Goal: Information Seeking & Learning: Learn about a topic

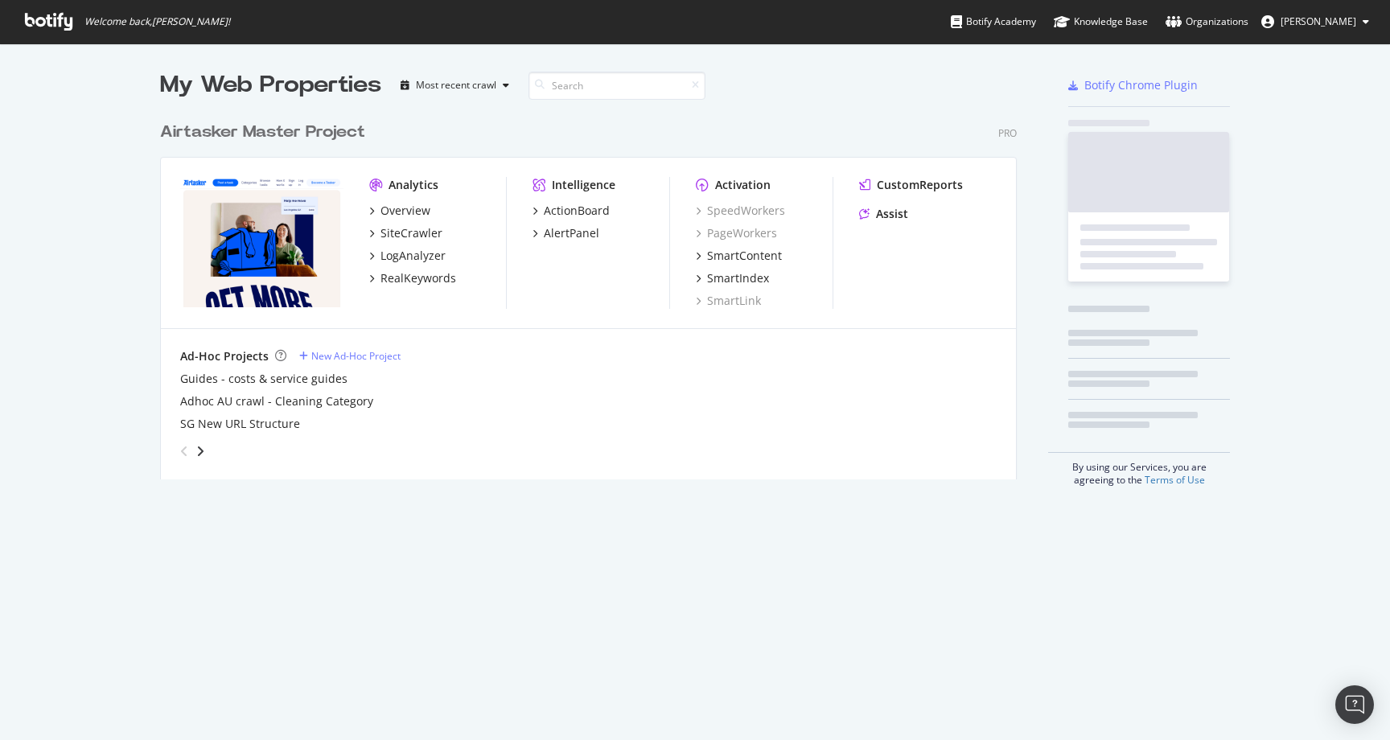
scroll to position [378, 869]
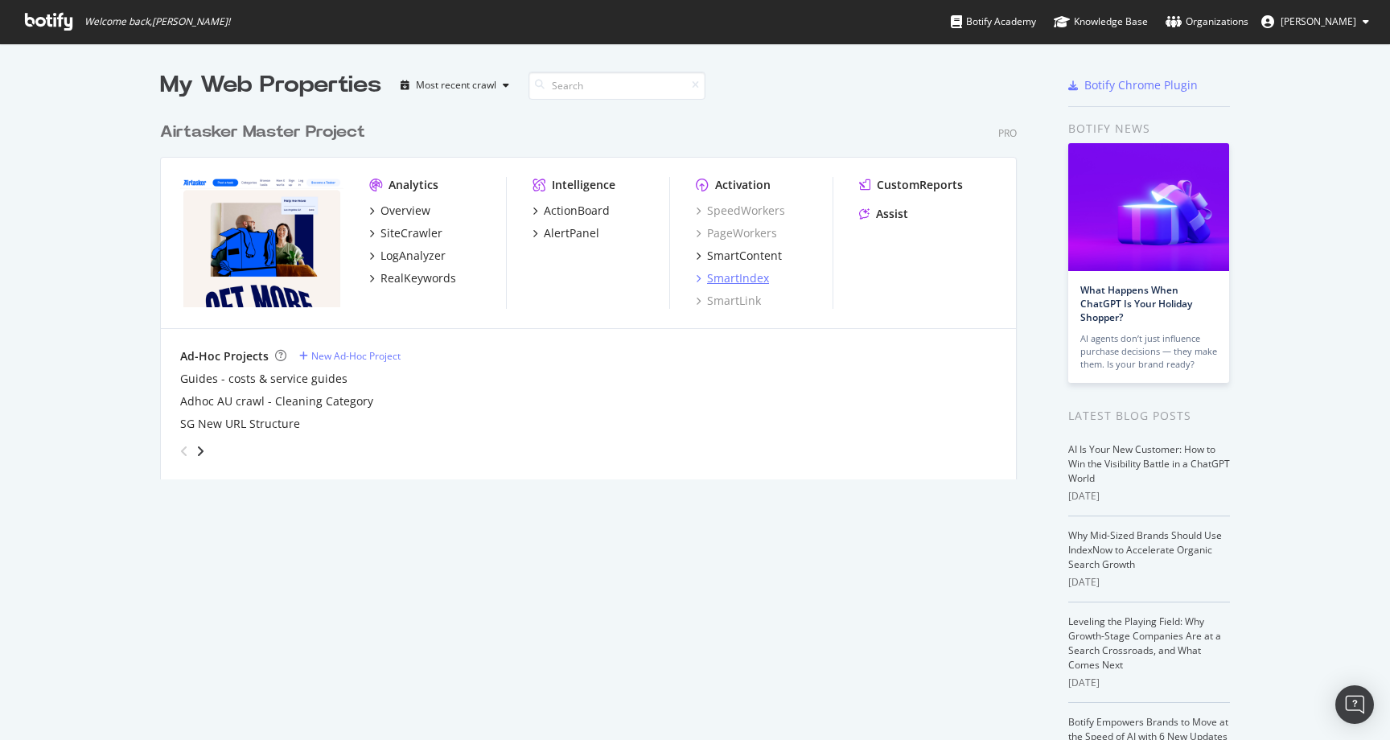
click at [747, 280] on div "SmartIndex" at bounding box center [738, 278] width 62 height 16
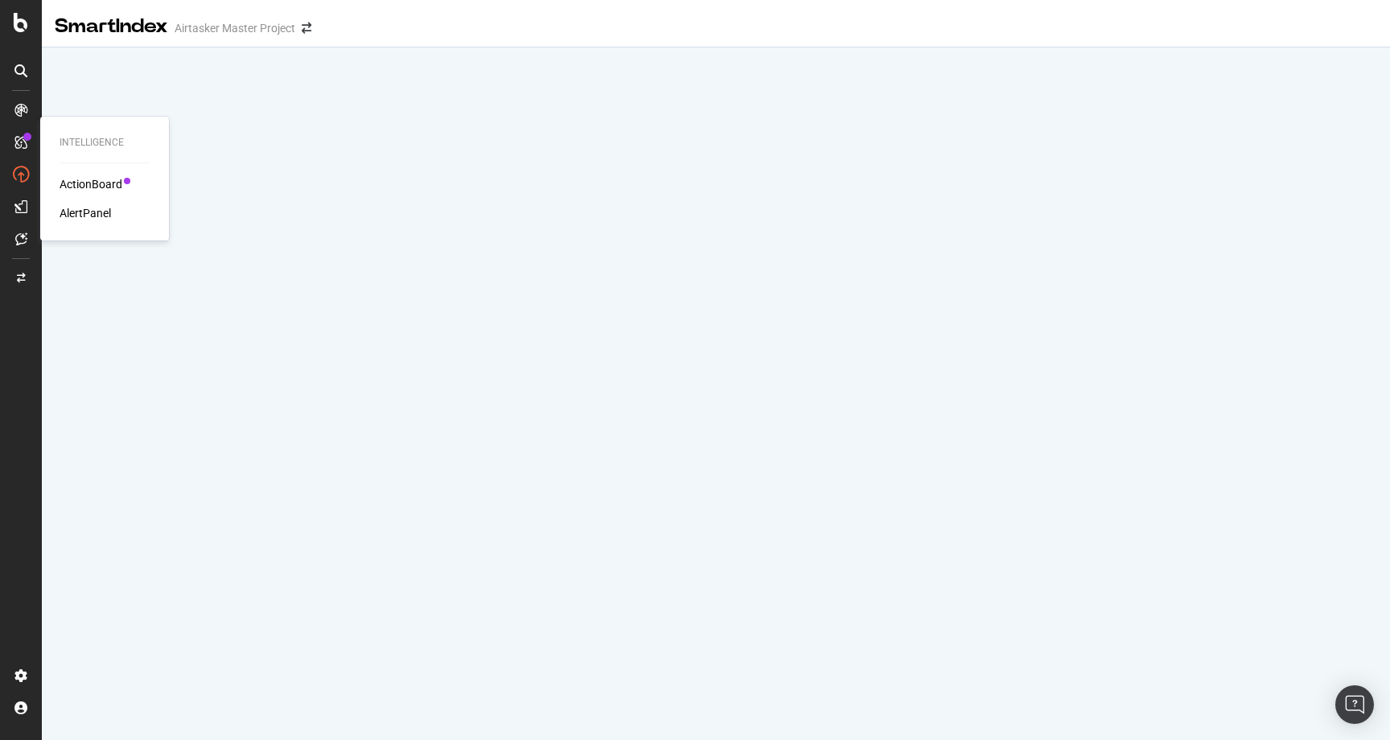
click at [95, 183] on div "ActionBoard" at bounding box center [91, 184] width 63 height 16
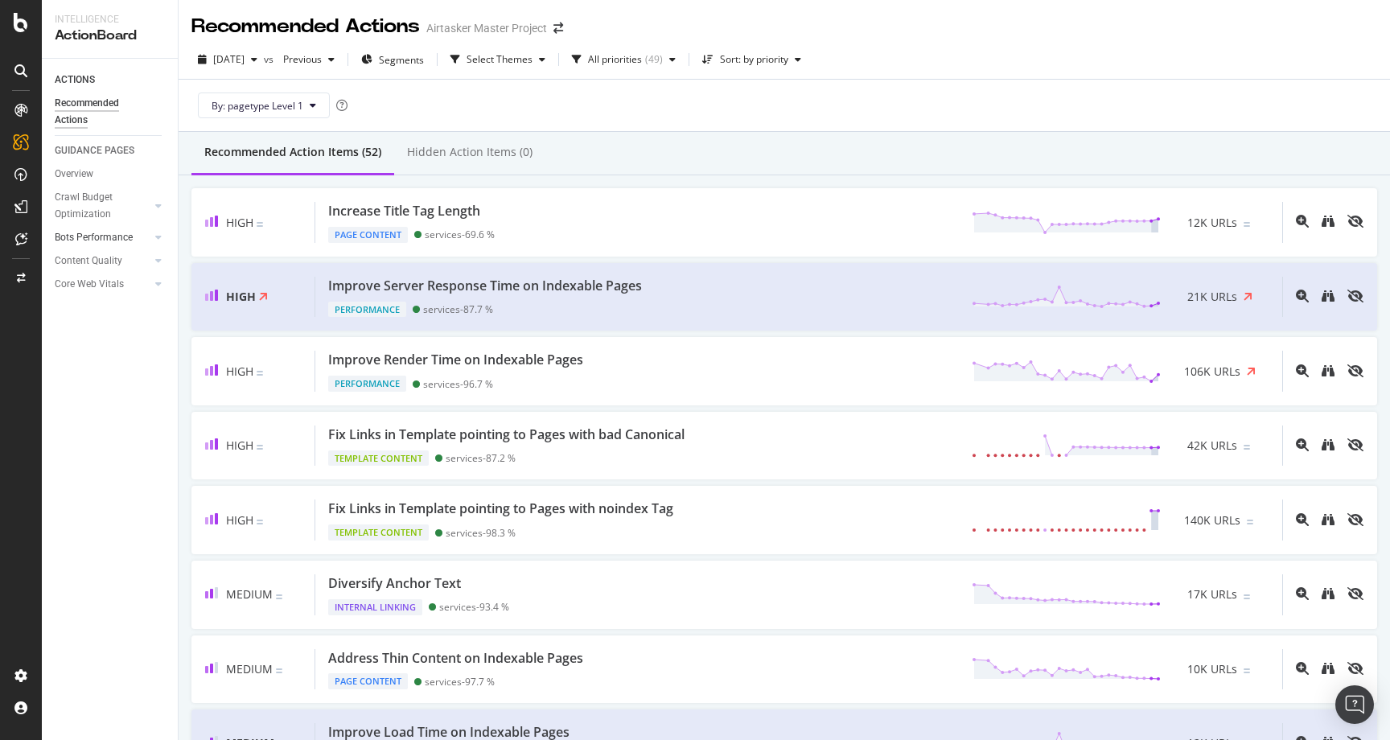
click at [134, 234] on div at bounding box center [142, 237] width 16 height 16
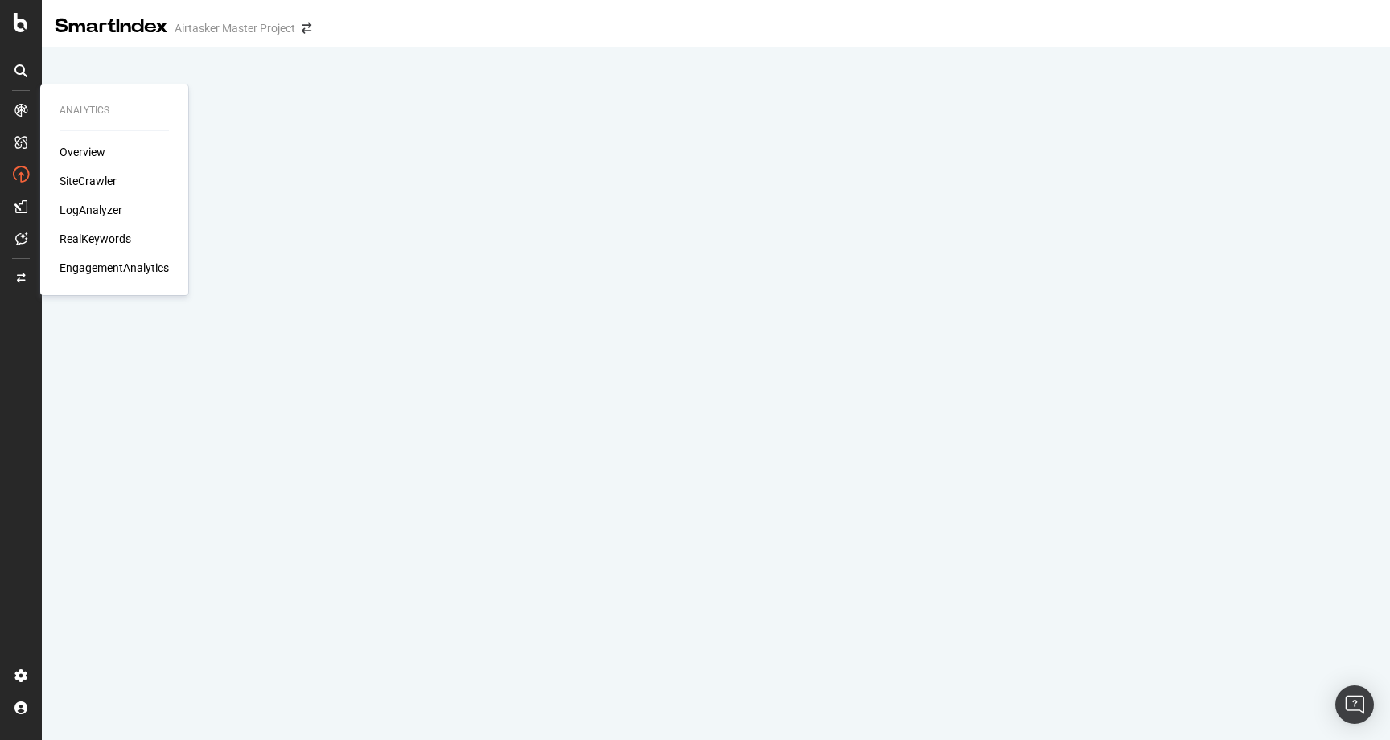
click at [92, 149] on div "Overview" at bounding box center [83, 152] width 46 height 16
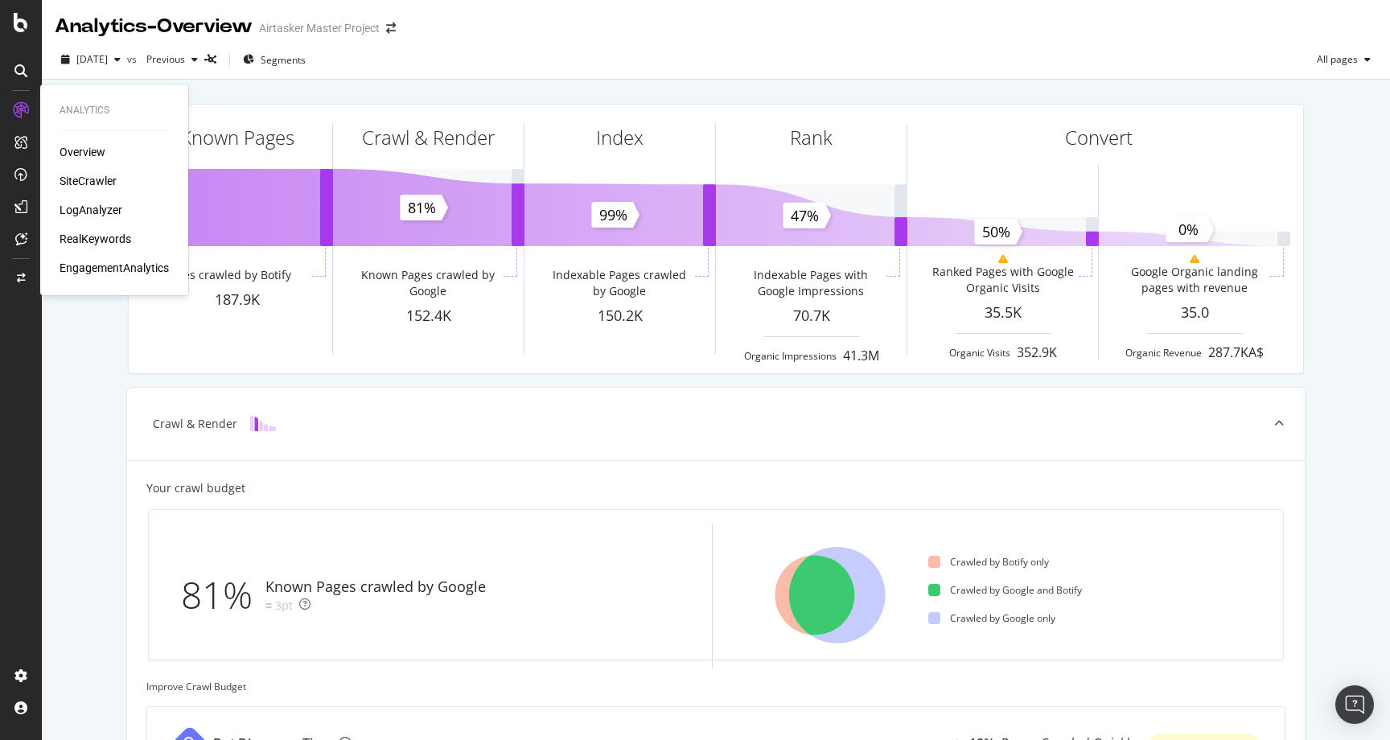
click at [96, 180] on div "SiteCrawler" at bounding box center [88, 181] width 57 height 16
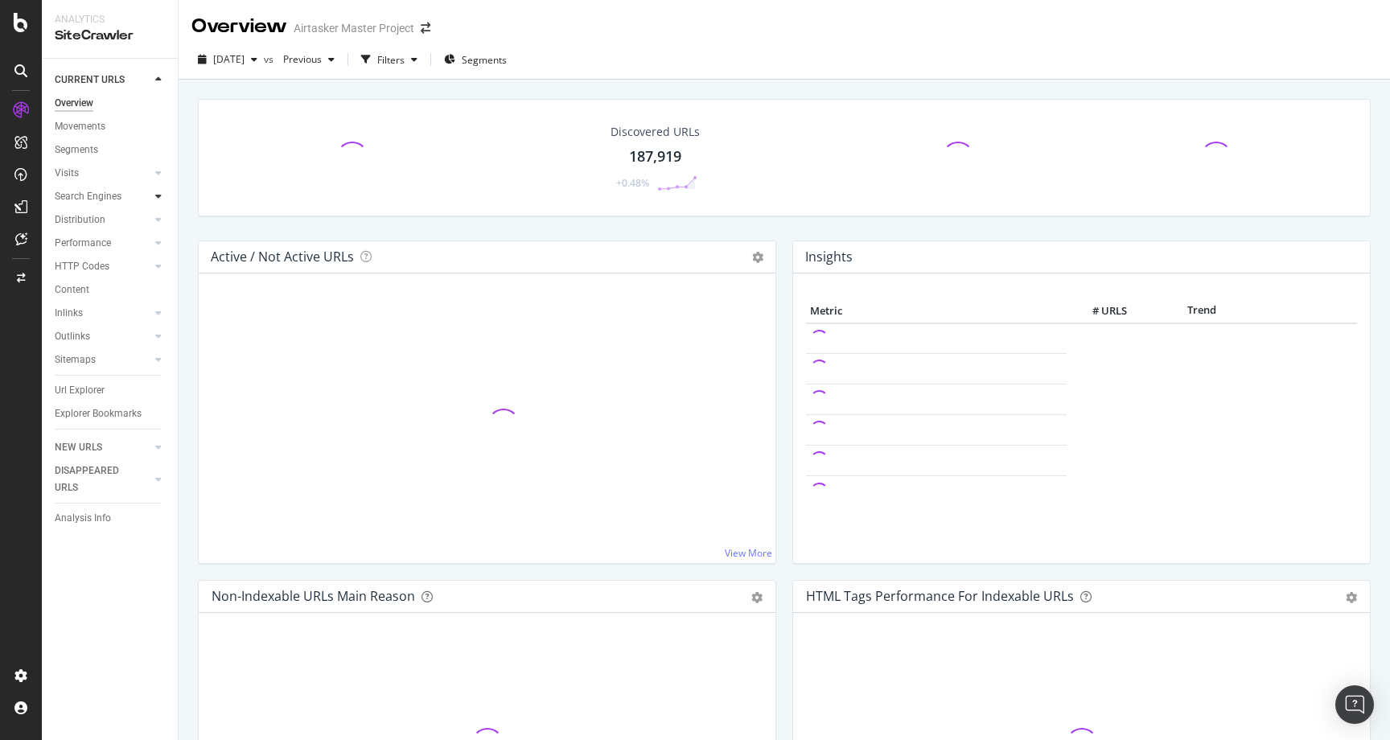
click at [155, 193] on icon at bounding box center [158, 196] width 6 height 10
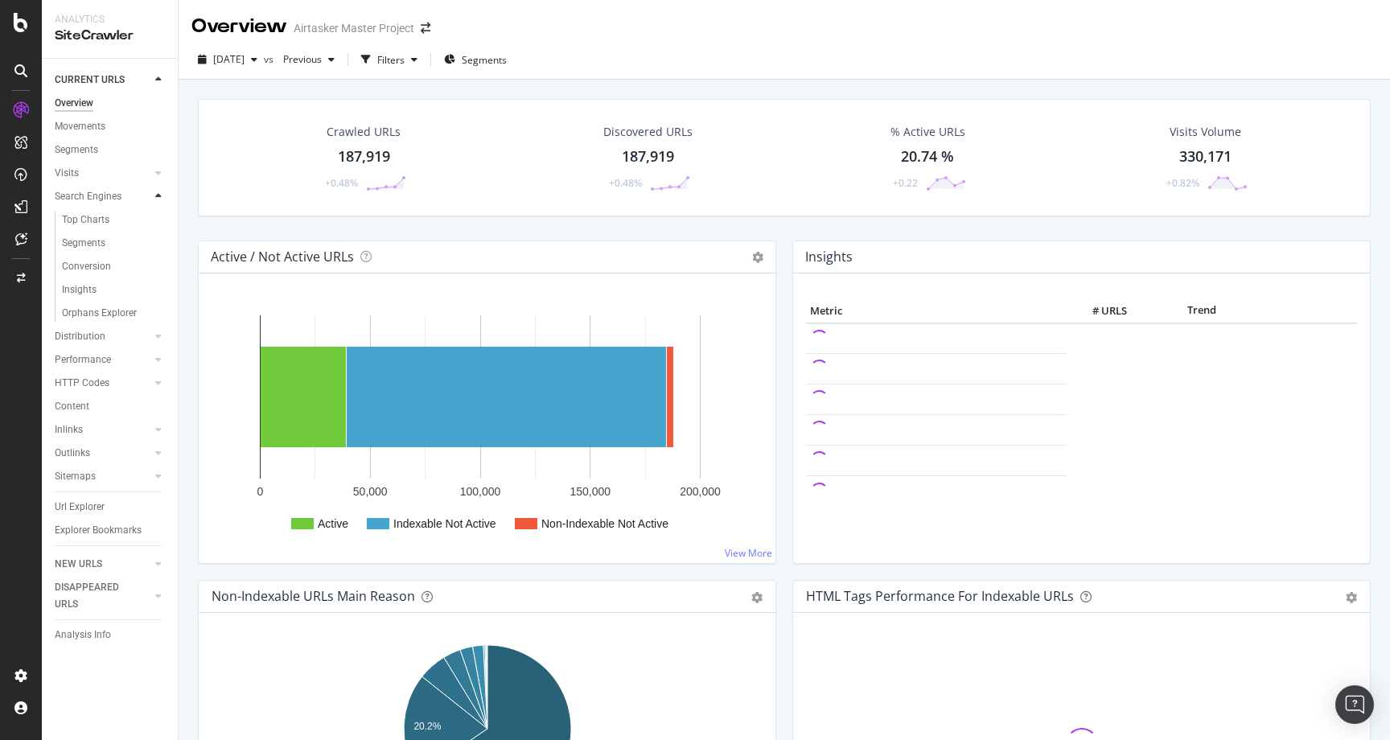
click at [158, 195] on icon at bounding box center [158, 196] width 6 height 10
click at [158, 217] on icon at bounding box center [158, 220] width 6 height 10
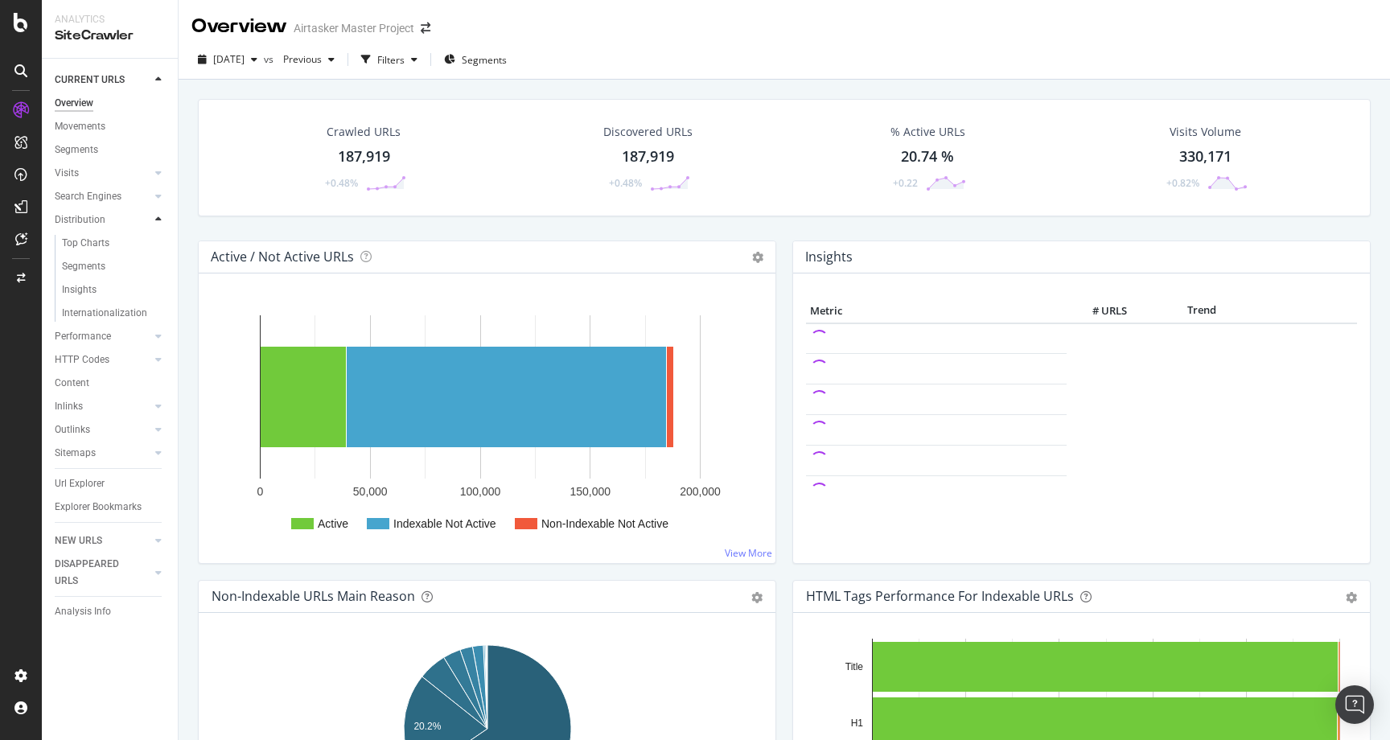
click at [158, 217] on icon at bounding box center [158, 220] width 6 height 10
click at [160, 250] on div at bounding box center [158, 243] width 16 height 16
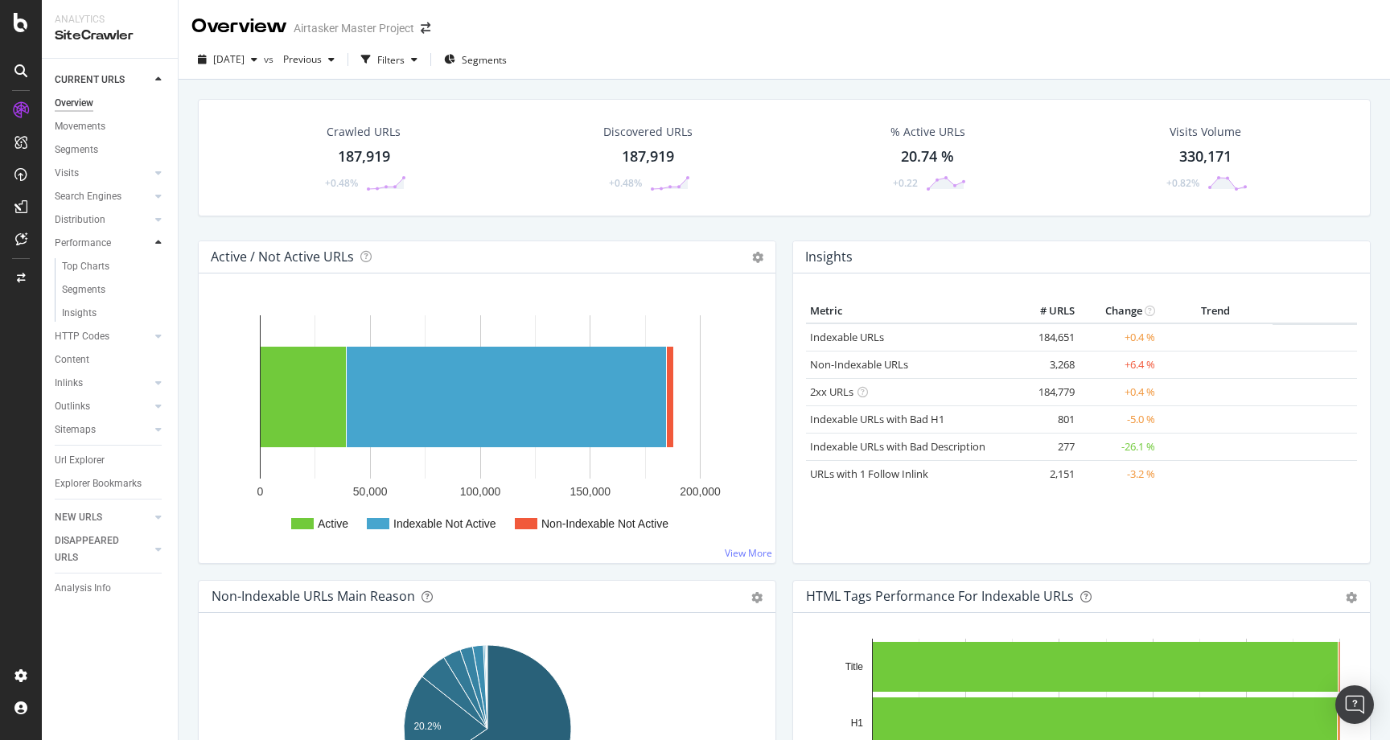
click at [158, 242] on icon at bounding box center [158, 243] width 6 height 10
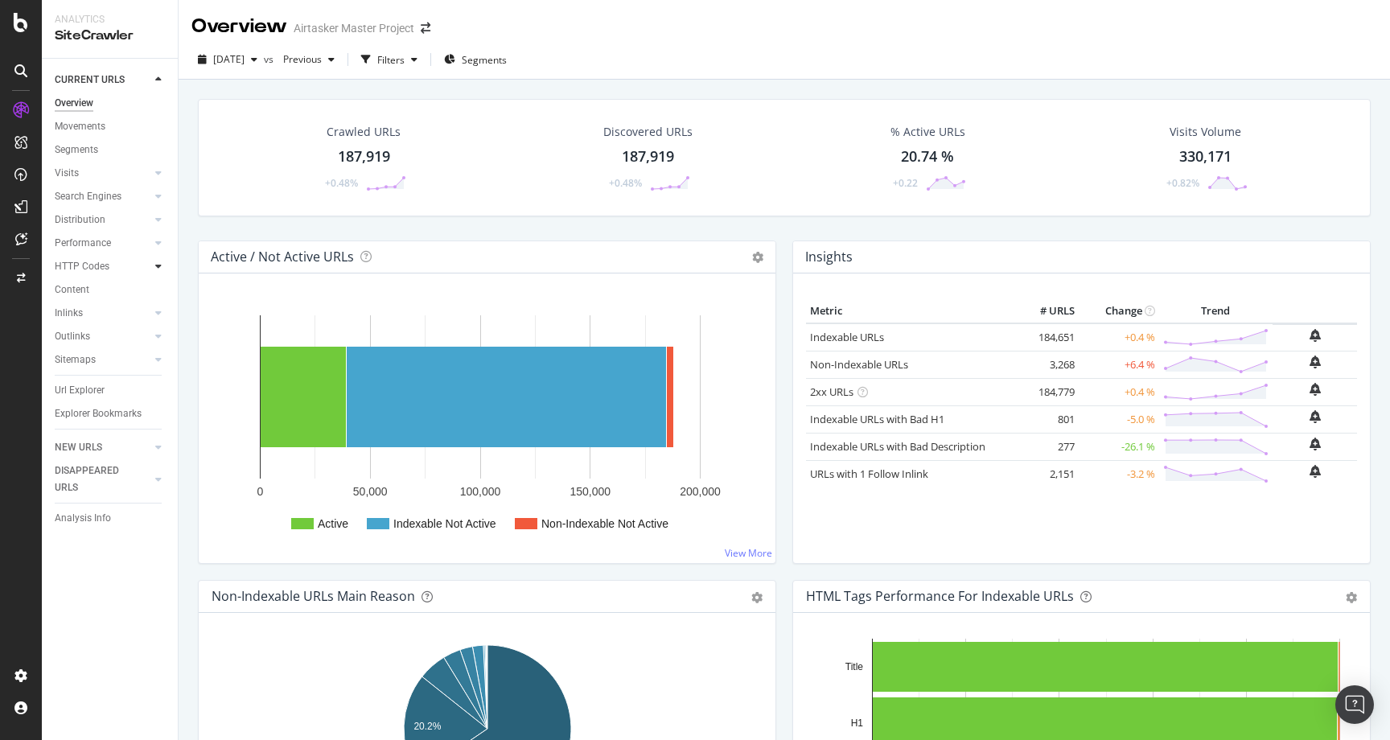
click at [159, 264] on icon at bounding box center [158, 266] width 6 height 10
click at [159, 267] on icon at bounding box center [158, 266] width 6 height 10
click at [162, 304] on div "Inlinks" at bounding box center [116, 313] width 123 height 23
click at [160, 312] on icon at bounding box center [158, 313] width 6 height 10
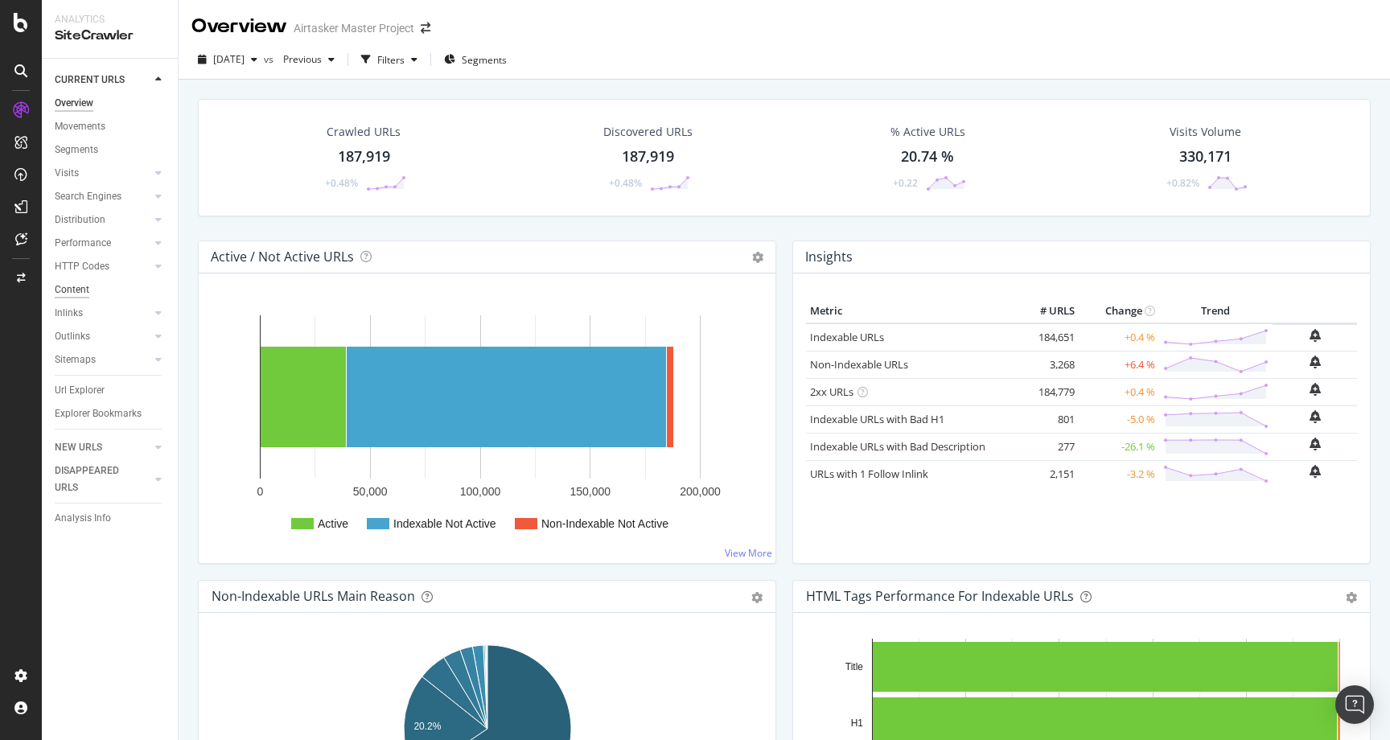
click at [73, 289] on div "Content" at bounding box center [72, 289] width 35 height 17
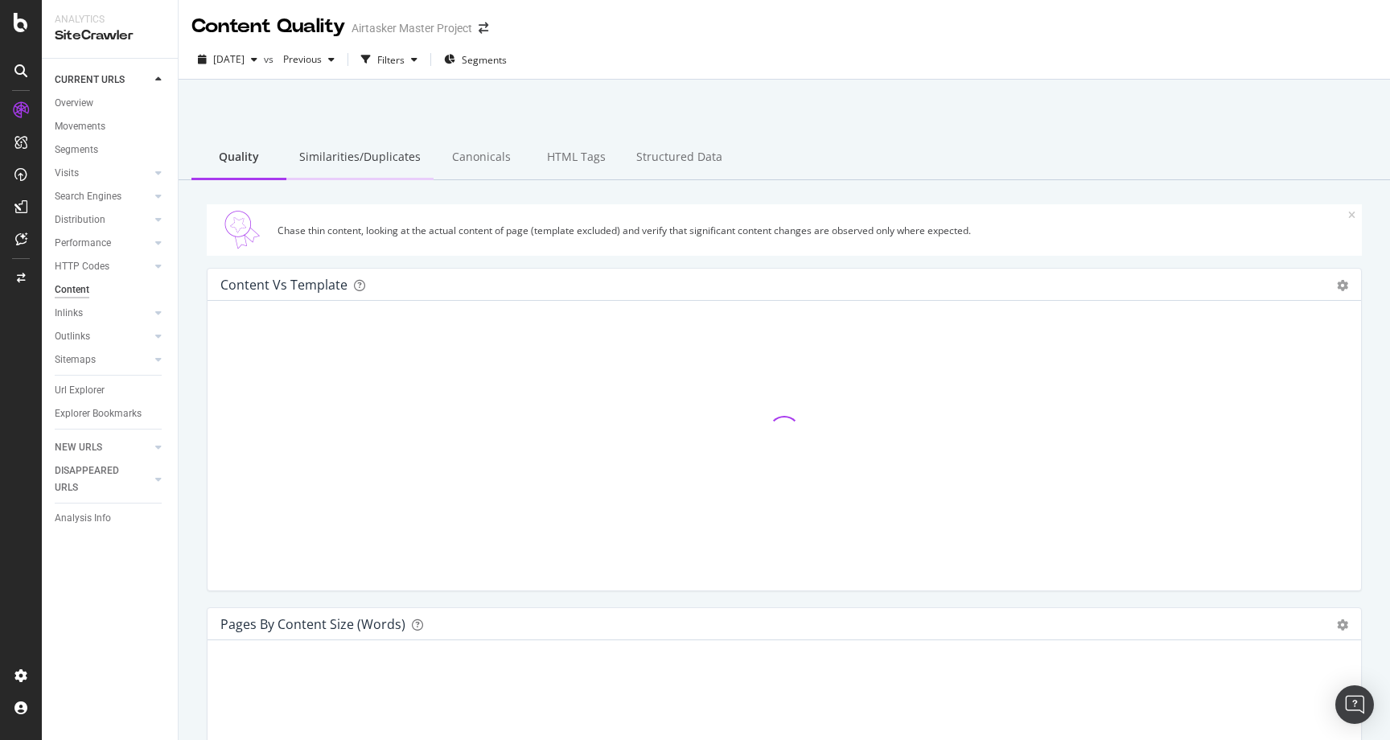
click at [348, 160] on div "Similarities/Duplicates" at bounding box center [359, 158] width 147 height 44
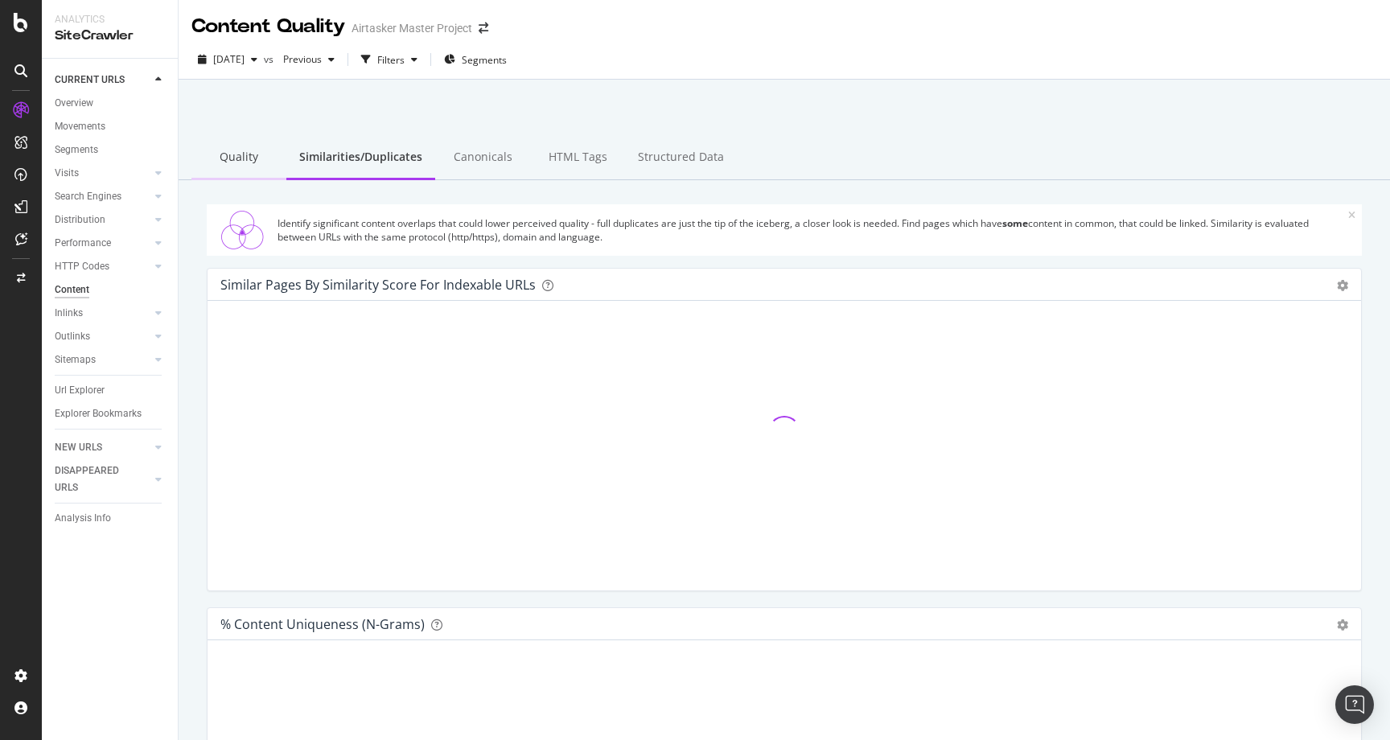
click at [251, 158] on div "Quality" at bounding box center [238, 158] width 95 height 44
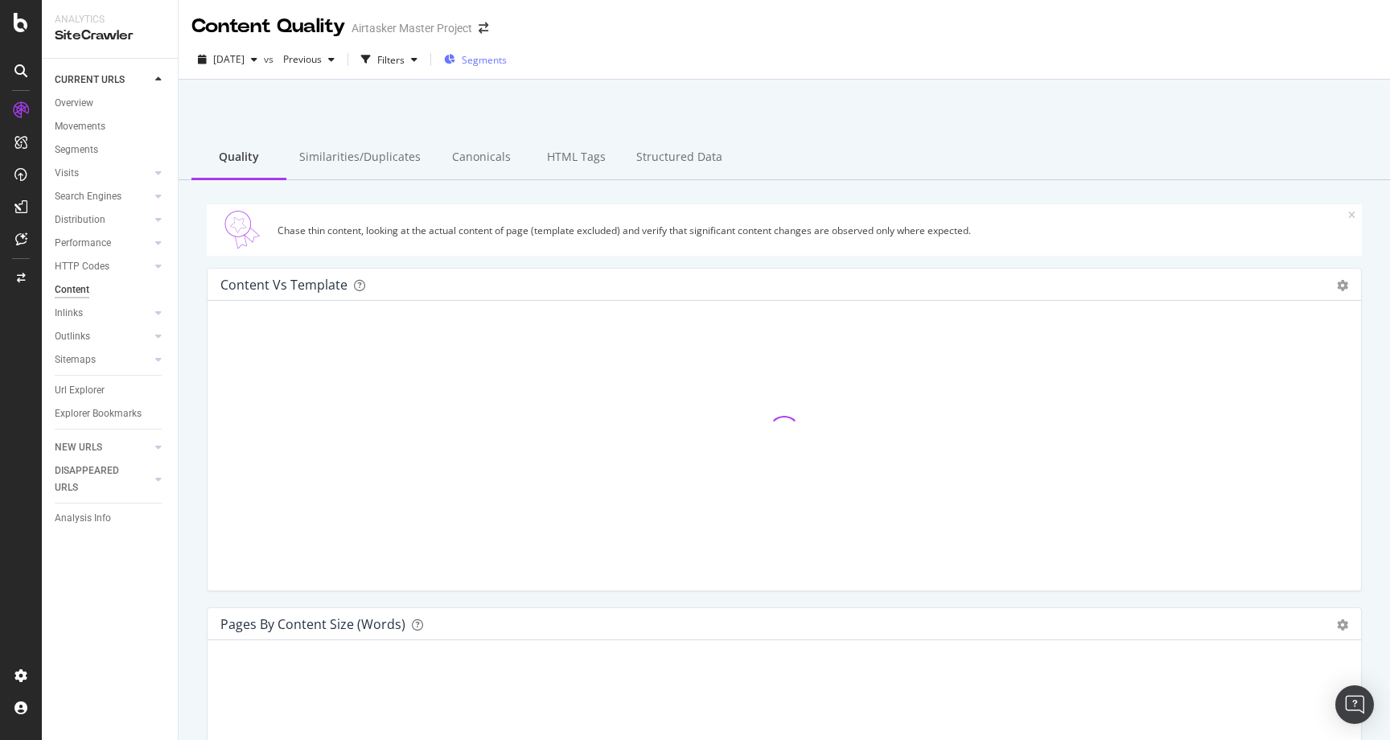
click at [507, 61] on span "Segments" at bounding box center [484, 60] width 45 height 14
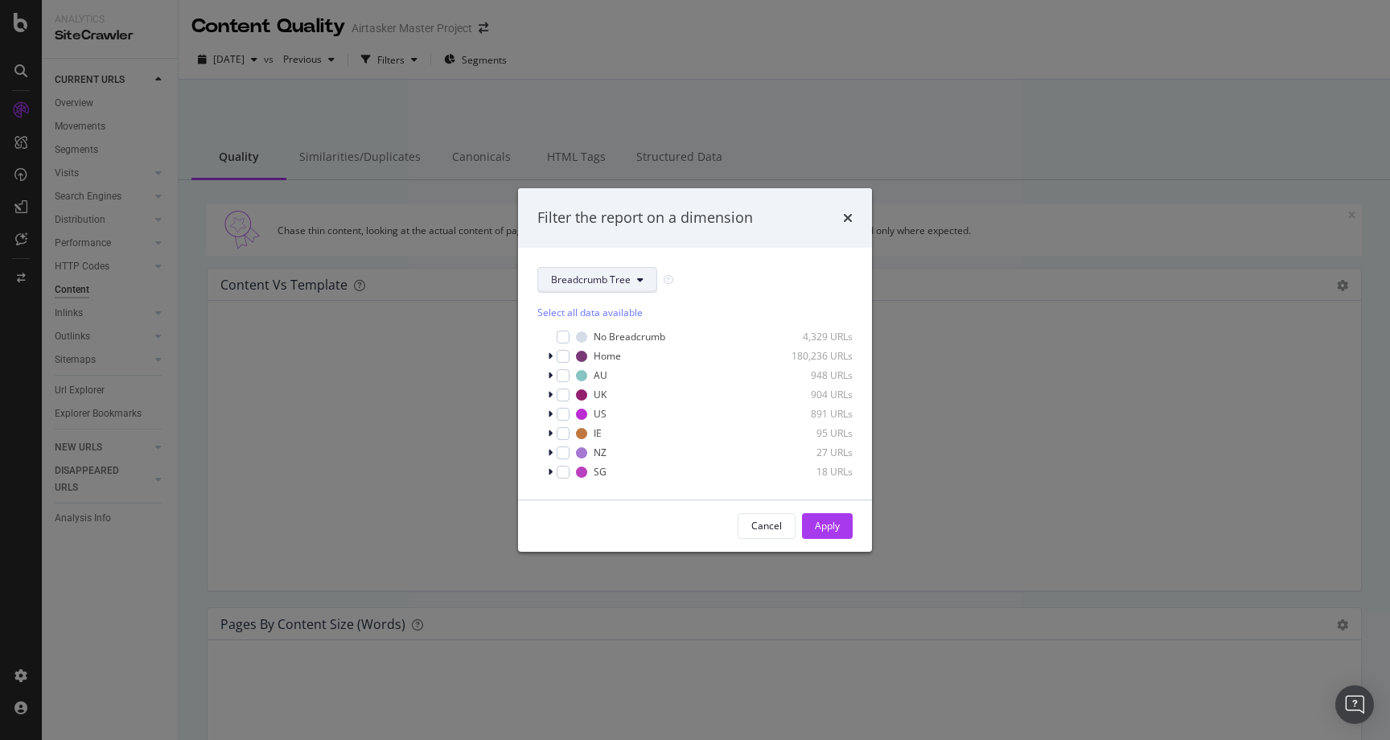
click at [621, 273] on span "Breadcrumb Tree" at bounding box center [591, 280] width 80 height 14
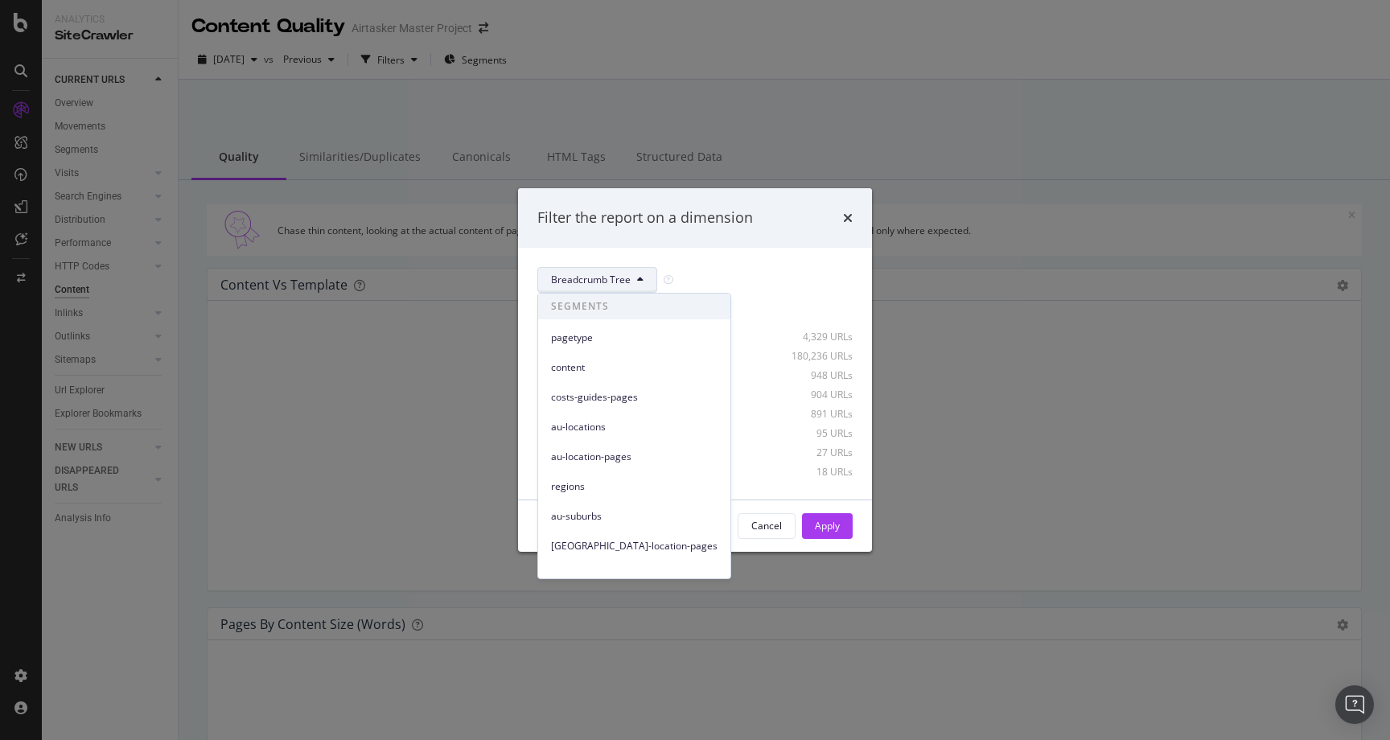
scroll to position [220, 0]
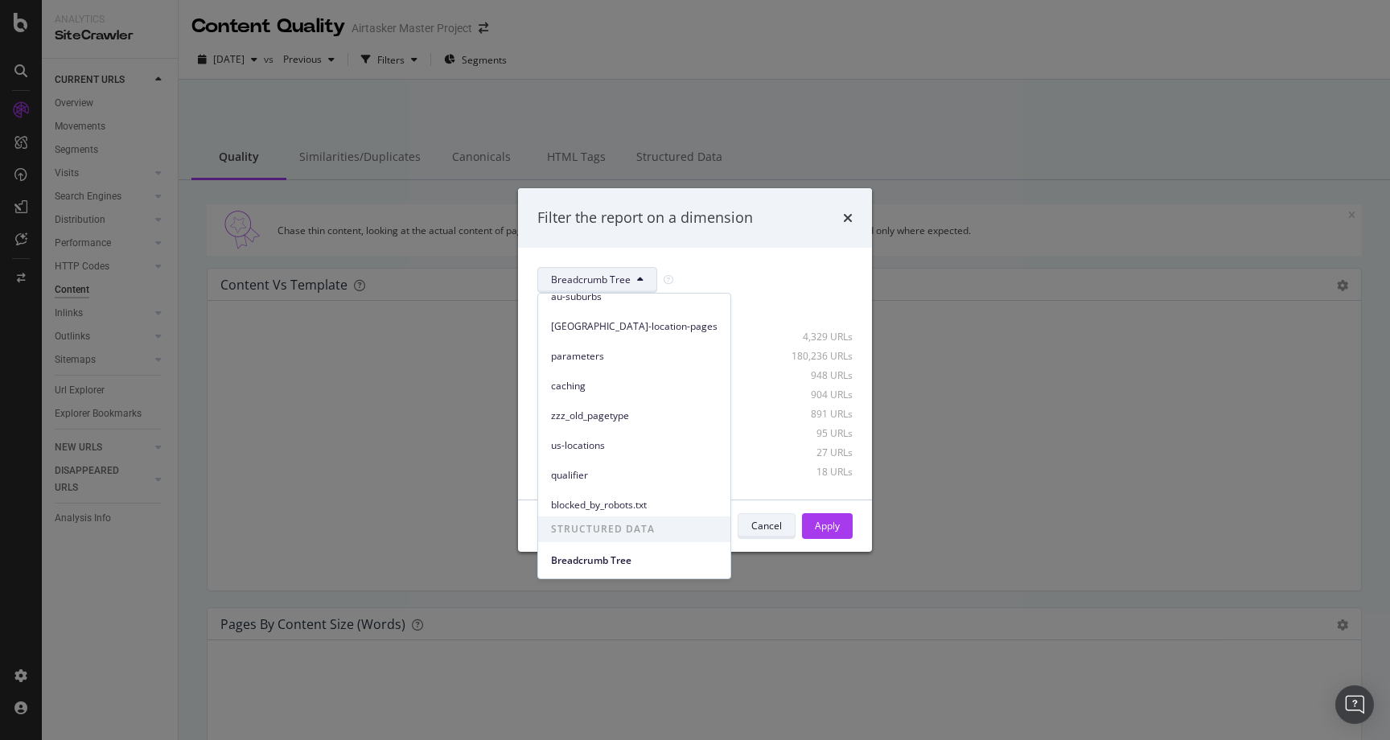
click at [774, 528] on div "Cancel" at bounding box center [766, 526] width 31 height 14
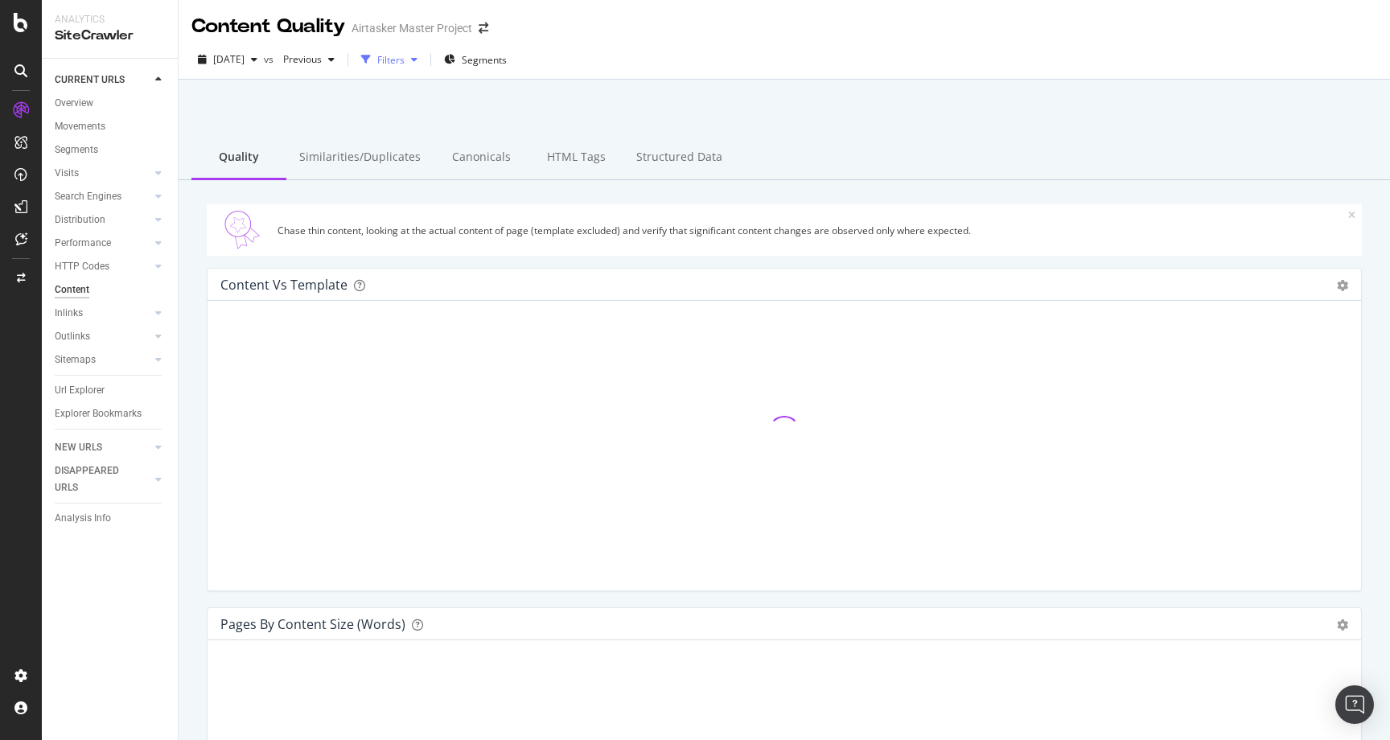
click at [420, 49] on div "Filters" at bounding box center [389, 59] width 69 height 24
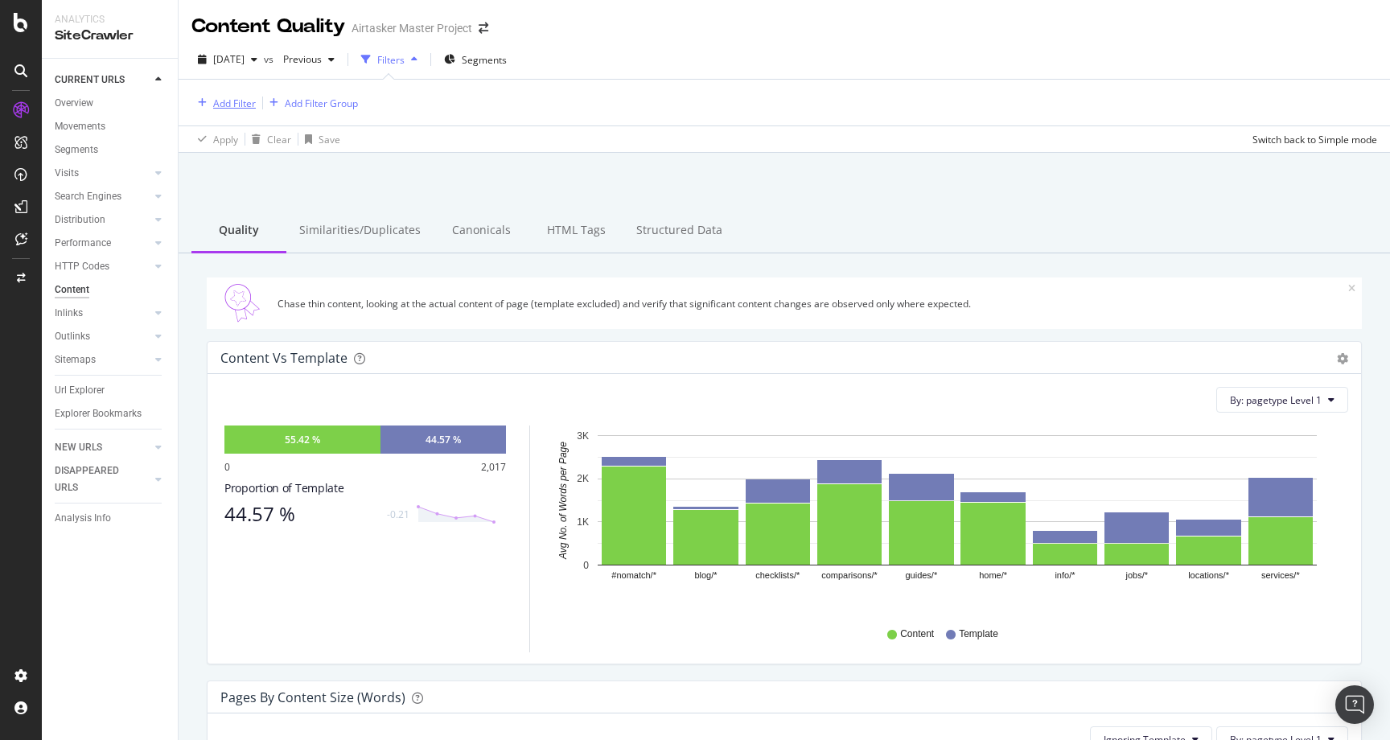
click at [237, 102] on div "Add Filter" at bounding box center [234, 103] width 43 height 14
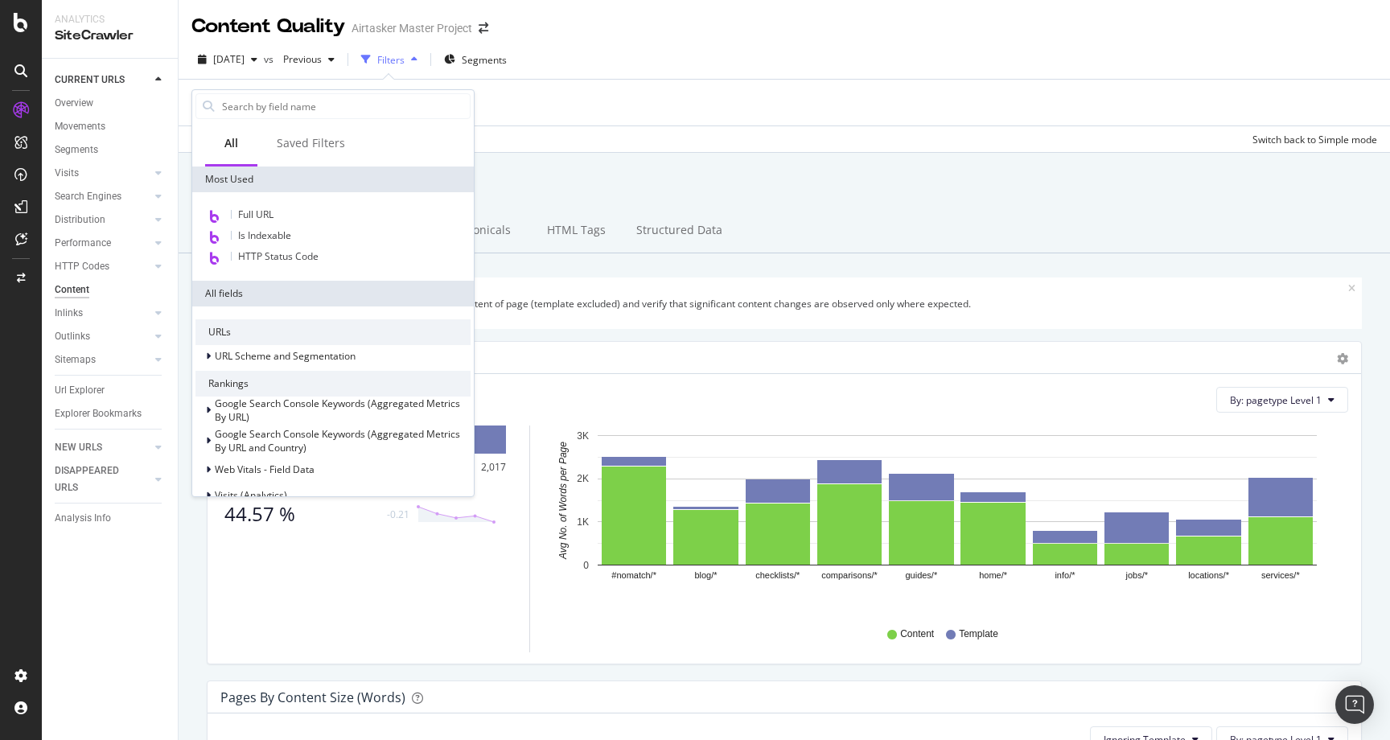
click at [515, 138] on div "Apply Clear Save Switch back to Simple mode" at bounding box center [784, 138] width 1211 height 27
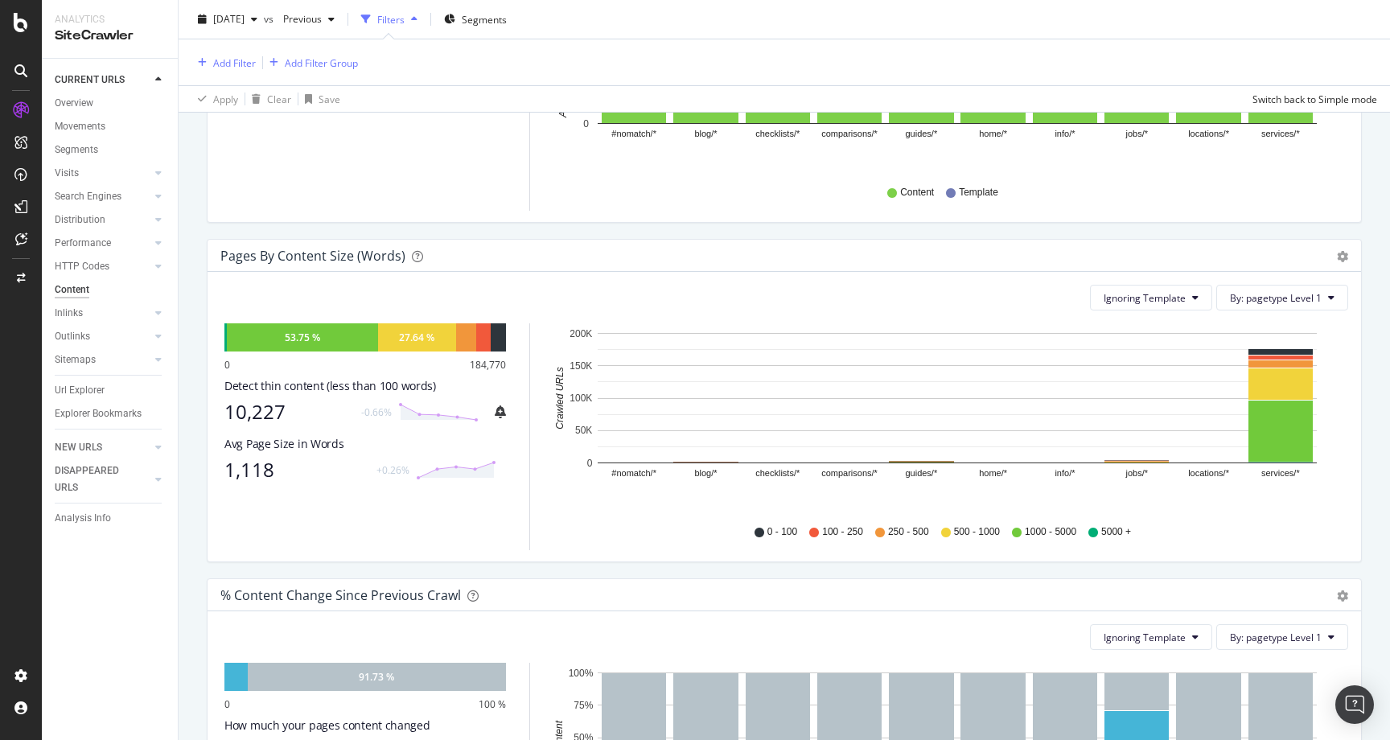
scroll to position [410, 0]
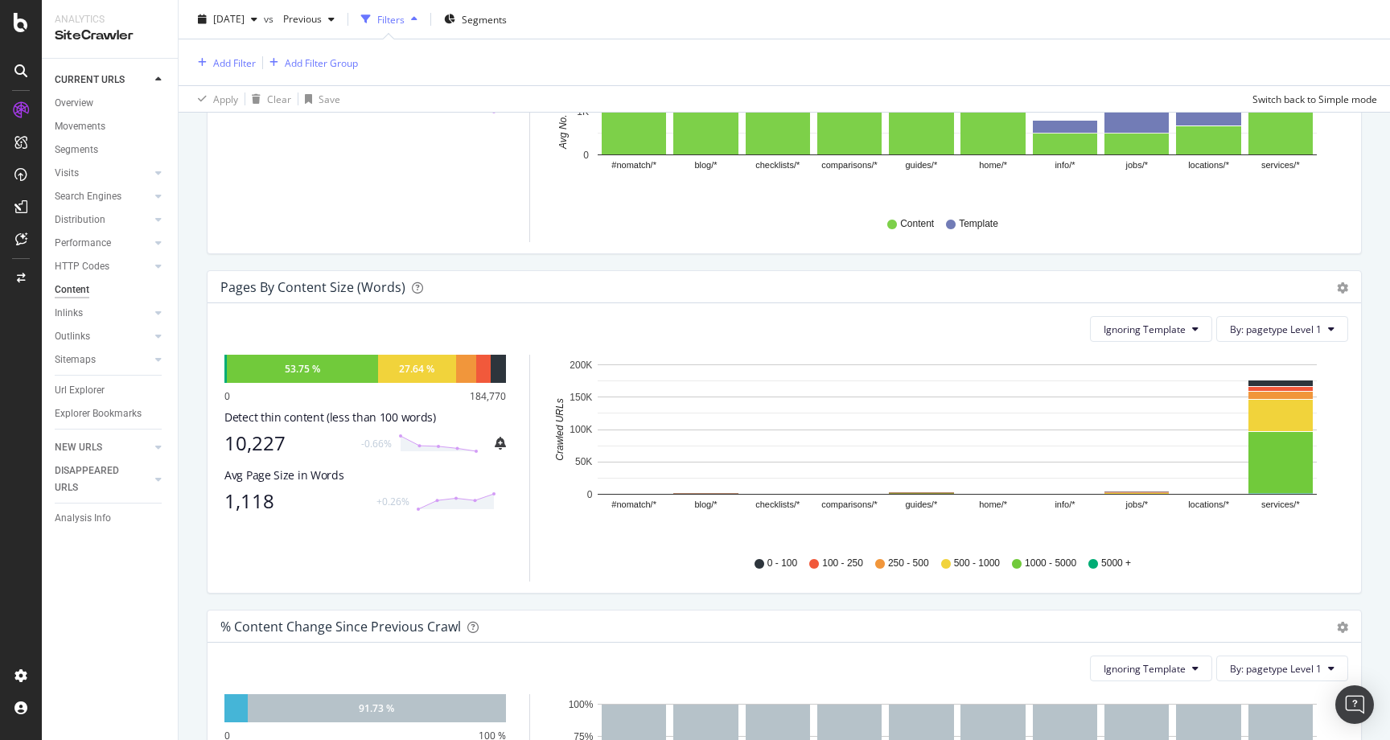
click at [251, 289] on div "Pages by Content Size (Words)" at bounding box center [312, 287] width 185 height 16
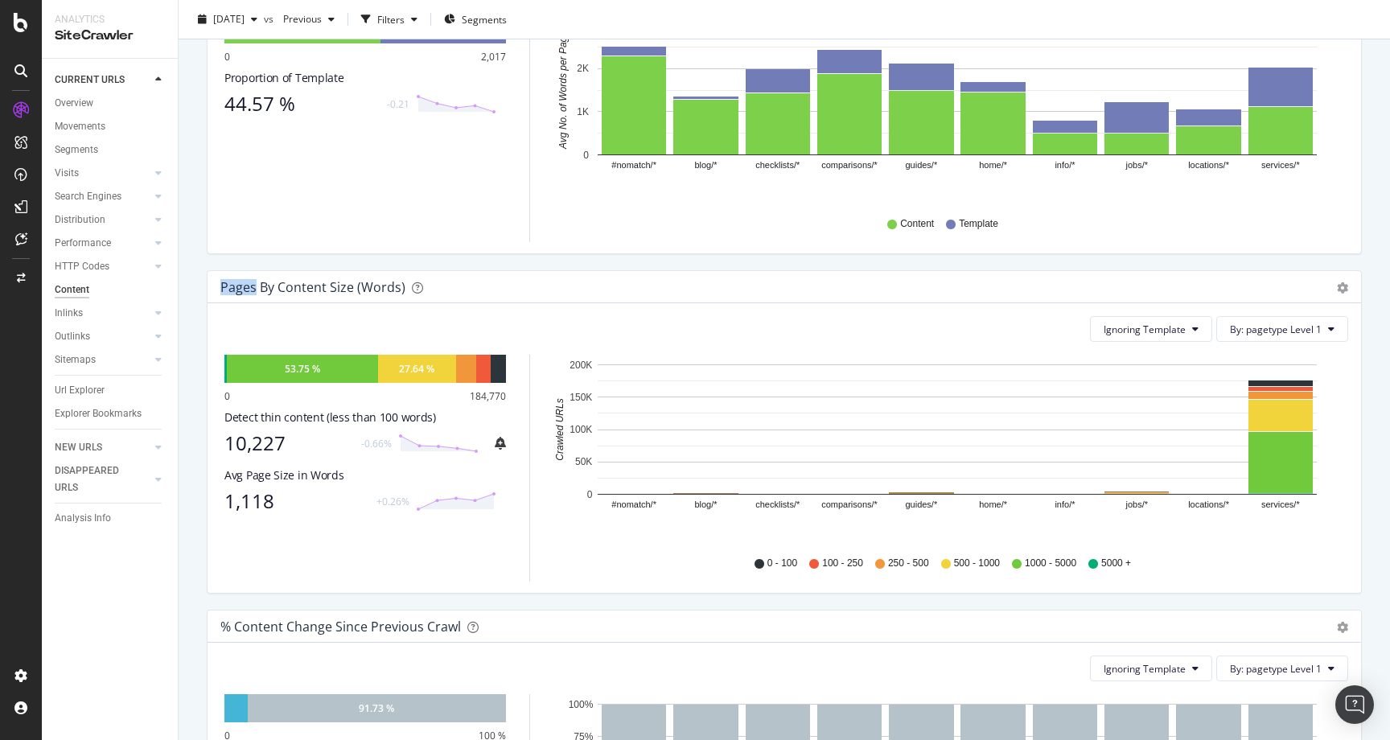
click at [251, 289] on div "Pages by Content Size (Words)" at bounding box center [312, 287] width 185 height 16
click at [478, 298] on div "Pages by Content Size (Words) Pie Chart (by Percentage) Table Export as CSV Add…" at bounding box center [783, 287] width 1153 height 32
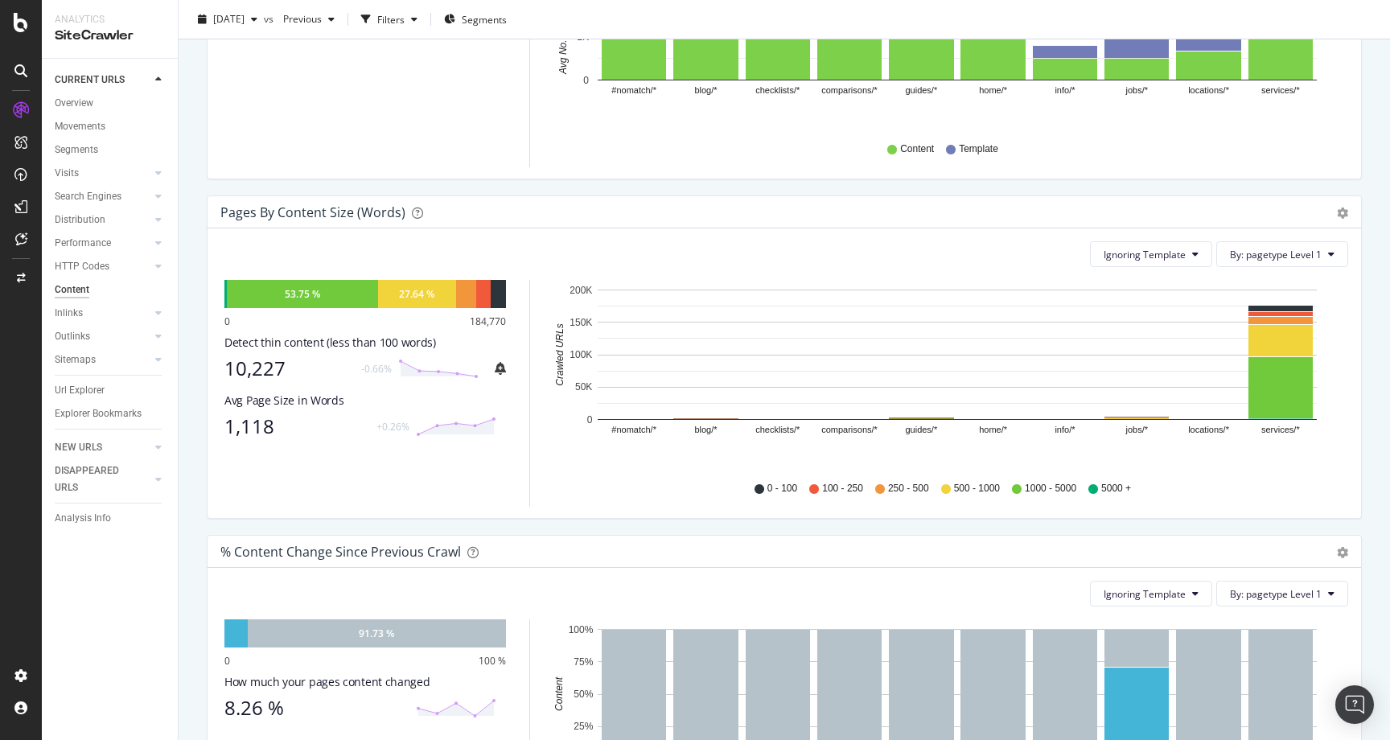
scroll to position [0, 0]
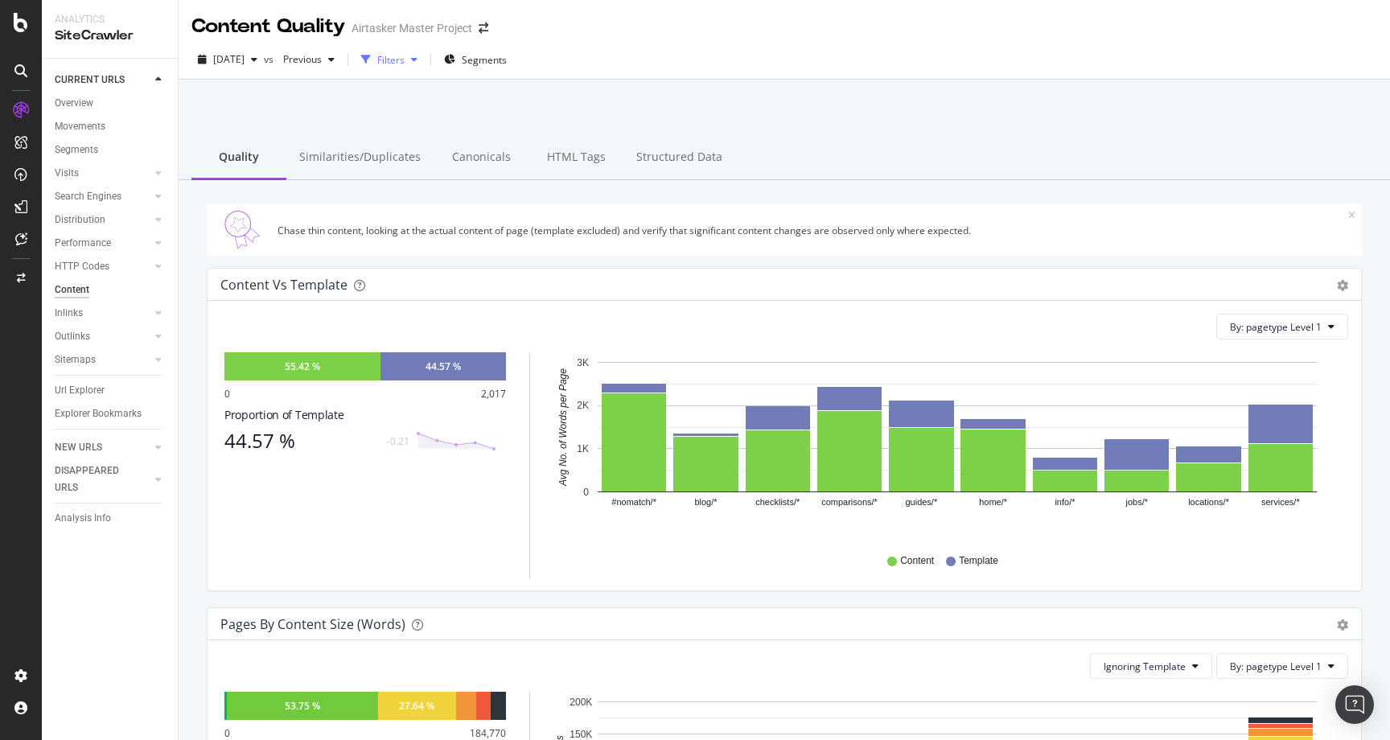
click at [404, 65] on div "Filters" at bounding box center [390, 60] width 27 height 14
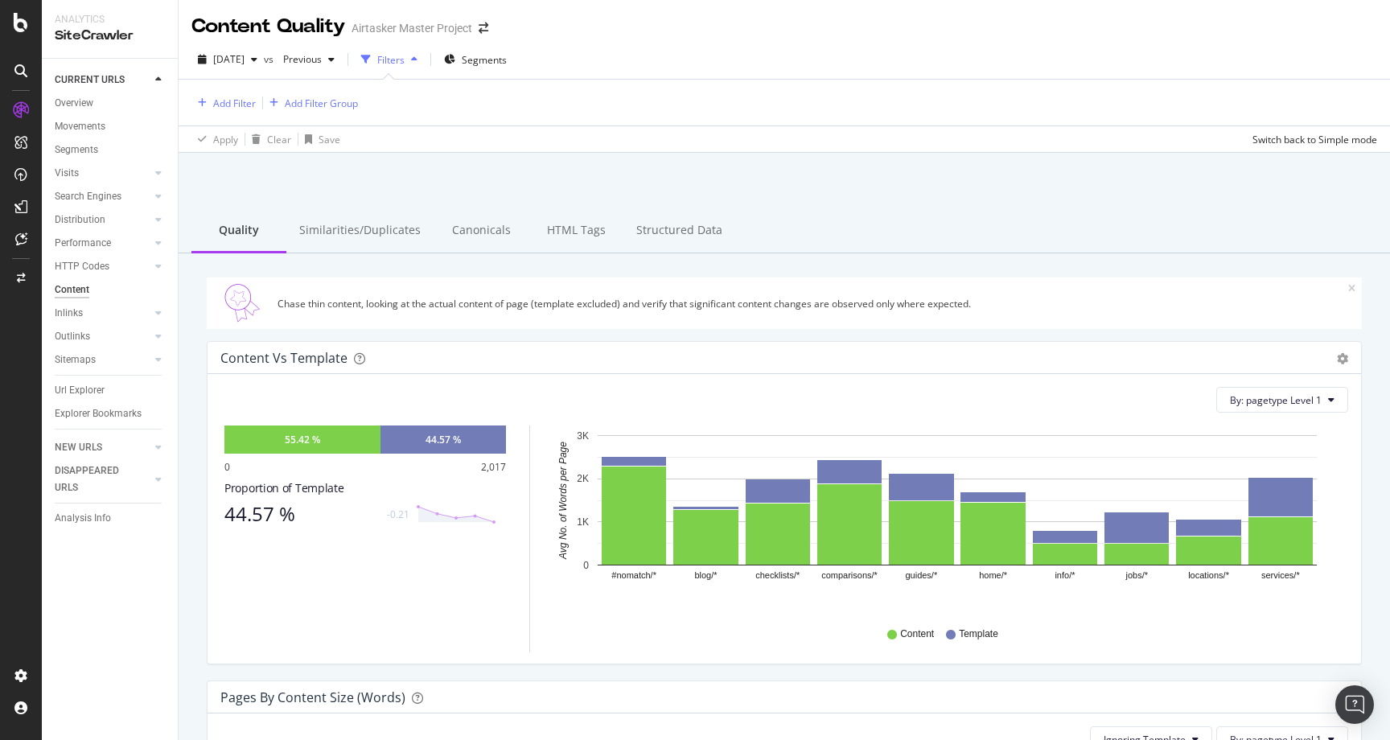
click at [257, 92] on div "Add Filter Add Filter Group" at bounding box center [274, 102] width 166 height 20
click at [237, 97] on div "Add Filter" at bounding box center [234, 103] width 43 height 14
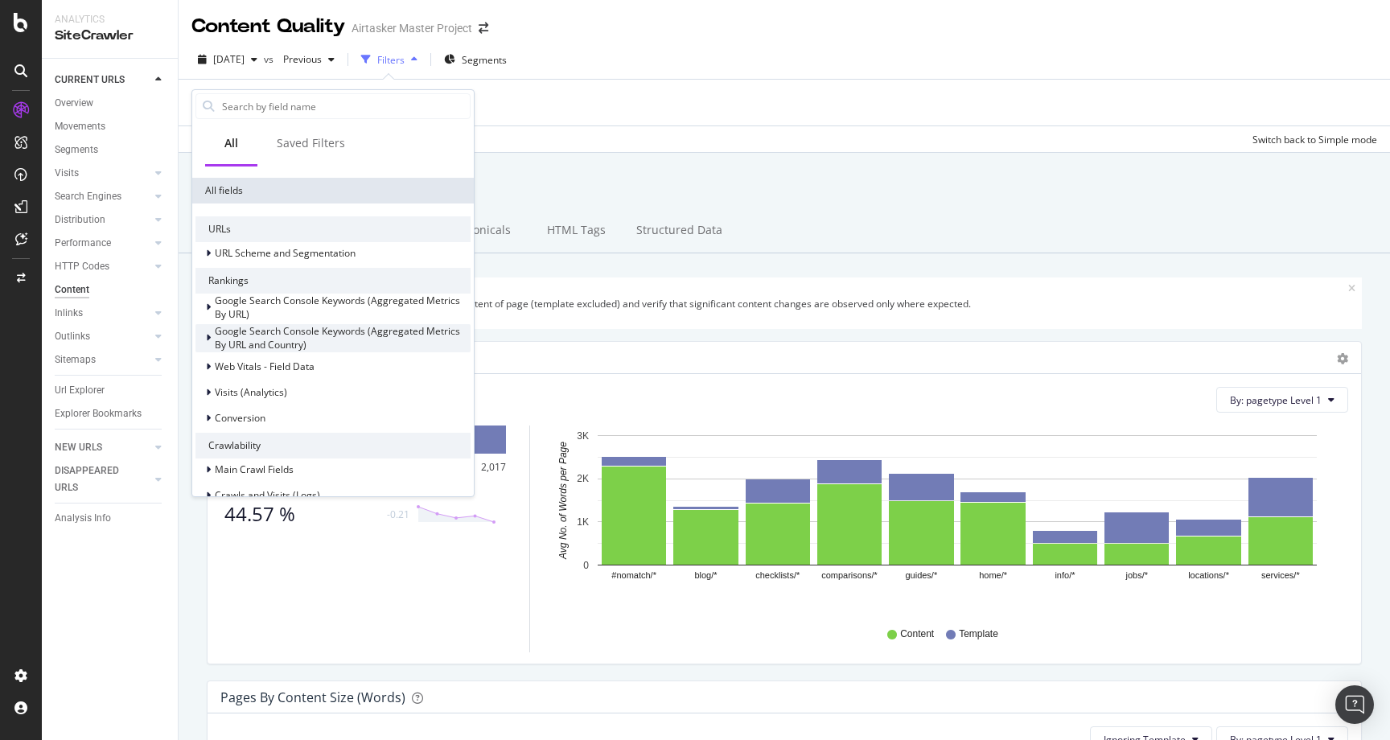
scroll to position [434, 0]
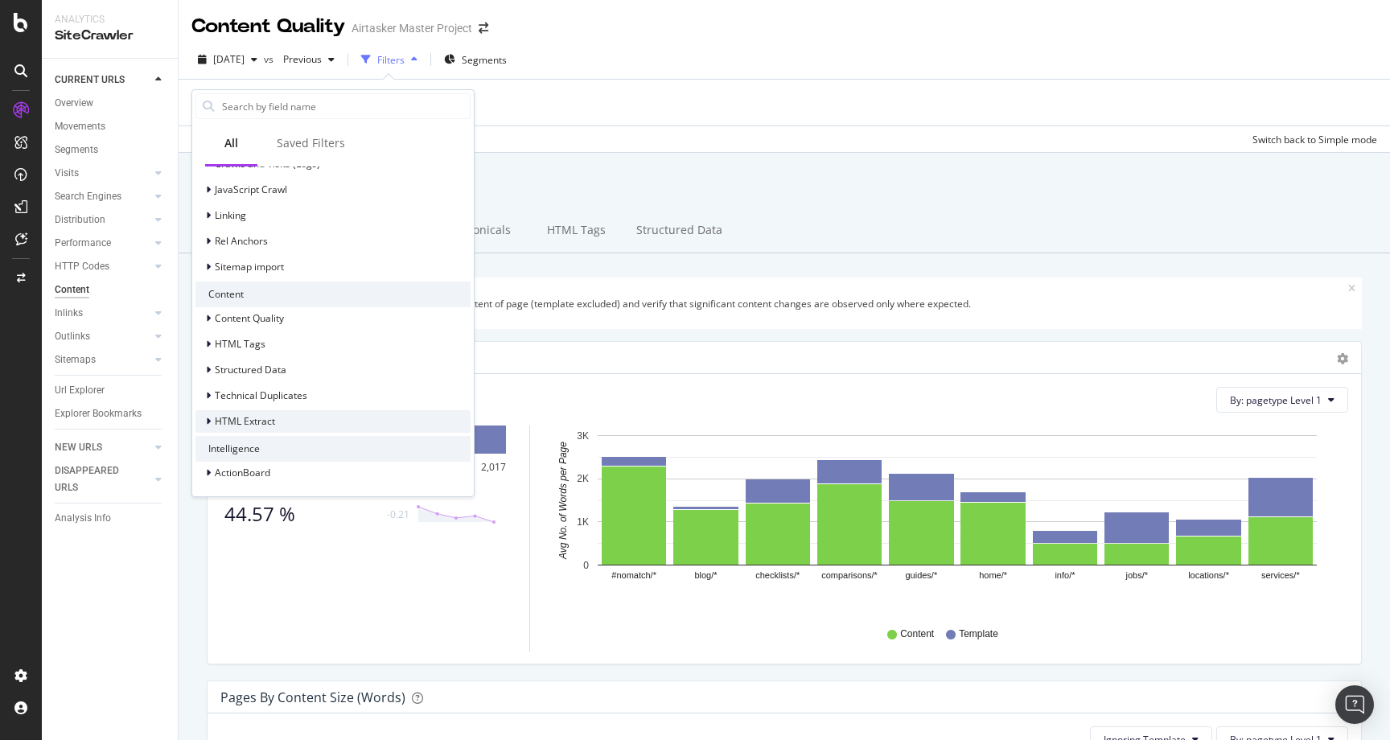
click at [266, 421] on span "HTML Extract" at bounding box center [245, 421] width 60 height 14
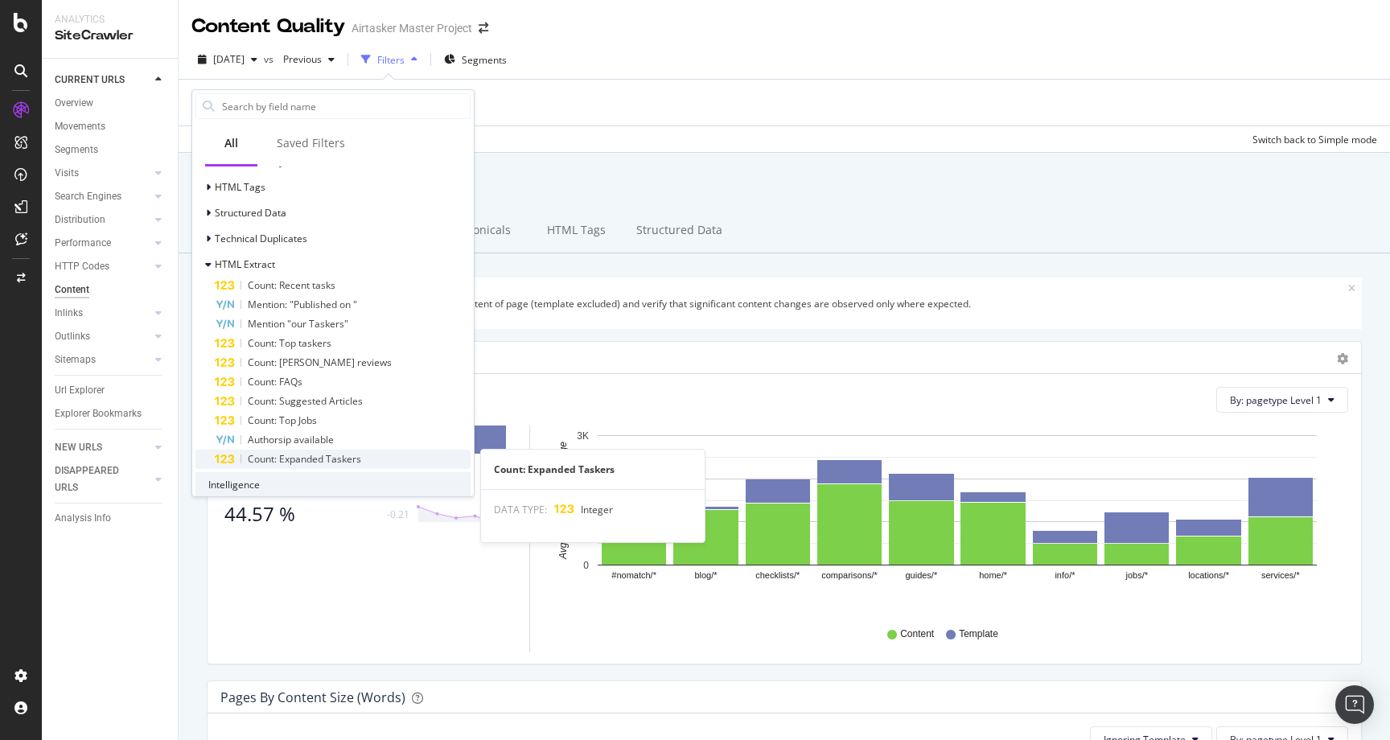
scroll to position [627, 0]
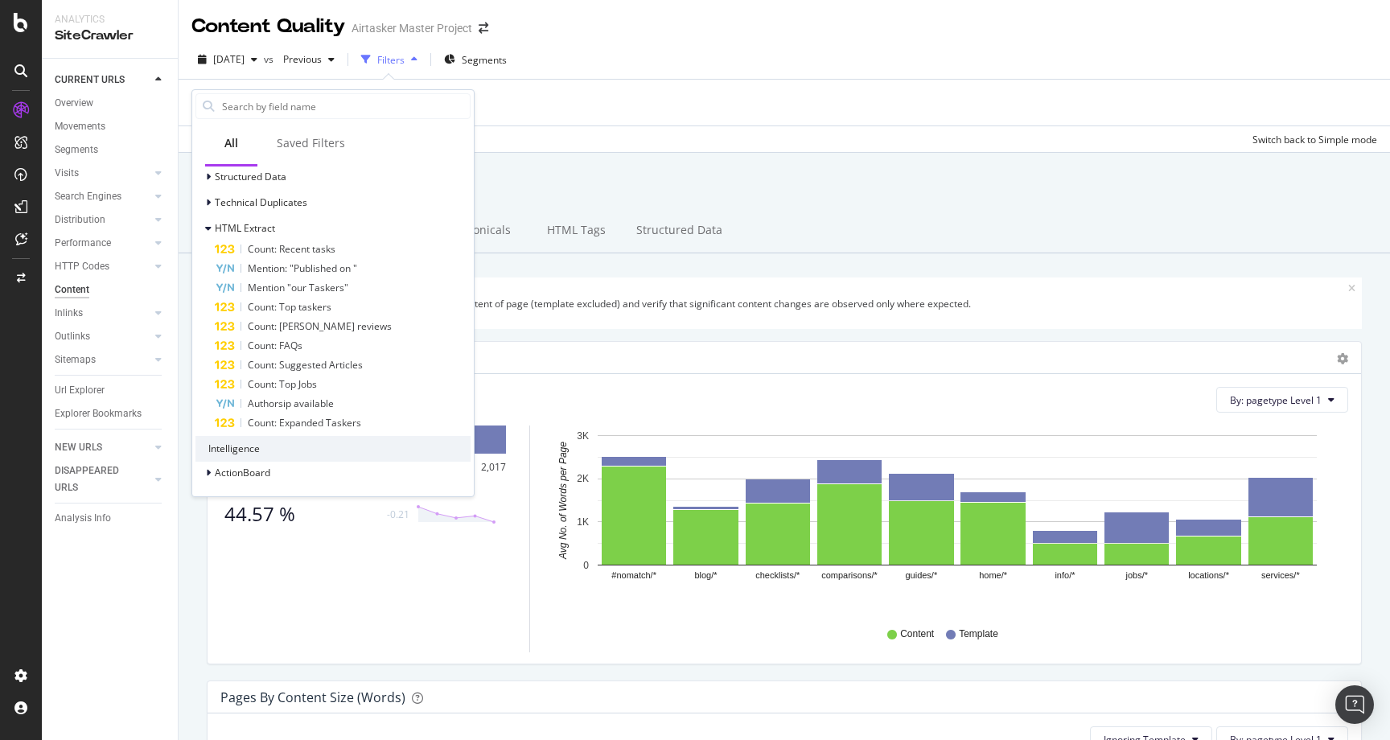
click at [560, 130] on div "Apply Clear Save Switch back to Simple mode" at bounding box center [784, 138] width 1211 height 27
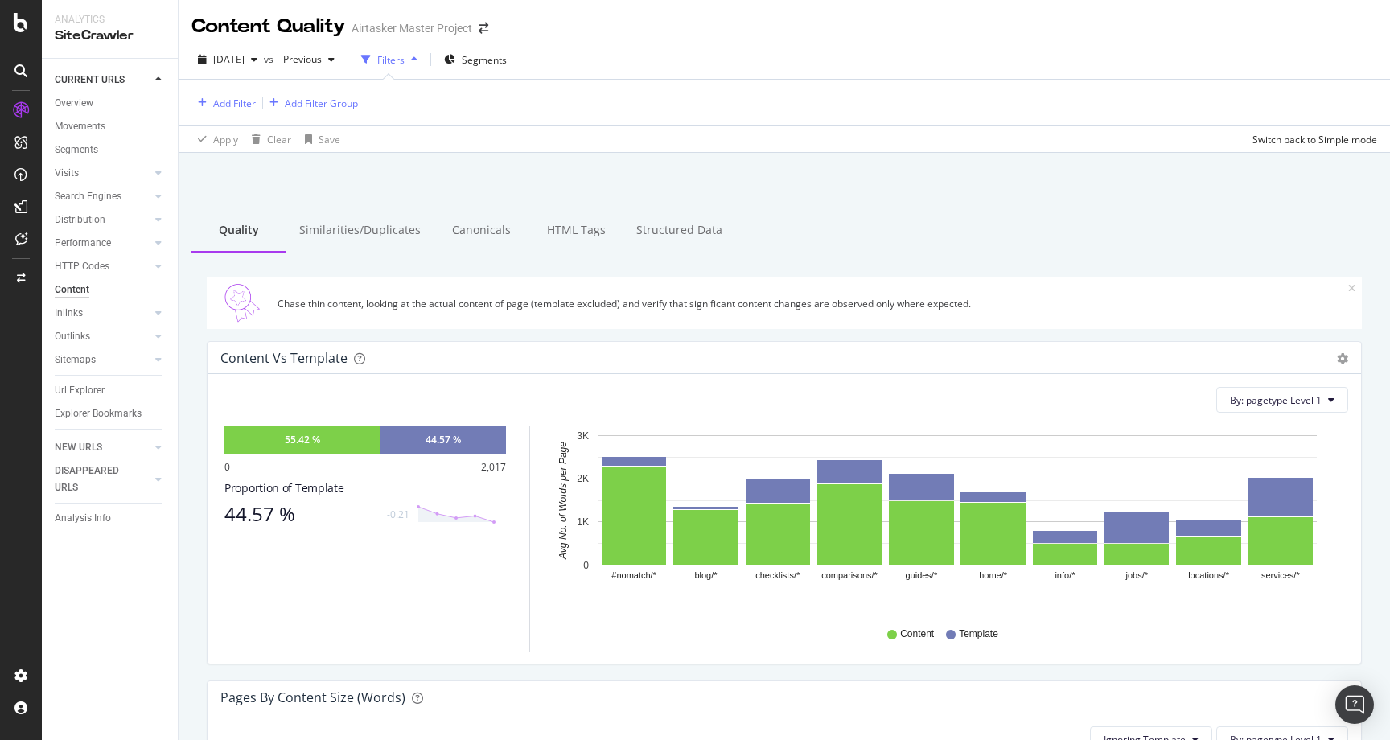
click at [404, 57] on div "Filters" at bounding box center [390, 60] width 27 height 14
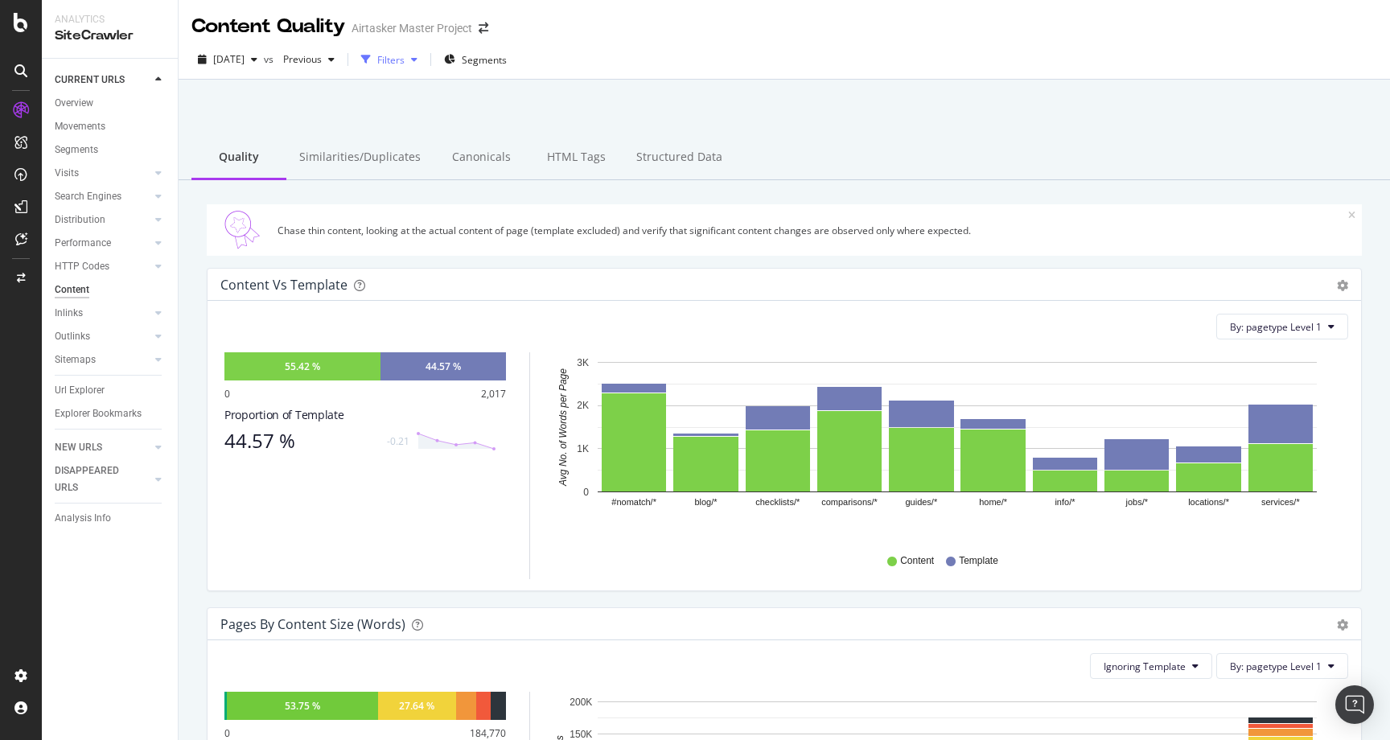
click at [404, 57] on div "Filters" at bounding box center [390, 60] width 27 height 14
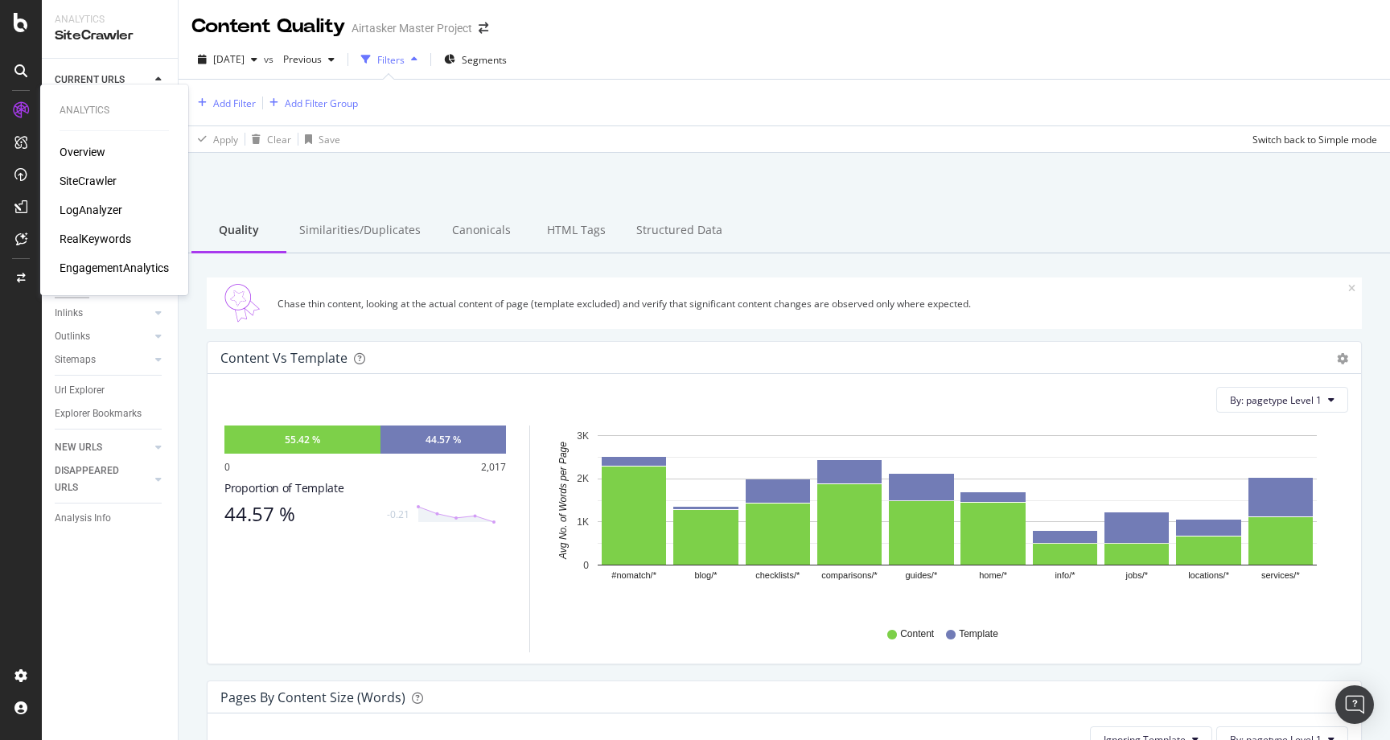
click at [101, 241] on div "RealKeywords" at bounding box center [96, 239] width 72 height 16
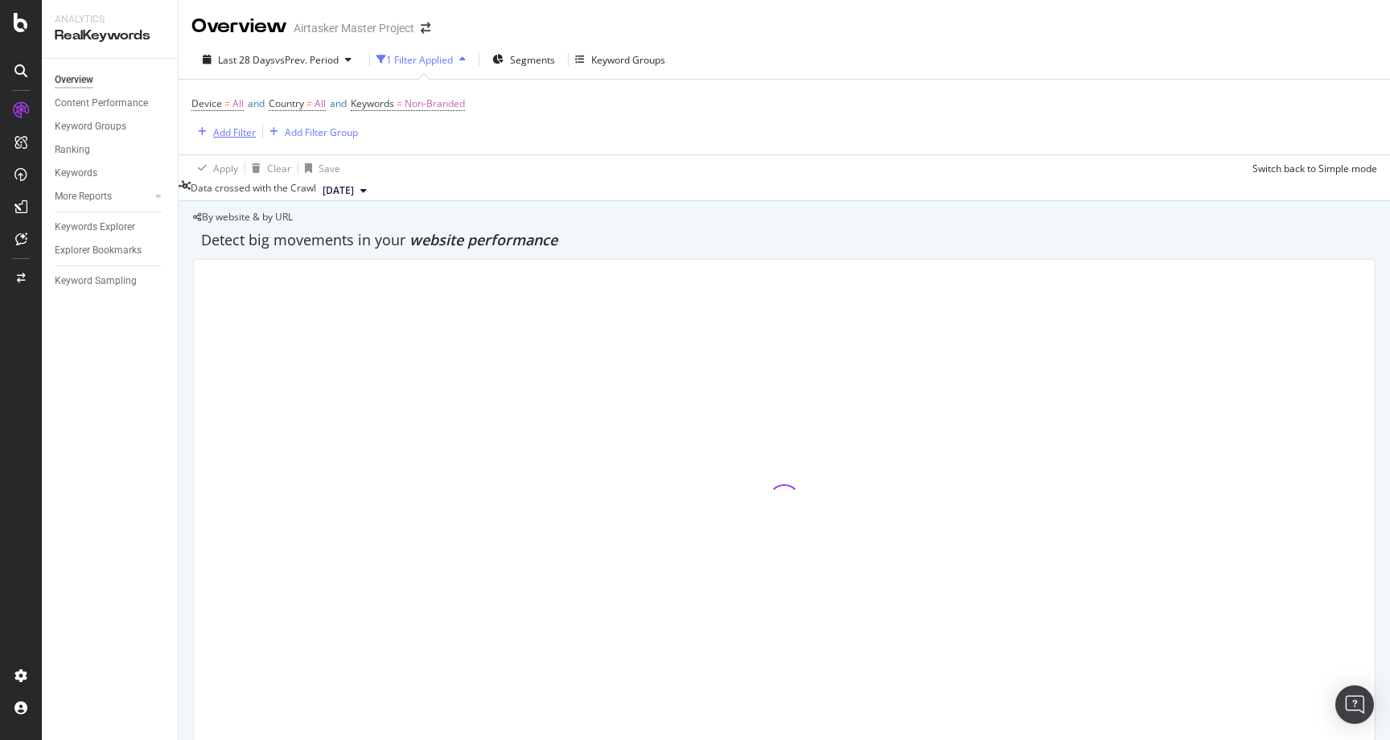
click at [232, 130] on div "Add Filter" at bounding box center [234, 132] width 43 height 14
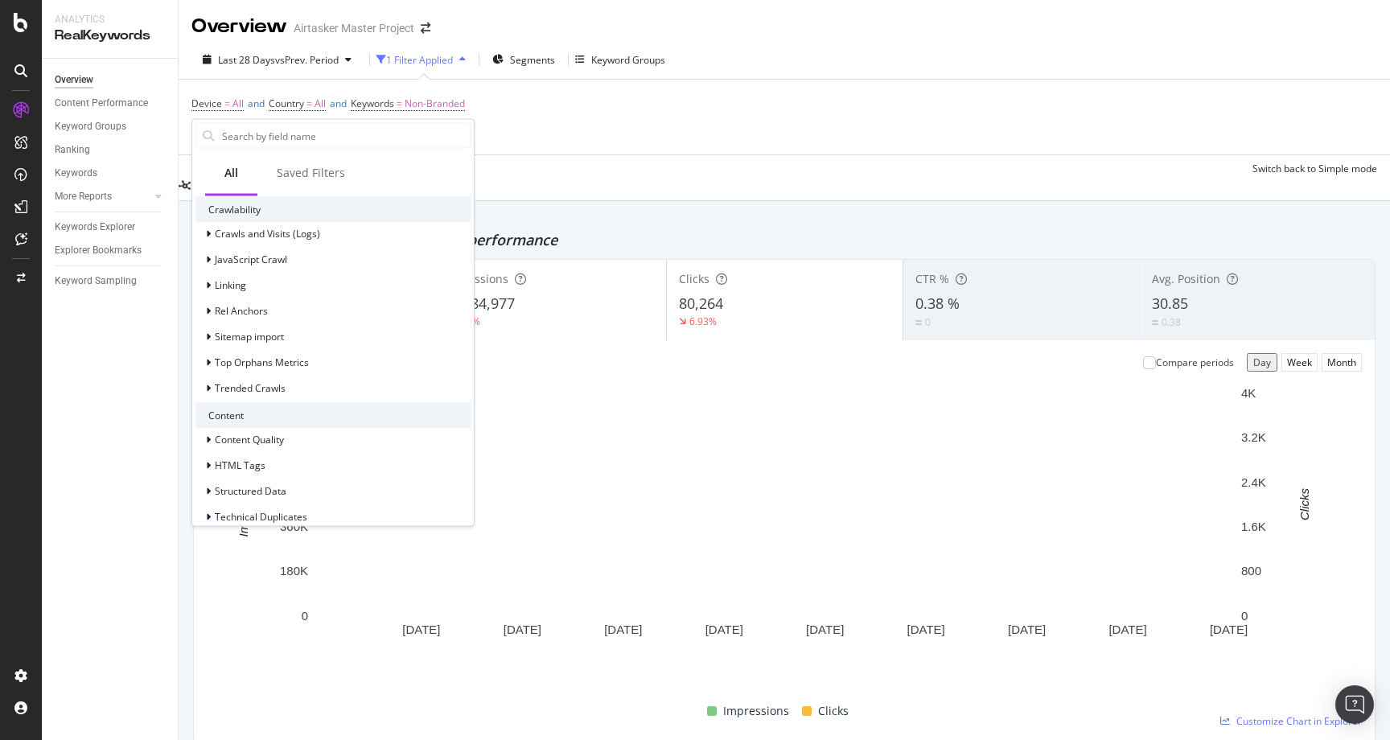
scroll to position [481, 0]
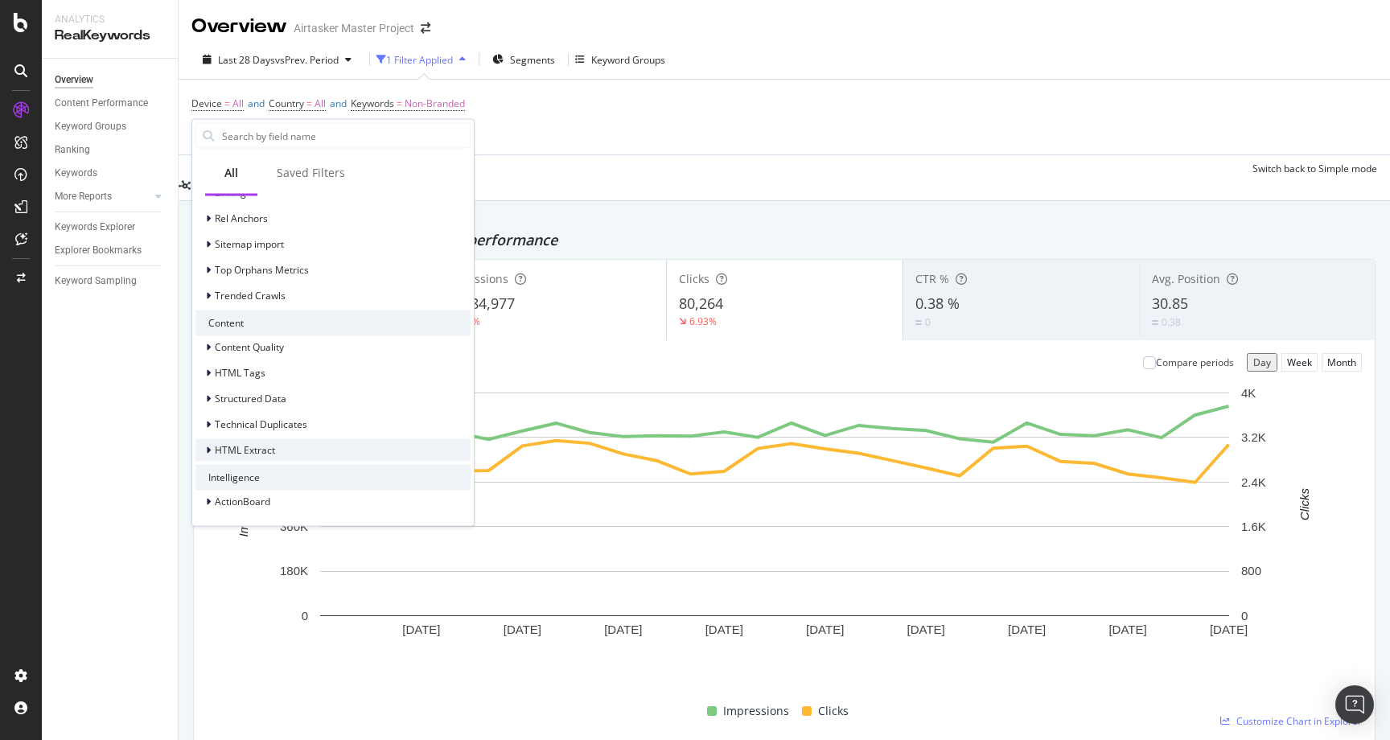
click at [265, 450] on span "HTML Extract" at bounding box center [245, 450] width 60 height 14
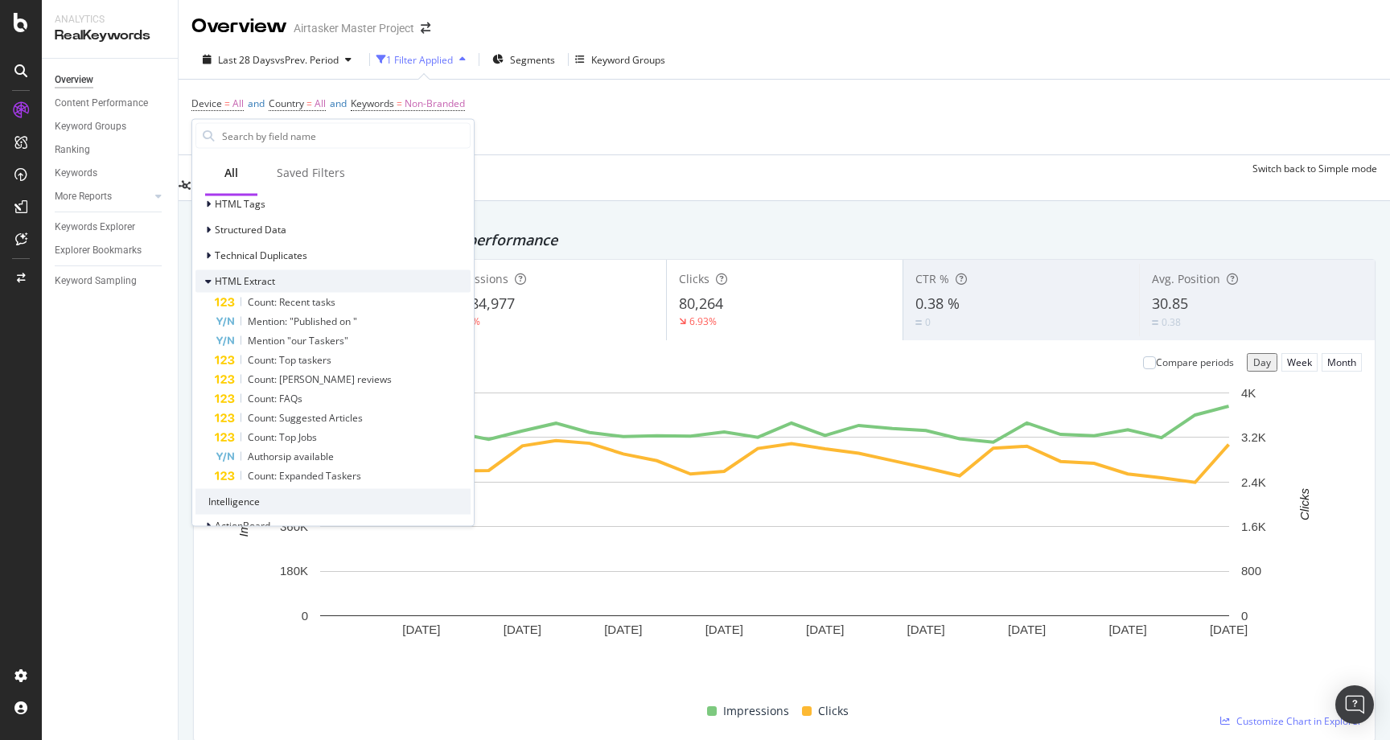
scroll to position [657, 0]
click at [311, 449] on span "Authorsip available" at bounding box center [291, 449] width 86 height 14
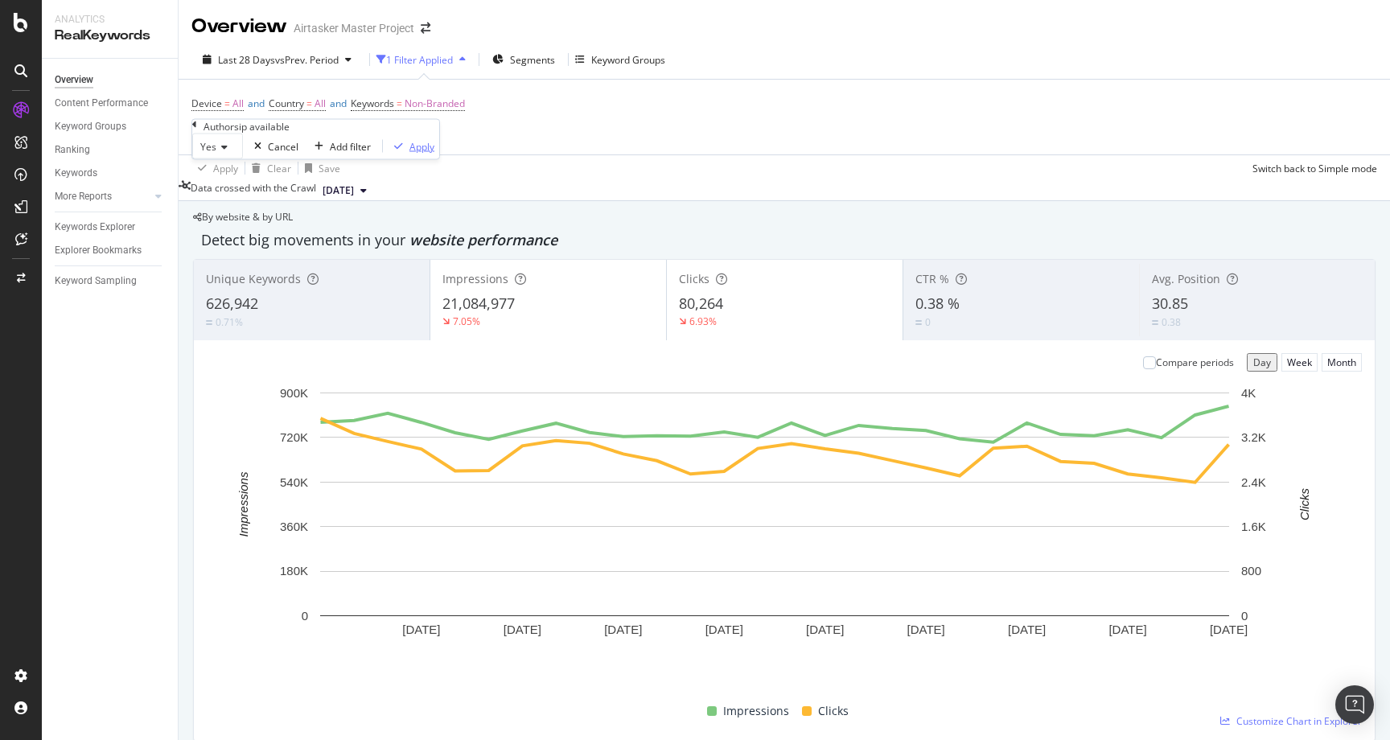
click at [409, 153] on div "Apply" at bounding box center [421, 146] width 25 height 14
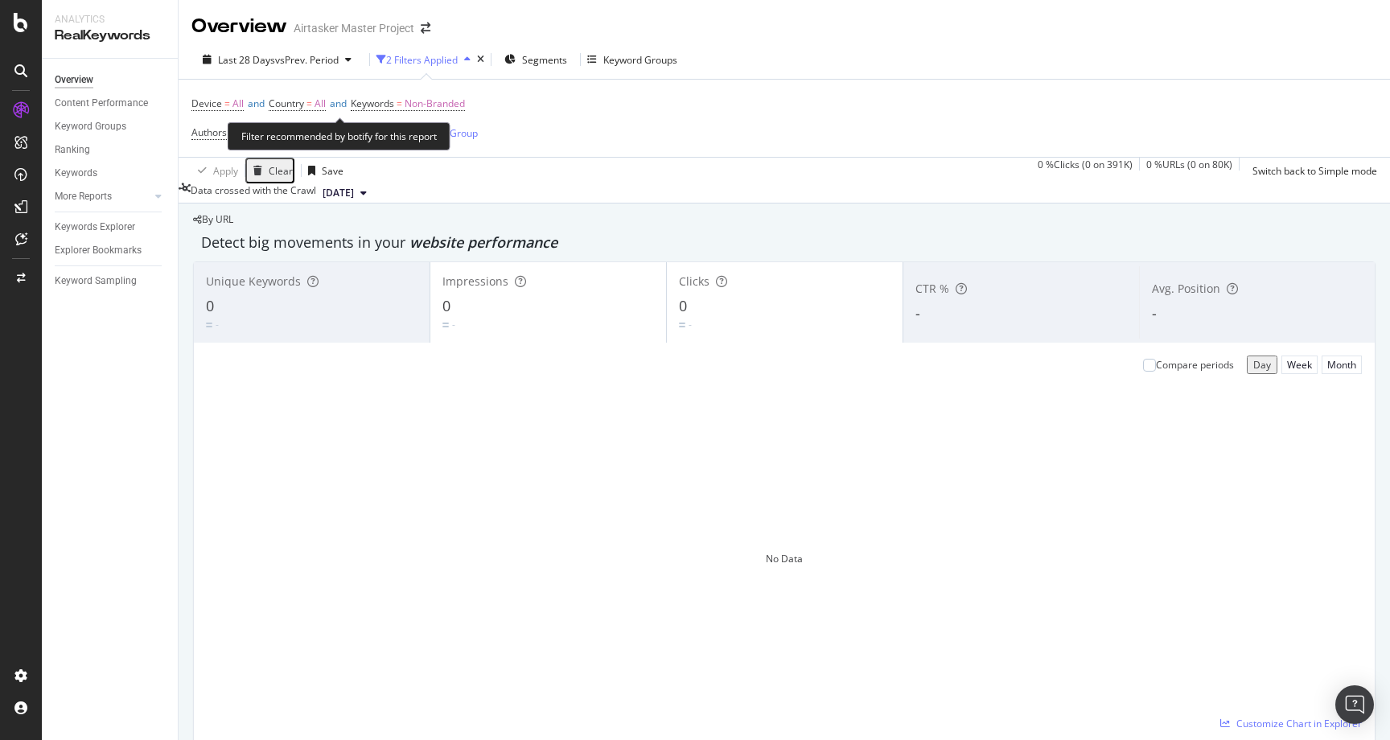
click at [233, 137] on div "Filter recommended by botify for this report" at bounding box center [339, 136] width 223 height 28
click at [225, 136] on span "Authorsip available" at bounding box center [234, 132] width 86 height 14
click at [227, 150] on icon at bounding box center [221, 146] width 11 height 10
click at [197, 128] on icon at bounding box center [194, 123] width 5 height 10
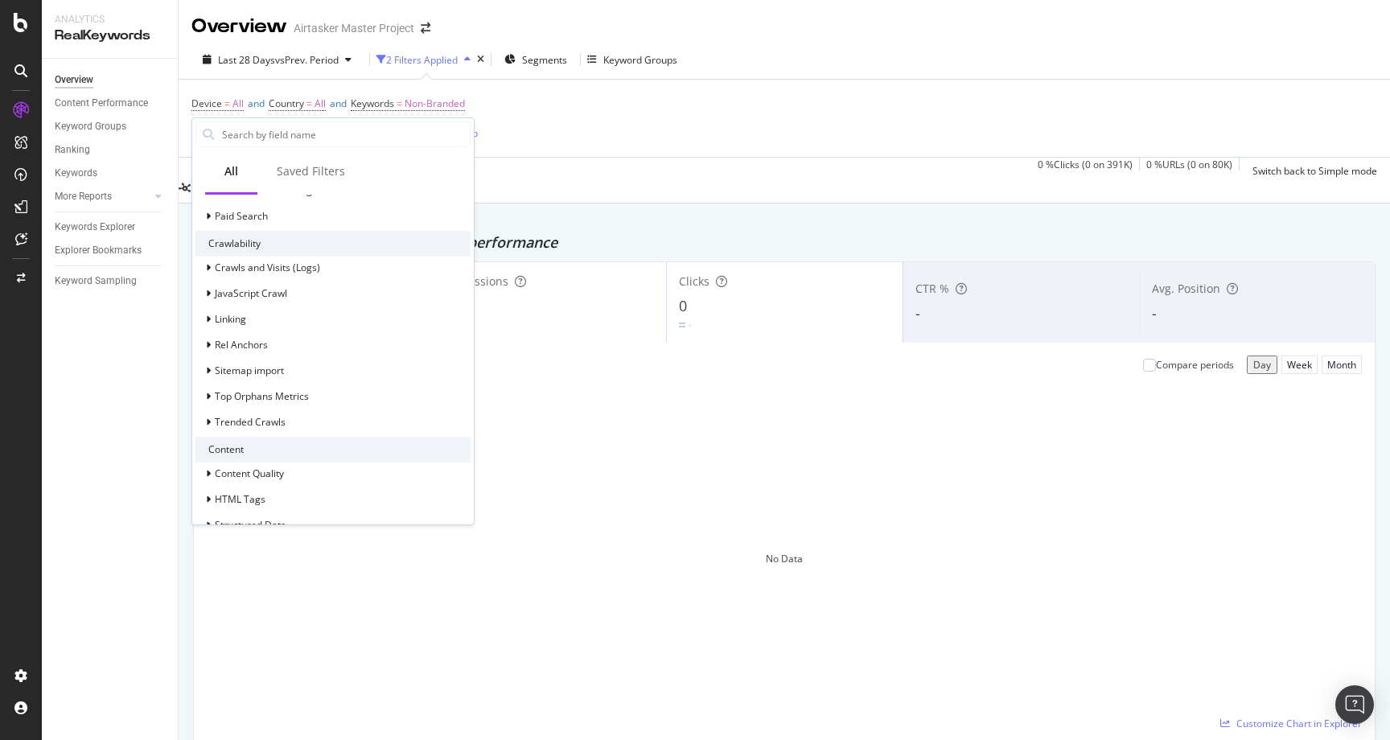
scroll to position [552, 0]
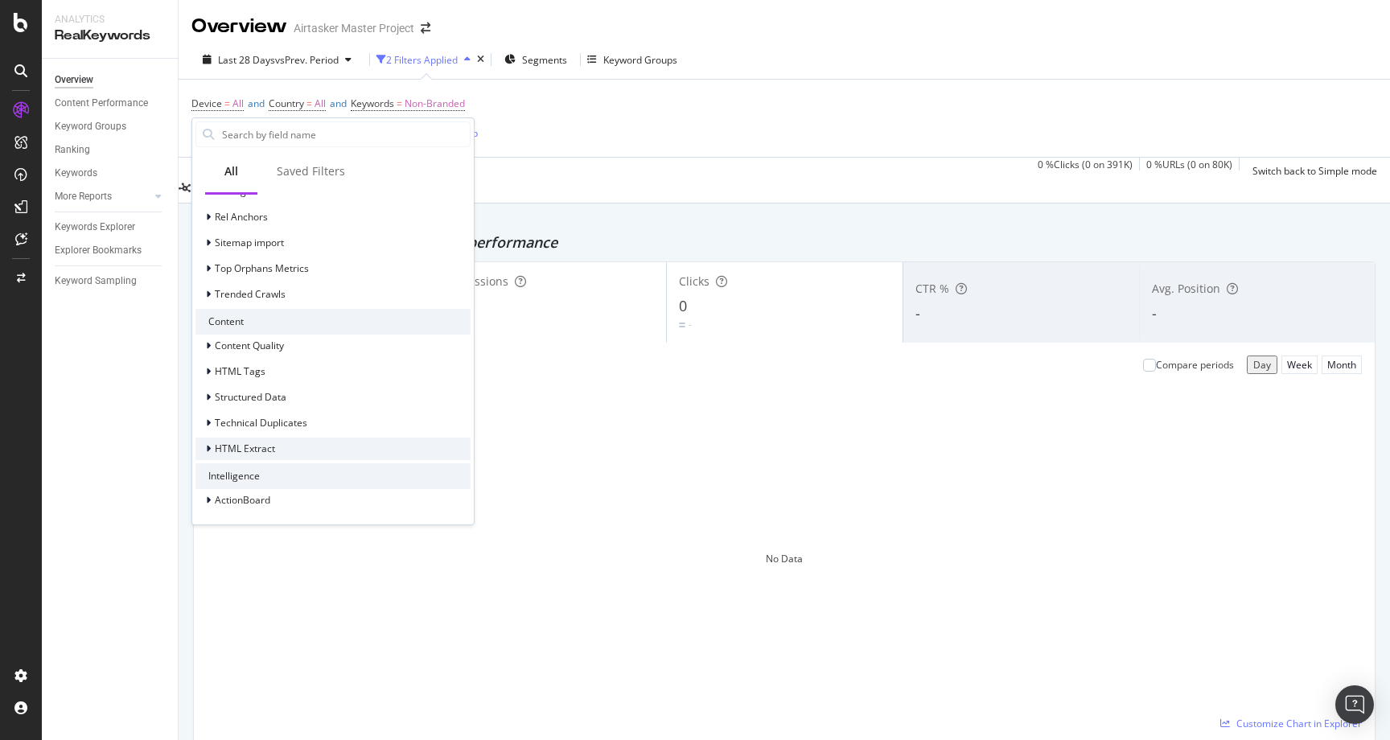
click at [285, 455] on div "HTML Extract" at bounding box center [332, 448] width 275 height 23
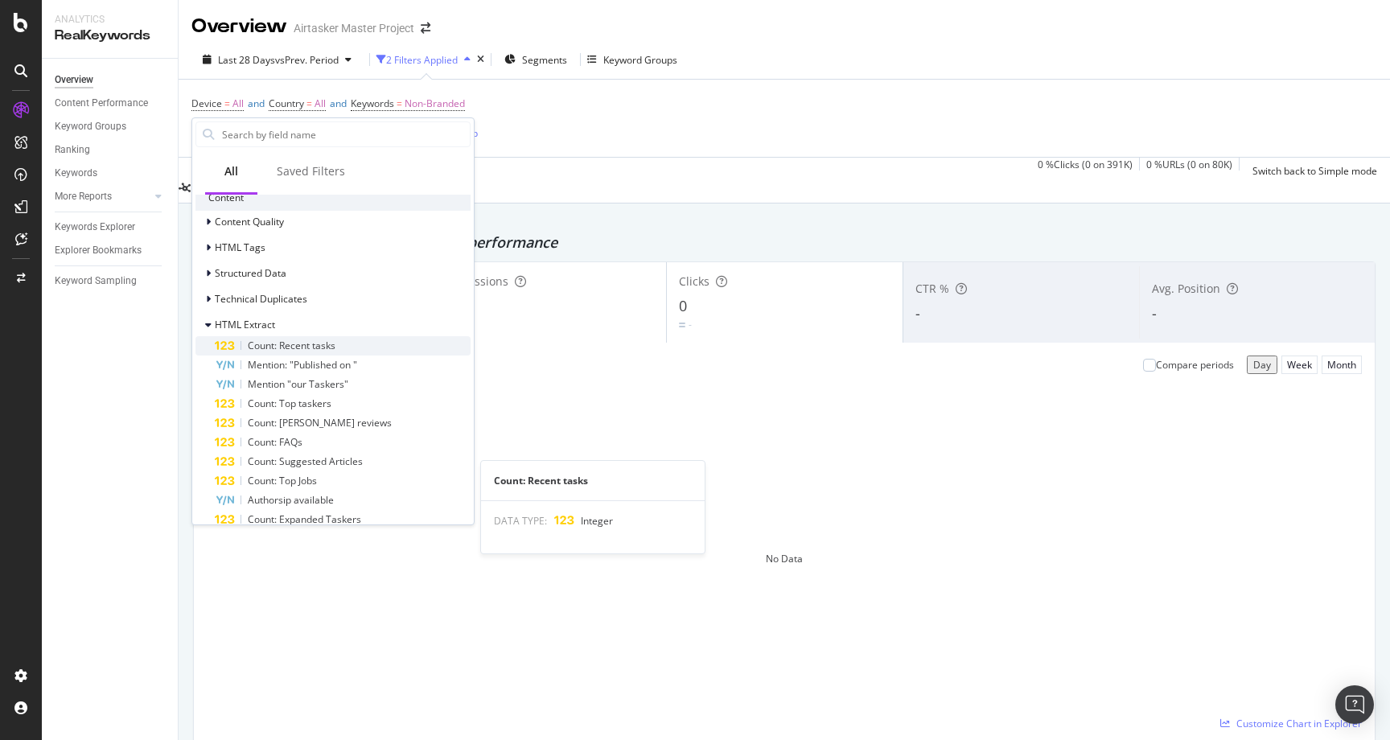
scroll to position [681, 0]
click at [343, 441] on div "Count: FAQs" at bounding box center [343, 436] width 256 height 19
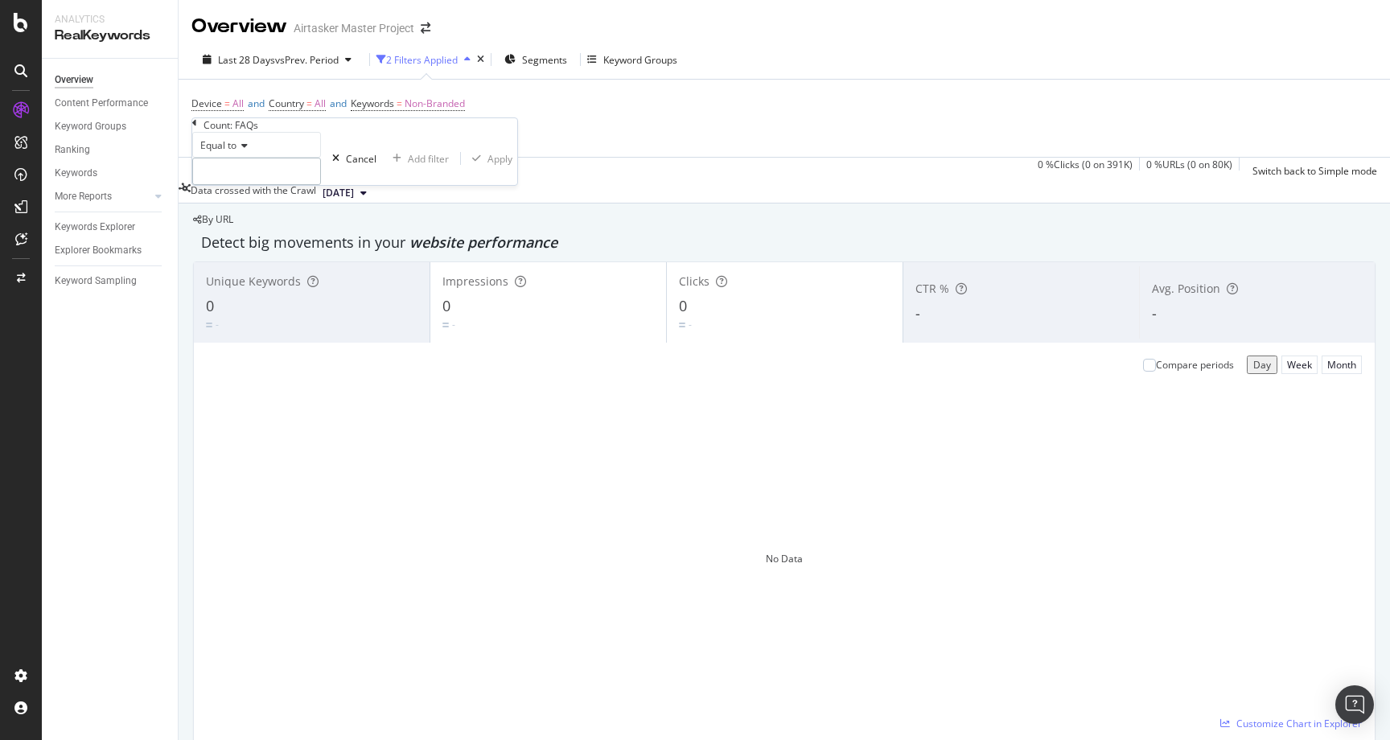
click at [290, 185] on div "Equal to Cancel Add filter Apply" at bounding box center [354, 158] width 325 height 53
click at [257, 185] on input "number" at bounding box center [256, 171] width 129 height 27
click at [227, 154] on div "Equal to Fetching suggestions Cancel Add filter Apply" at bounding box center [354, 158] width 325 height 53
click at [227, 152] on span "Equal to" at bounding box center [218, 145] width 36 height 14
click at [255, 241] on span "Greater than" at bounding box center [226, 235] width 58 height 14
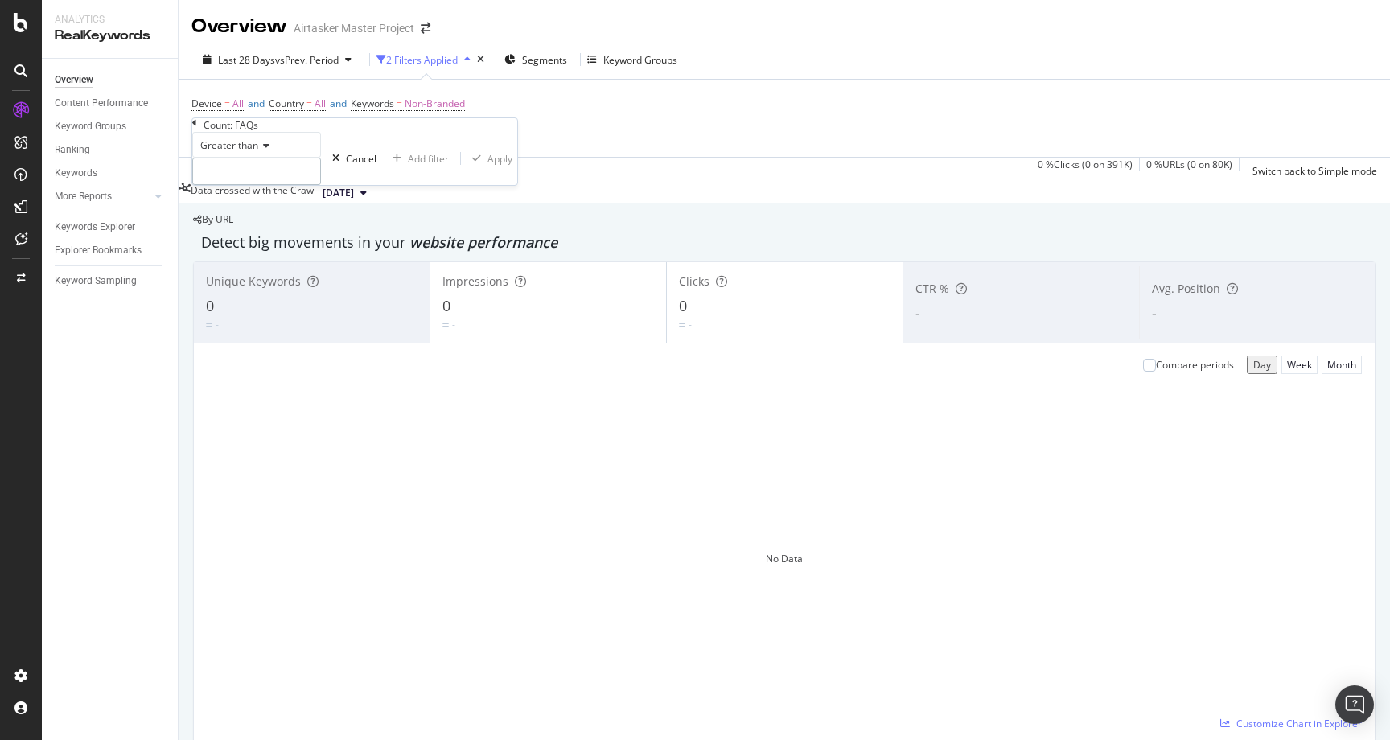
click at [259, 185] on input "number" at bounding box center [256, 171] width 129 height 27
type input "1"
click at [382, 185] on div "Greater than 1 Cancel Add filter Apply" at bounding box center [354, 158] width 325 height 53
click at [362, 185] on div "Greater than 1 Cancel Add filter Apply" at bounding box center [354, 158] width 325 height 53
click at [487, 166] on div "Apply" at bounding box center [499, 159] width 25 height 14
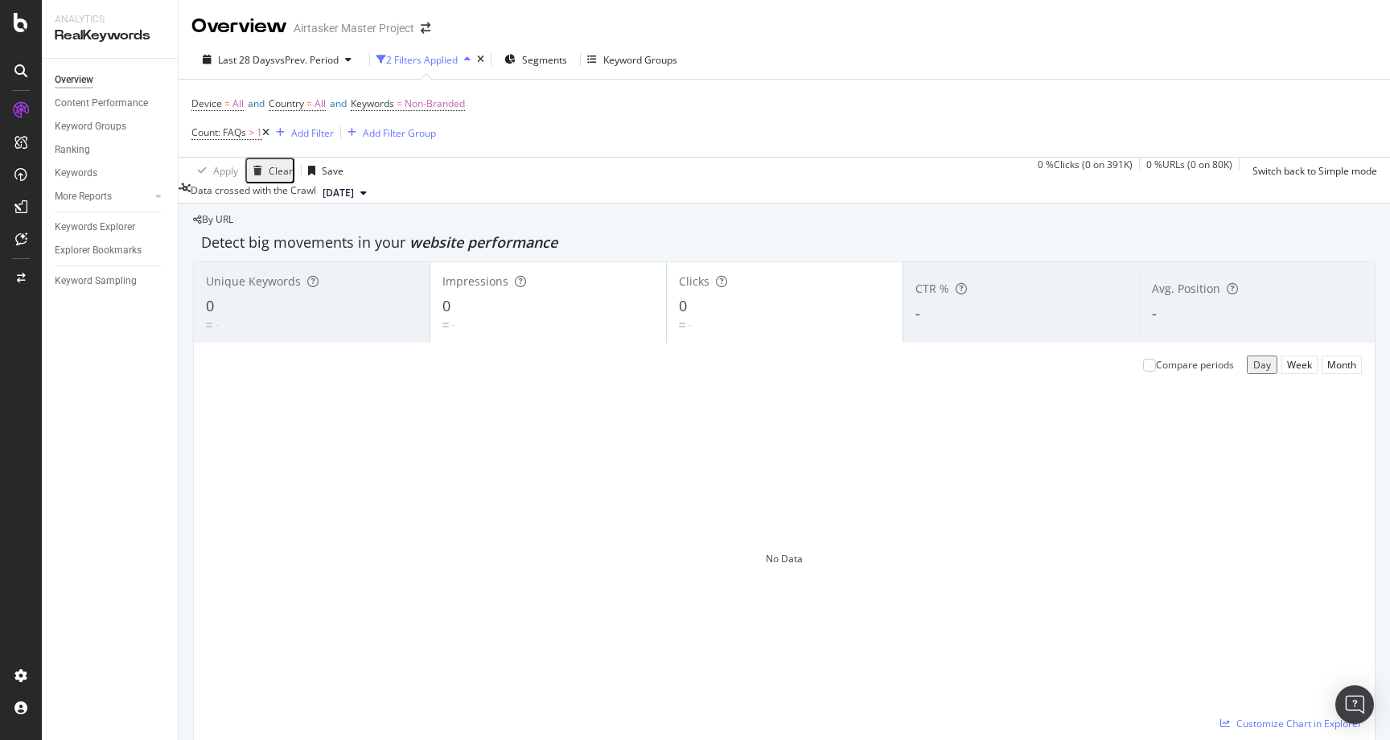
click at [267, 131] on icon at bounding box center [265, 133] width 7 height 10
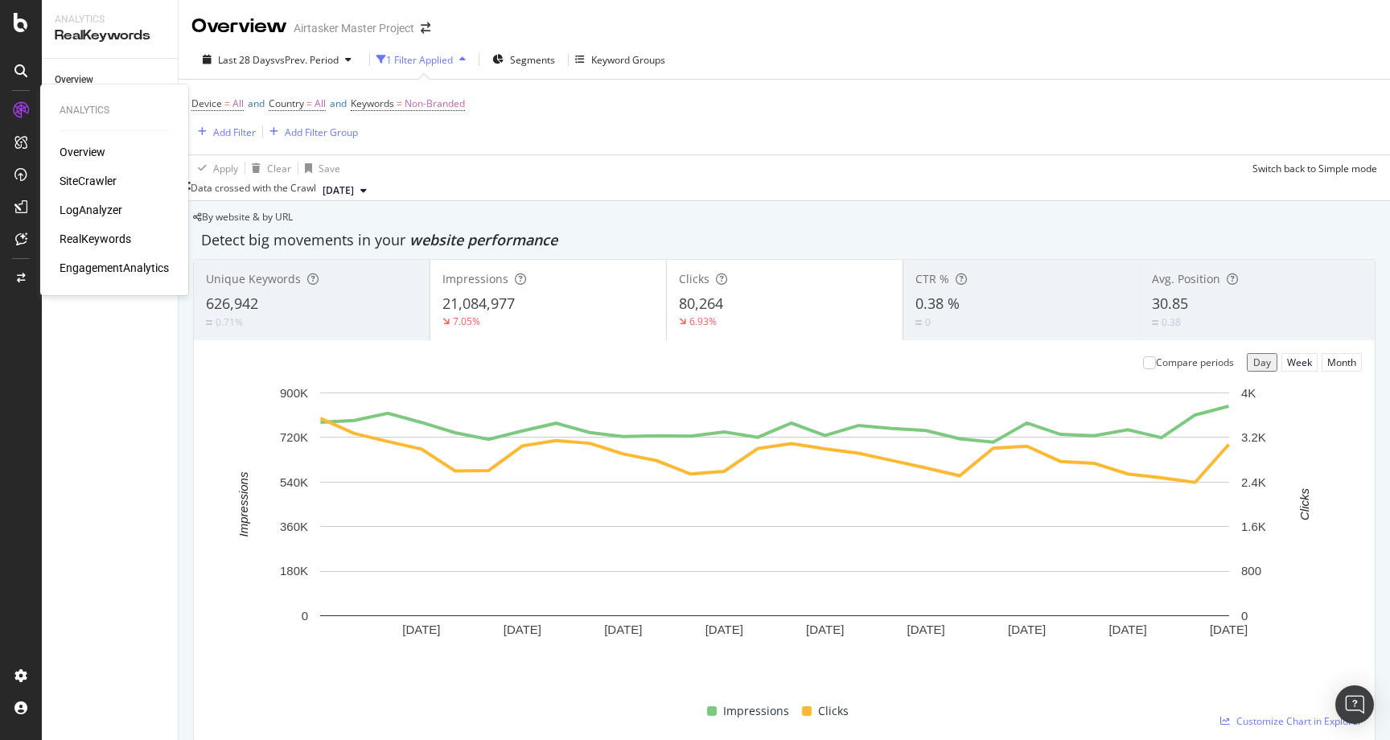
click at [85, 182] on div "SiteCrawler" at bounding box center [88, 181] width 57 height 16
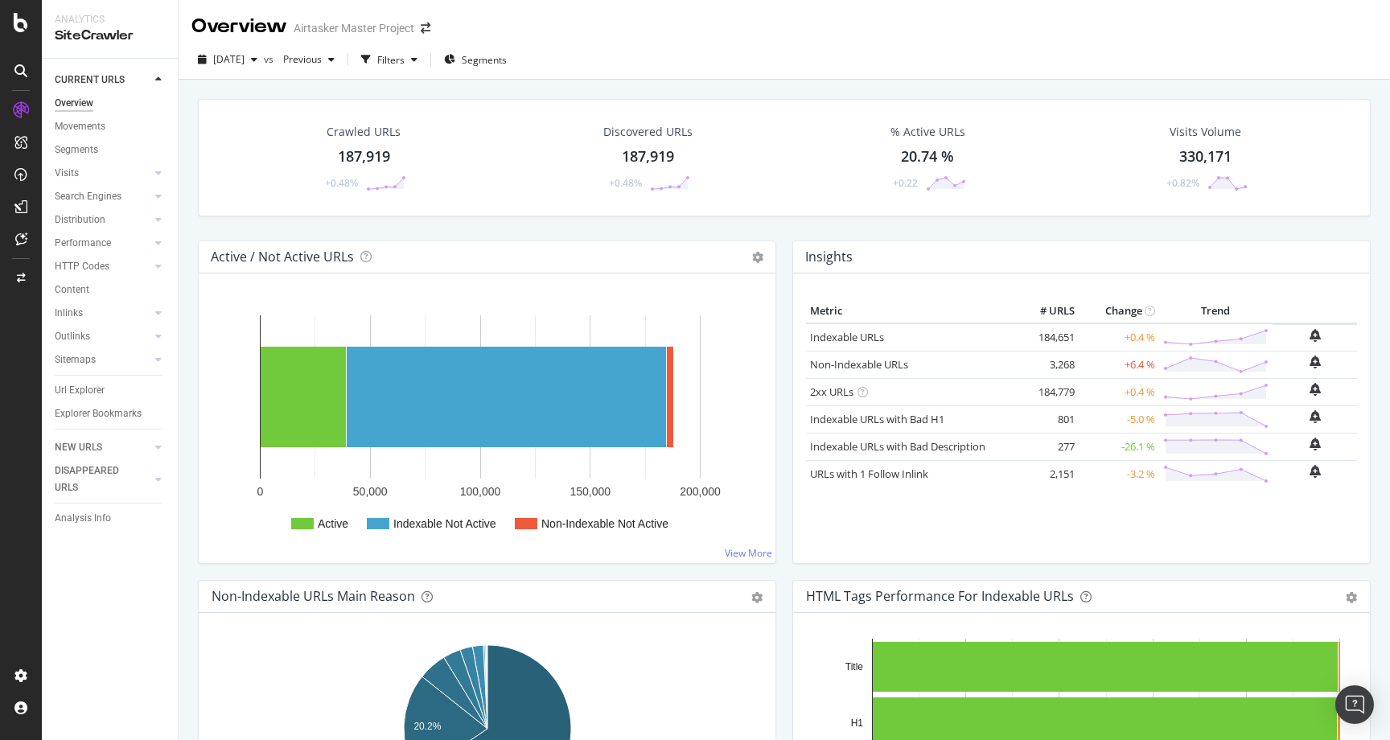
click at [71, 386] on div "Url Explorer" at bounding box center [80, 390] width 50 height 17
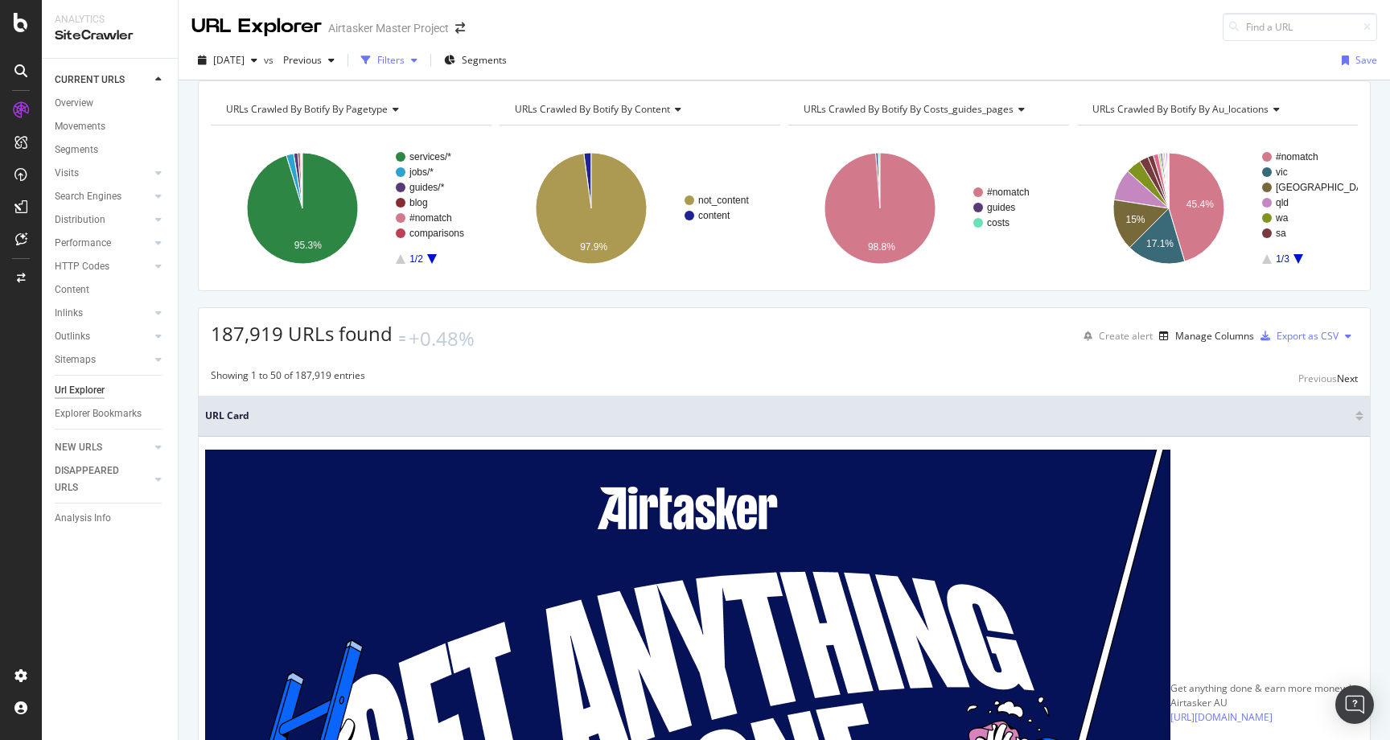
click at [404, 57] on div "Filters" at bounding box center [390, 60] width 27 height 14
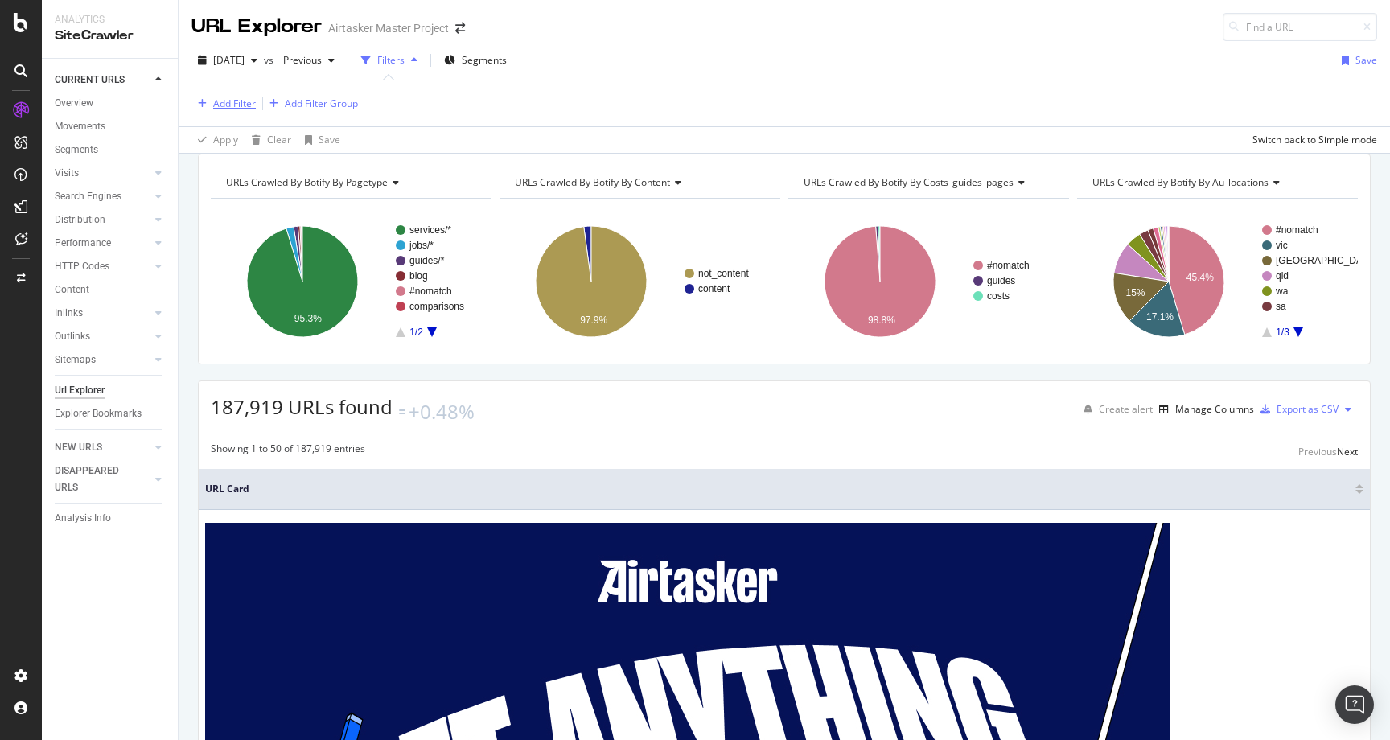
click at [227, 101] on div "Add Filter" at bounding box center [234, 103] width 43 height 14
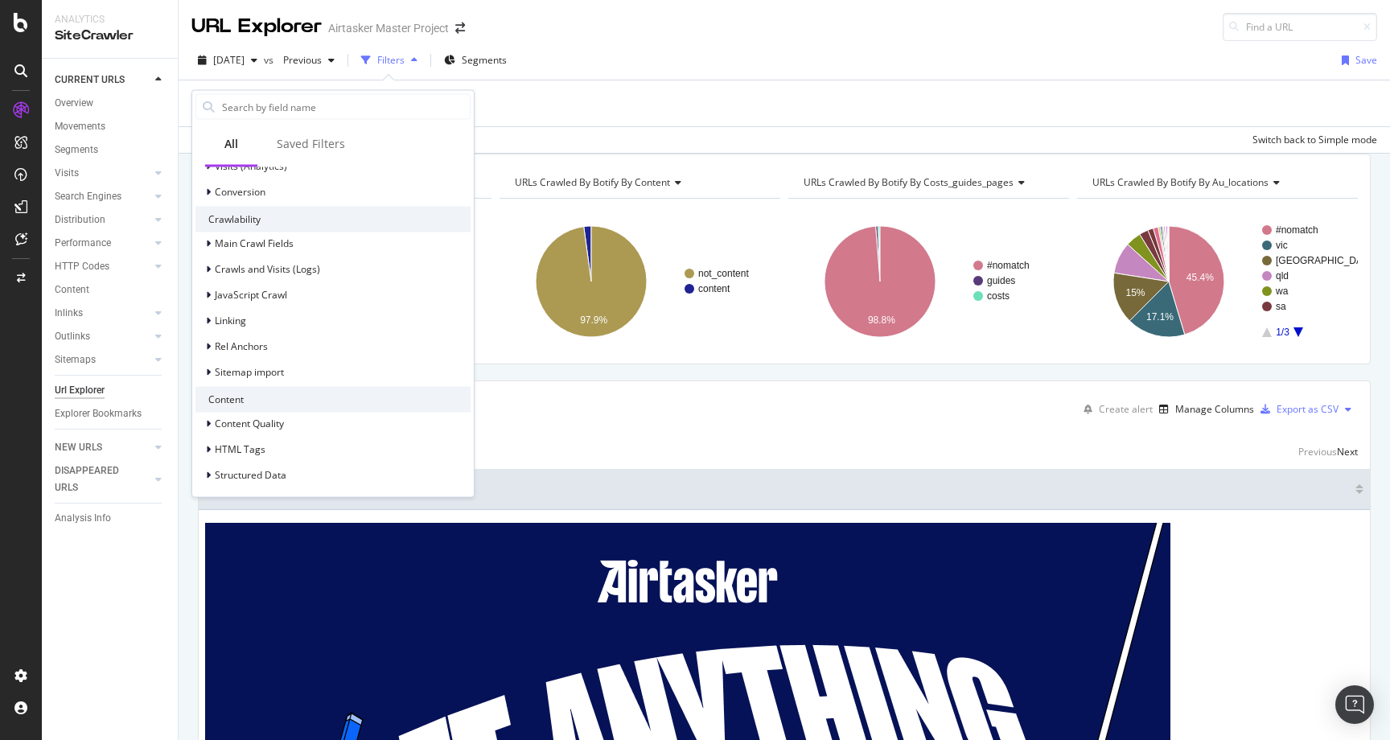
scroll to position [524, 0]
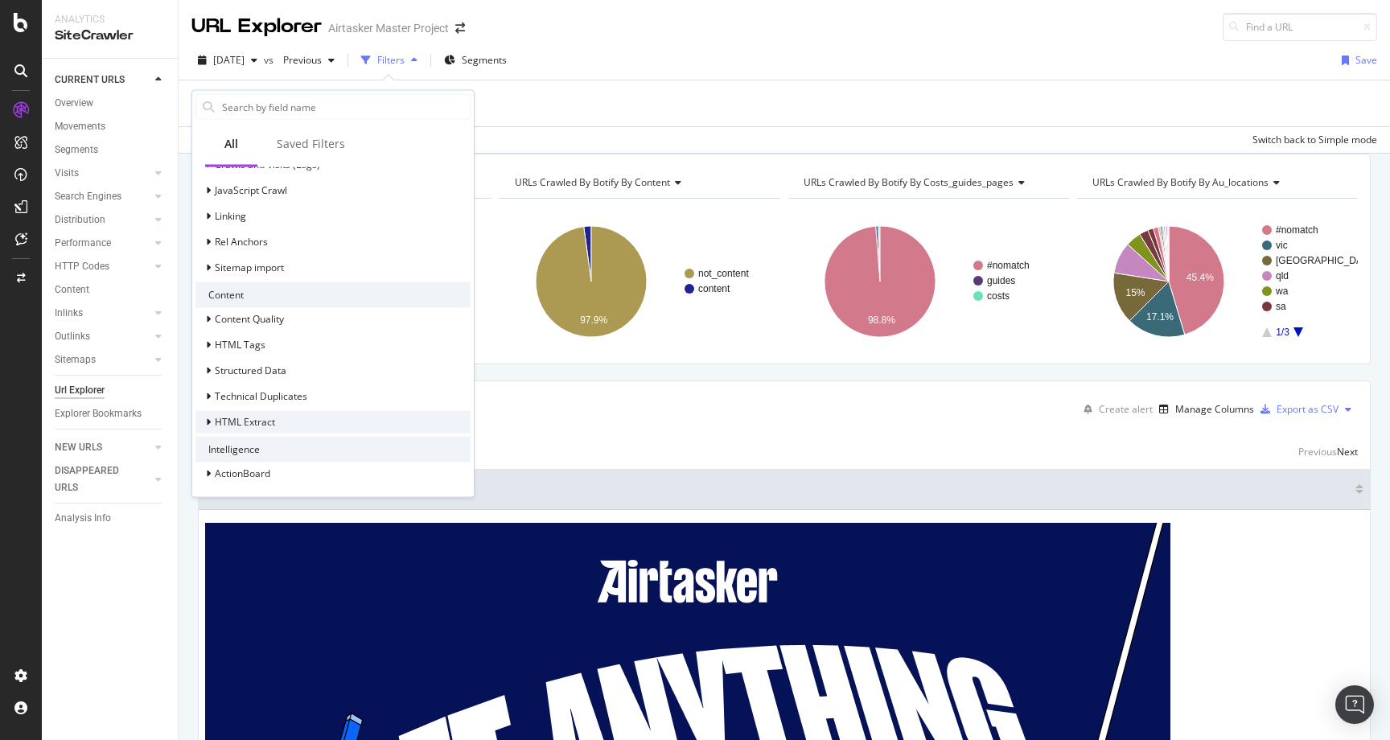
click at [260, 425] on span "HTML Extract" at bounding box center [245, 421] width 60 height 14
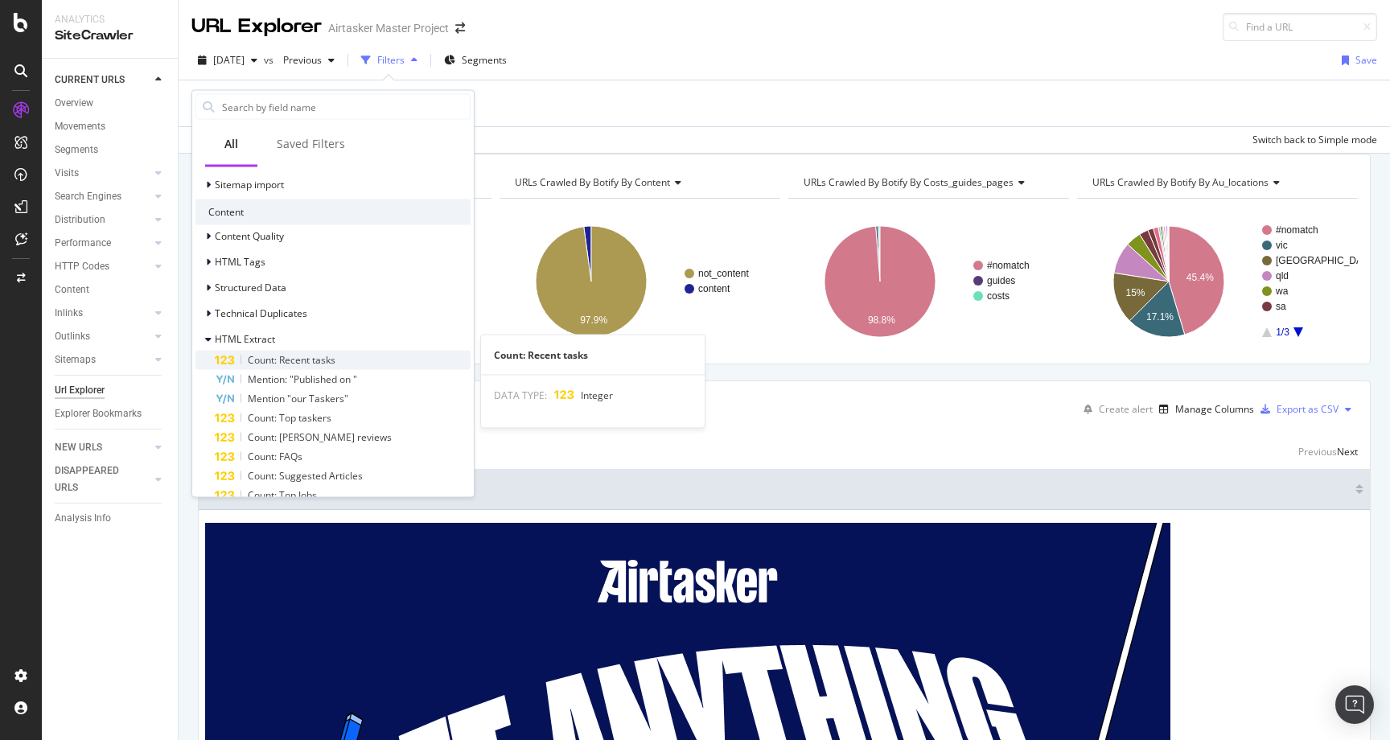
scroll to position [622, 0]
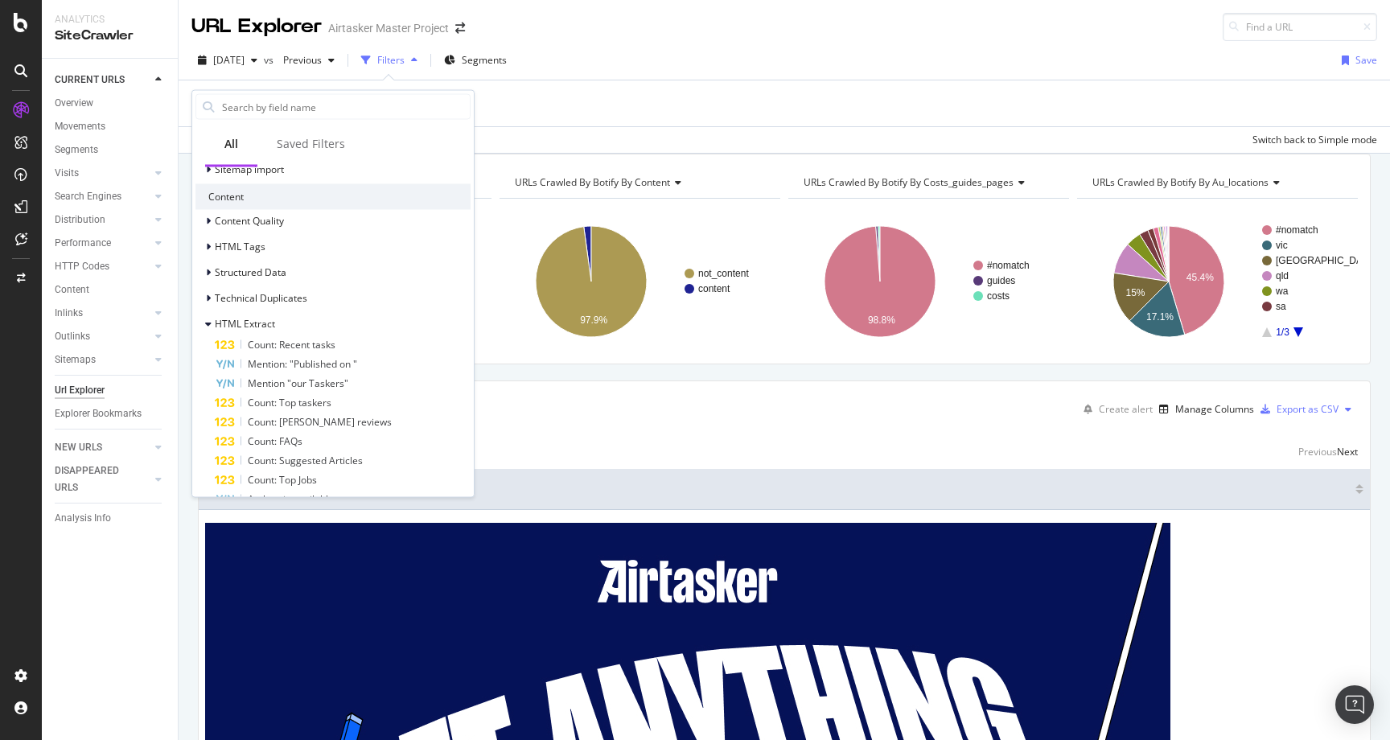
click at [531, 134] on div "Apply Clear Save Switch back to Simple mode" at bounding box center [784, 139] width 1211 height 27
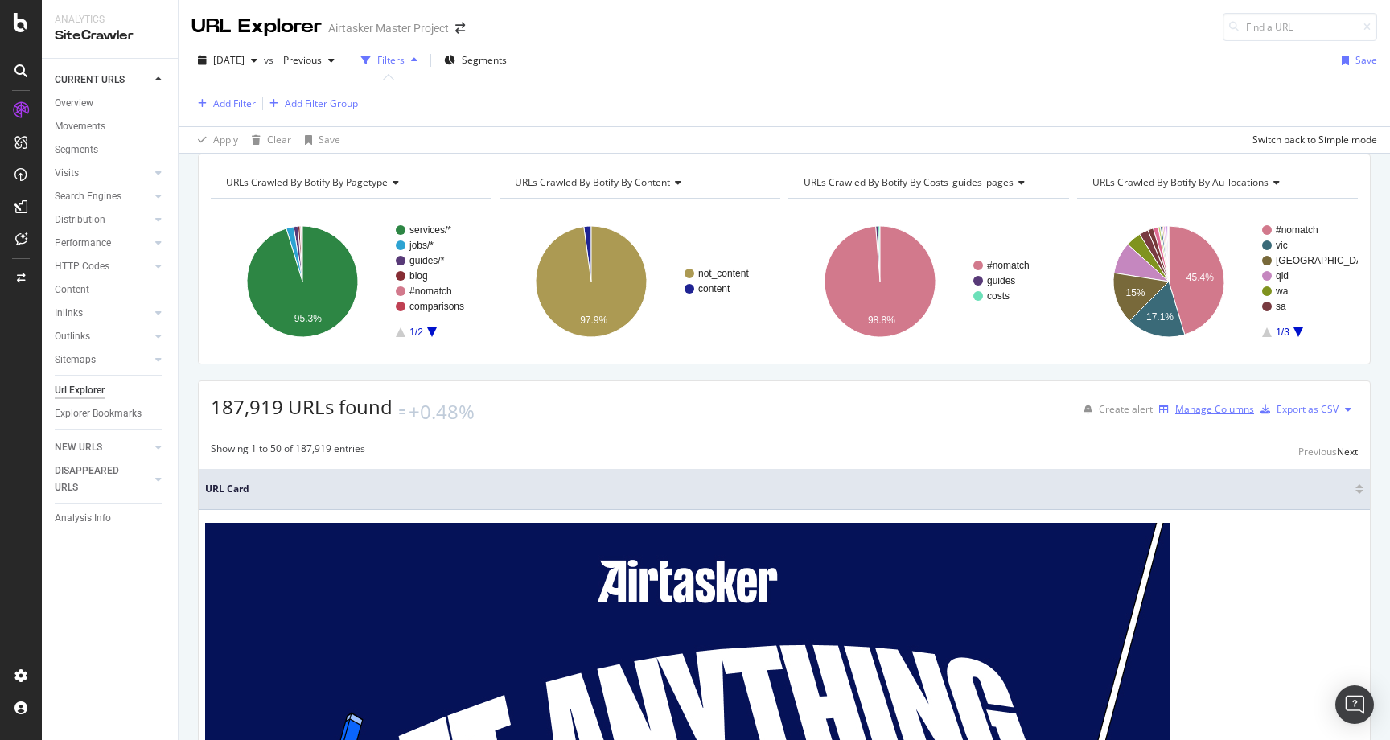
click at [1175, 416] on div "Manage Columns" at bounding box center [1214, 409] width 79 height 14
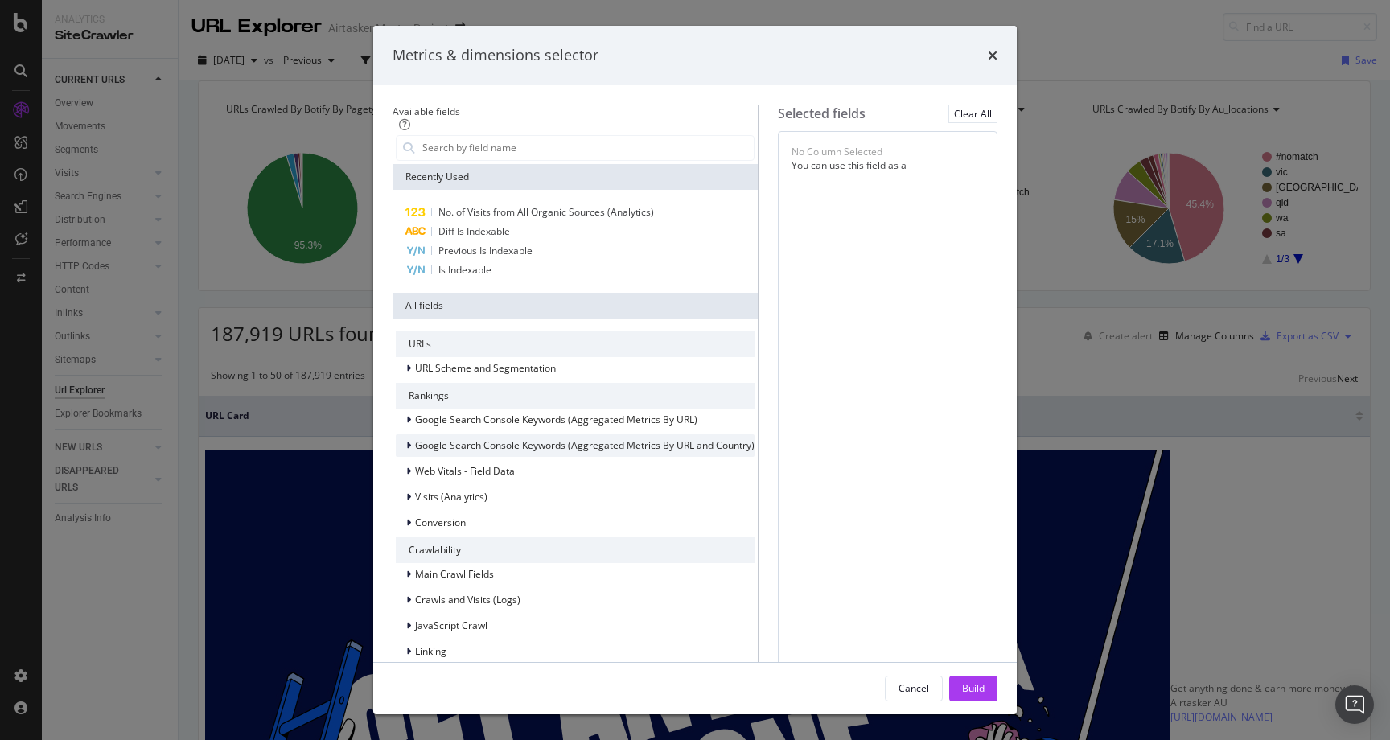
scroll to position [341, 0]
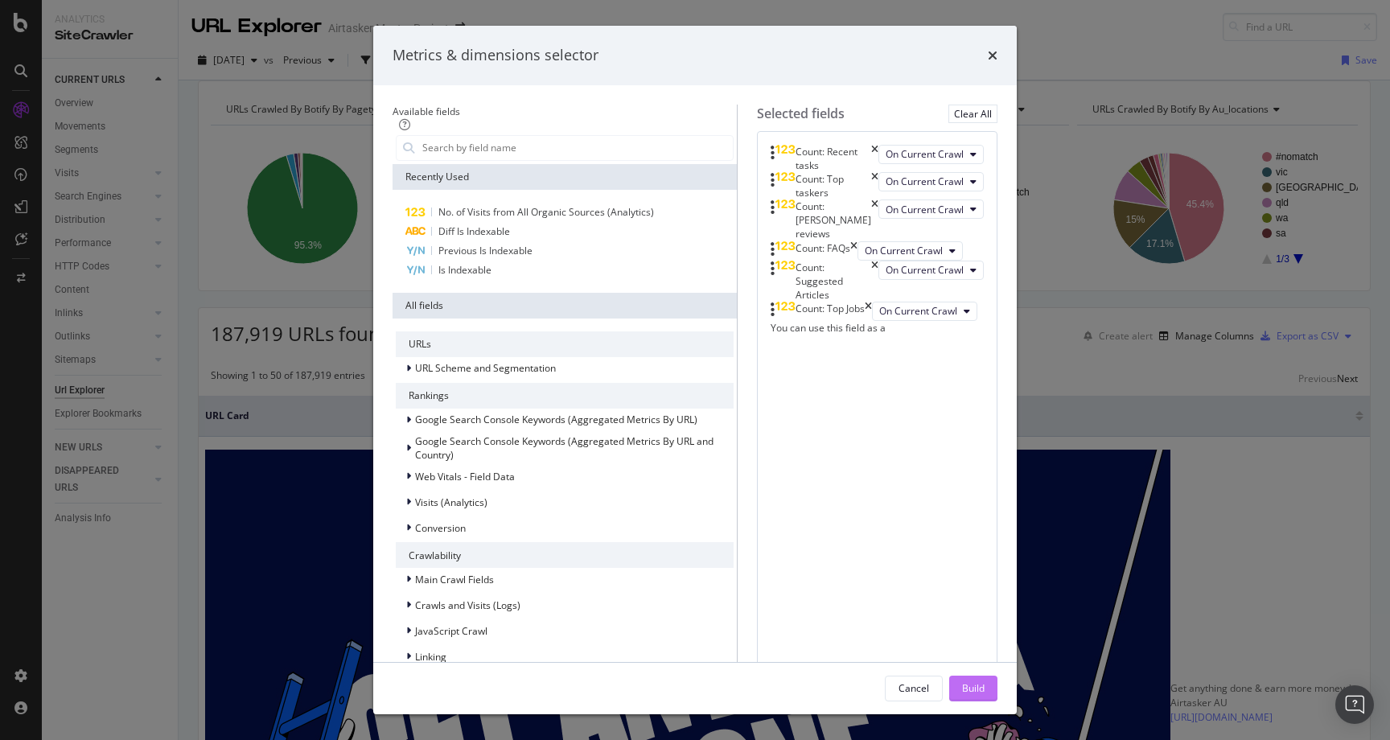
click at [990, 675] on button "Build" at bounding box center [973, 688] width 48 height 26
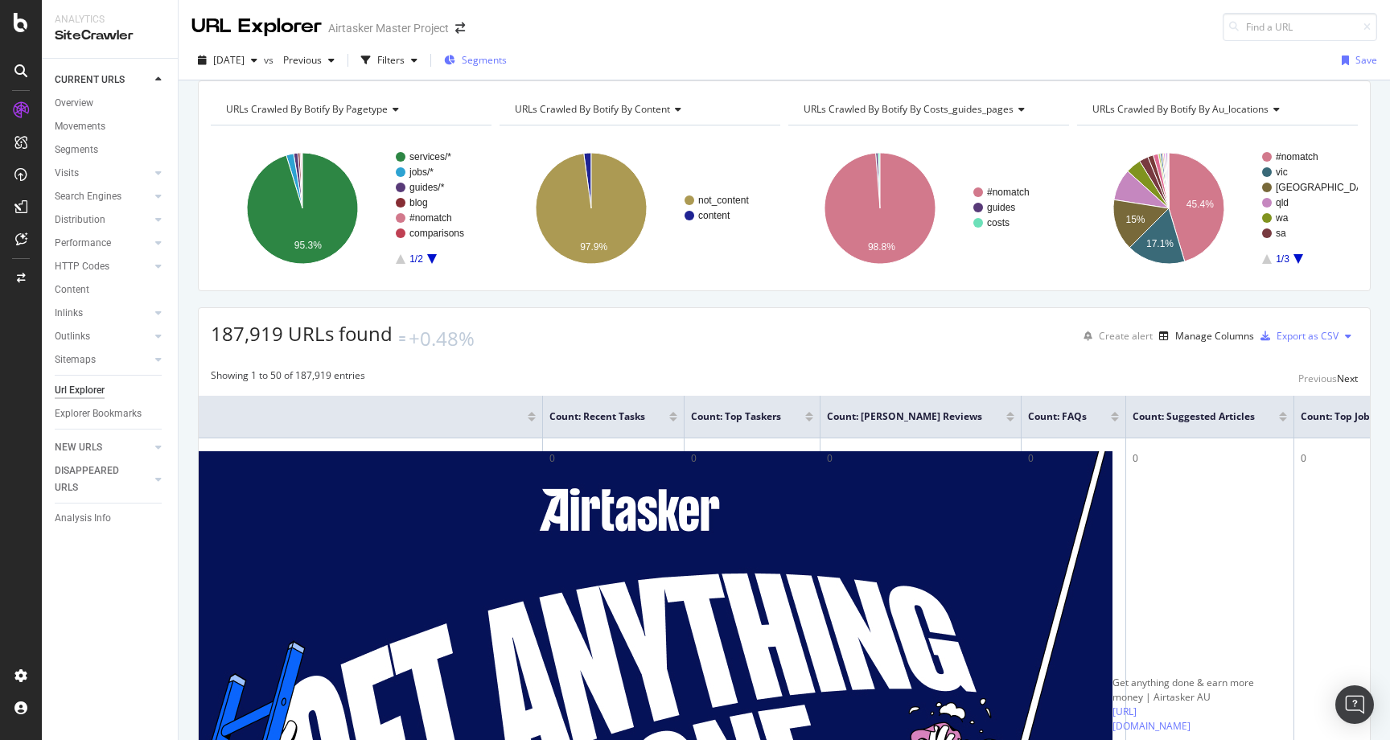
click at [507, 55] on span "Segments" at bounding box center [484, 60] width 45 height 14
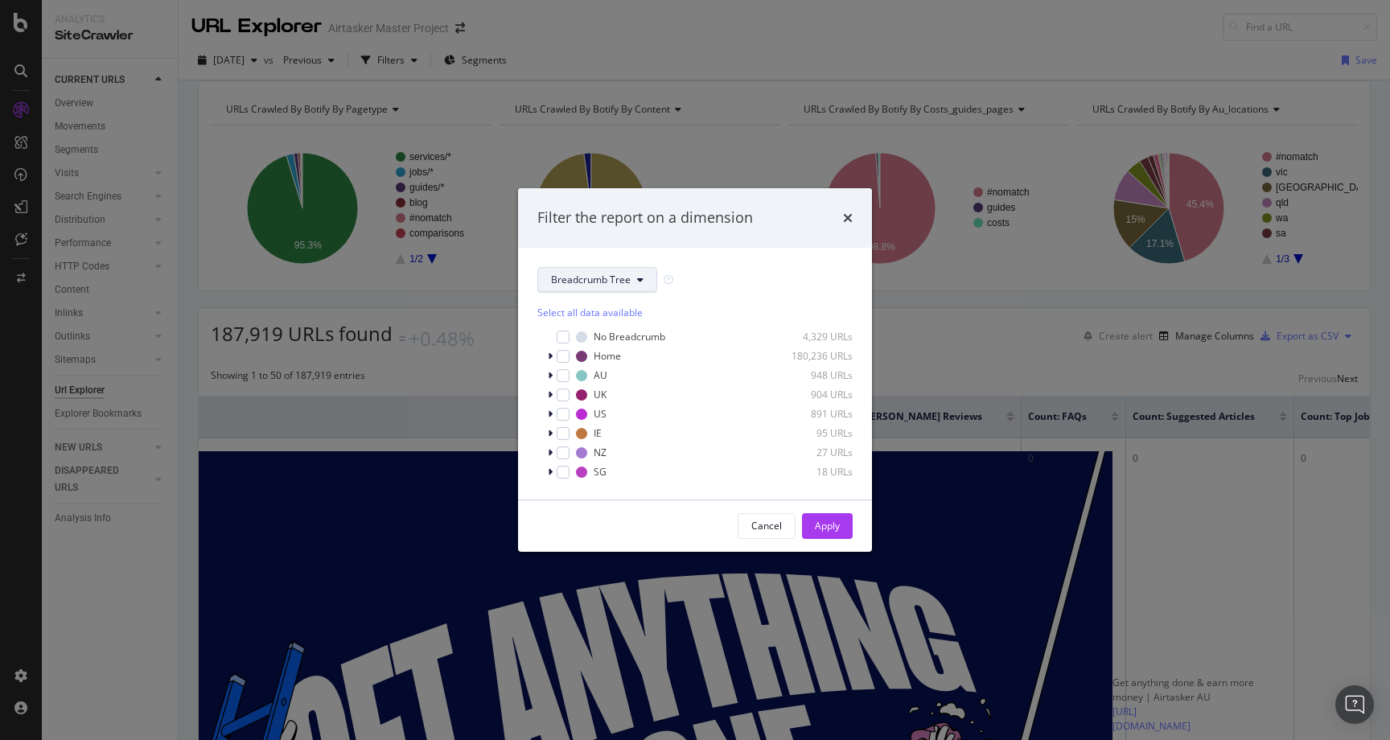
click at [580, 273] on span "Breadcrumb Tree" at bounding box center [591, 280] width 80 height 14
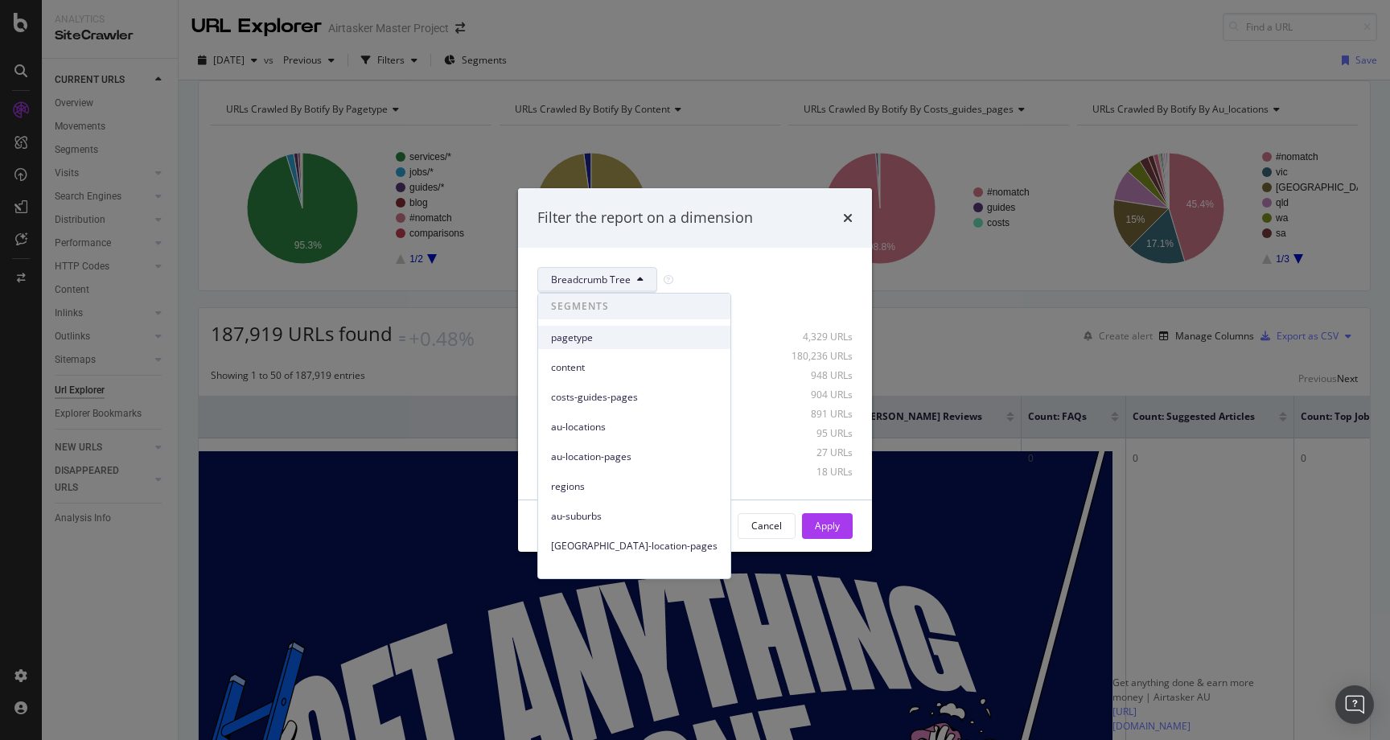
click at [589, 337] on span "pagetype" at bounding box center [634, 338] width 166 height 14
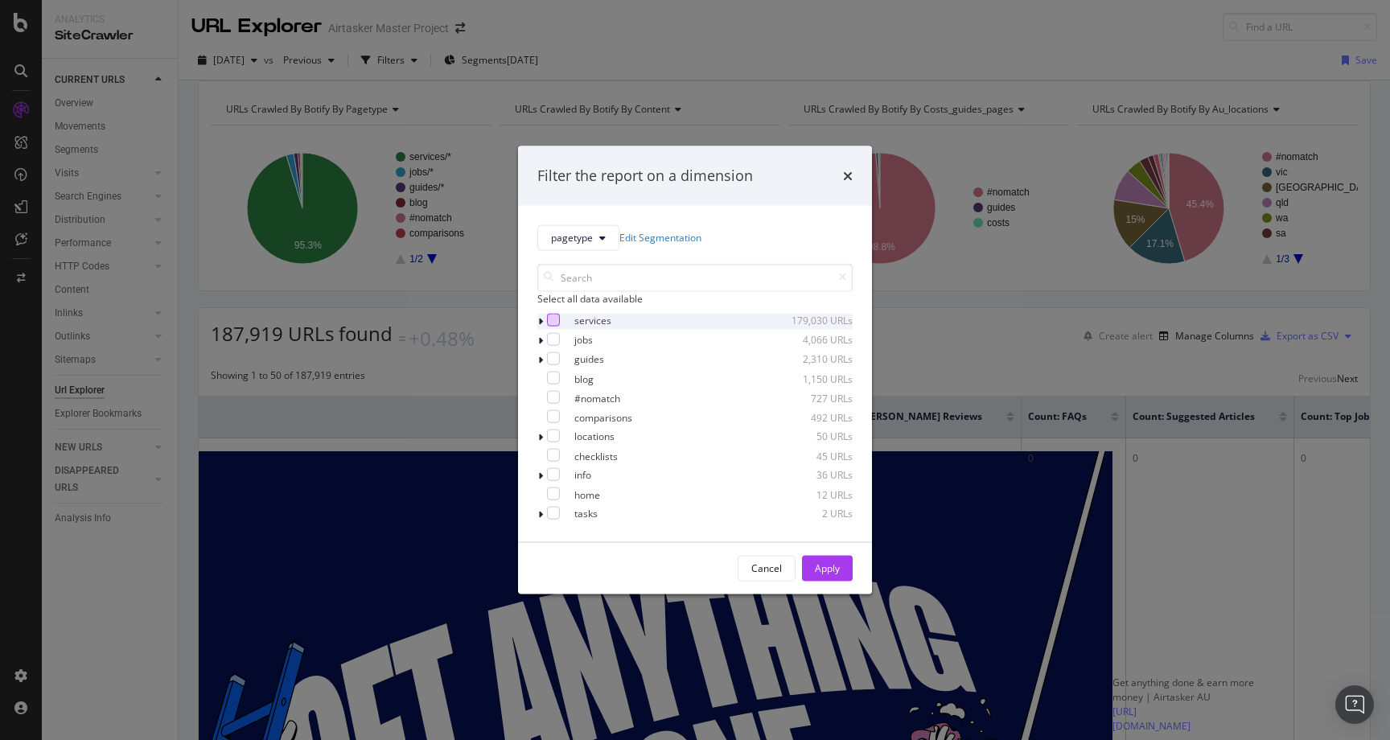
click at [552, 326] on div "modal" at bounding box center [553, 319] width 13 height 13
click at [820, 566] on div "Apply" at bounding box center [827, 568] width 25 height 24
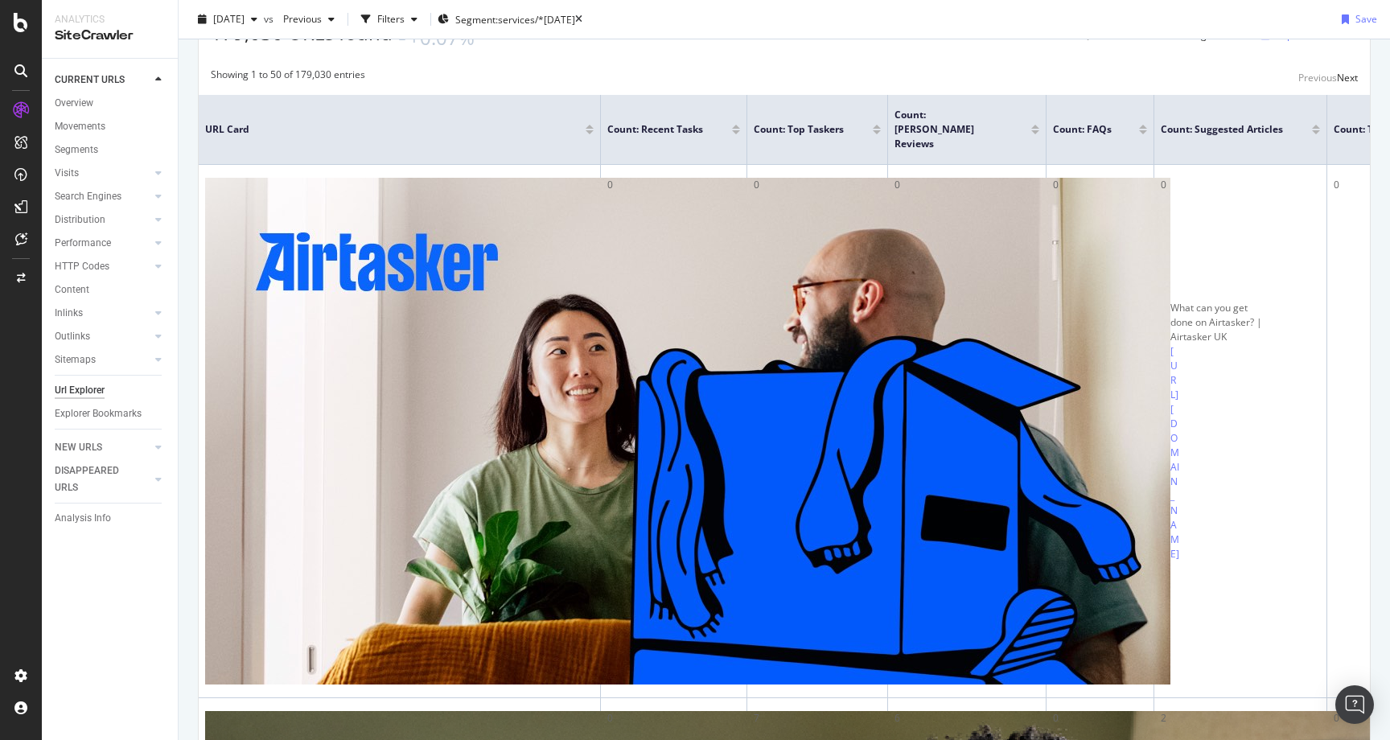
scroll to position [306, 0]
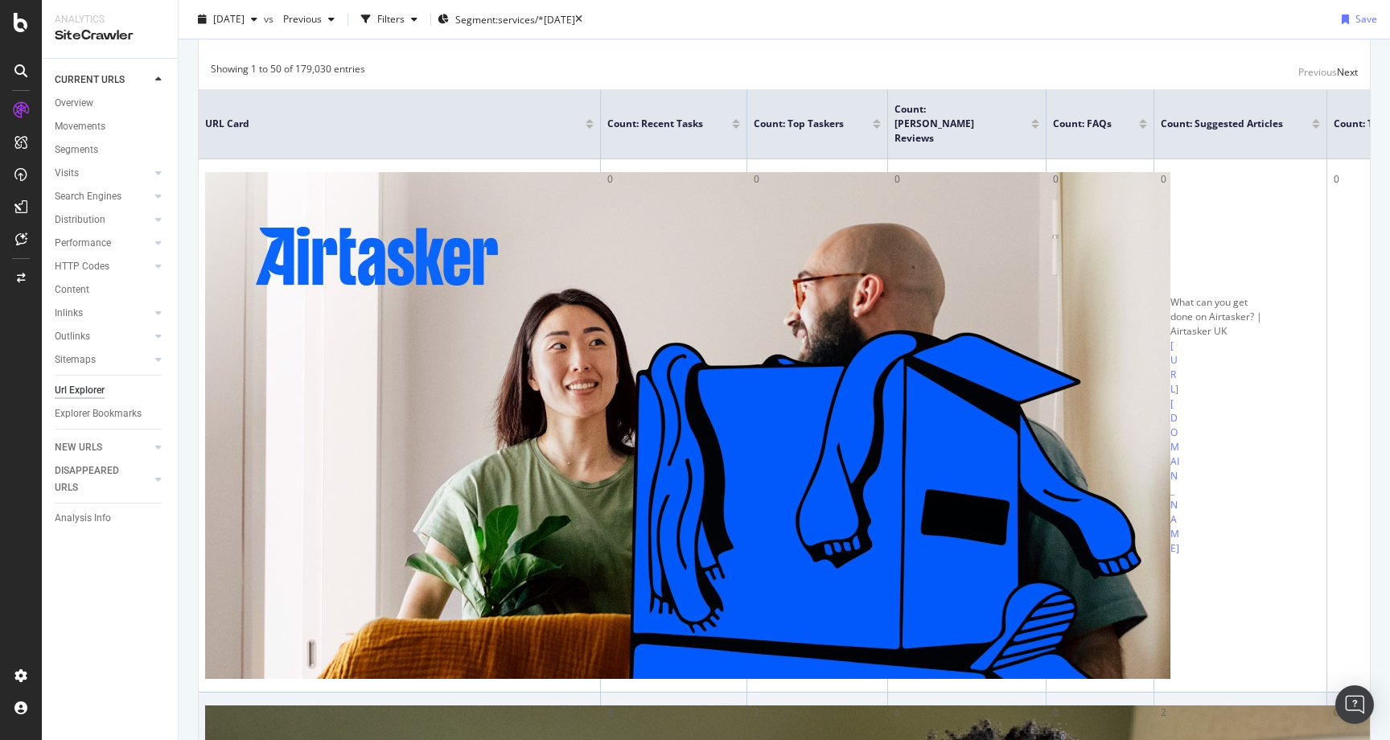
click at [753, 705] on div "7" at bounding box center [816, 712] width 127 height 14
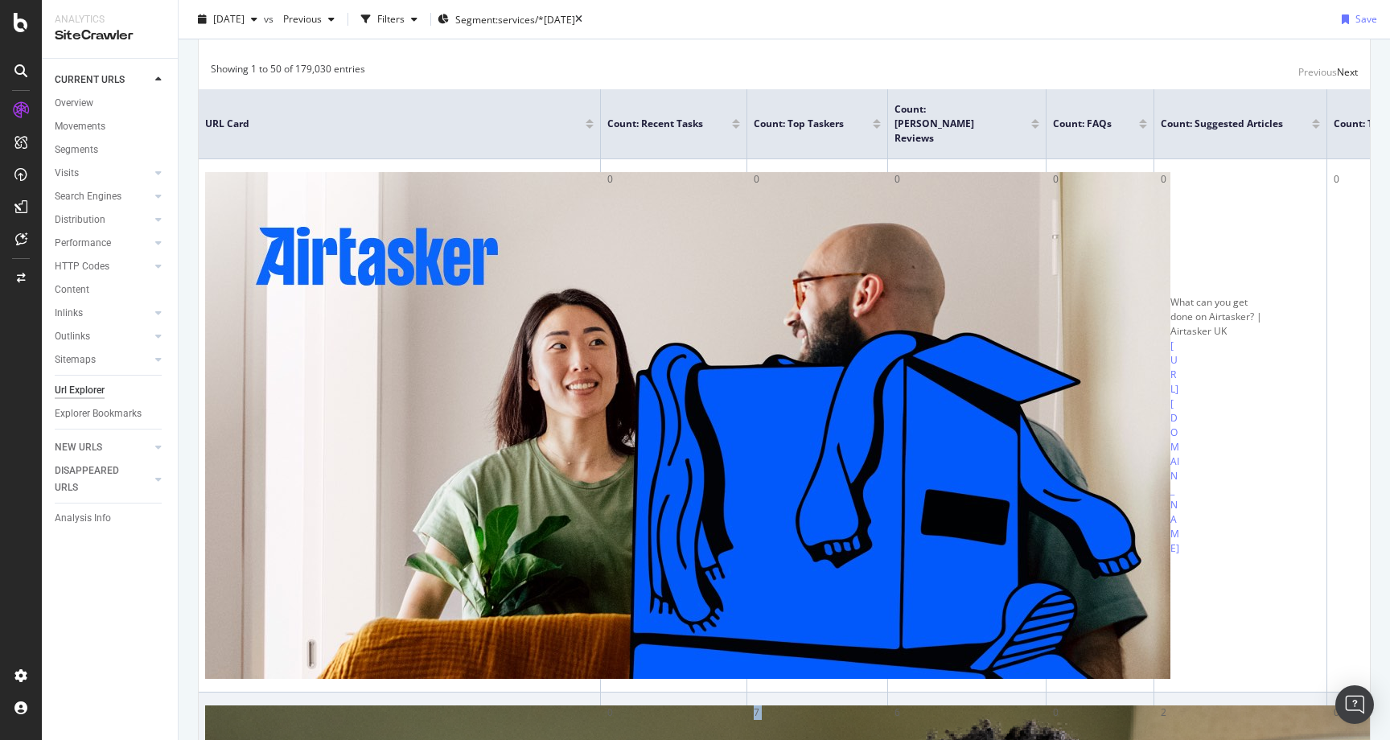
click at [894, 705] on div "6" at bounding box center [966, 712] width 145 height 14
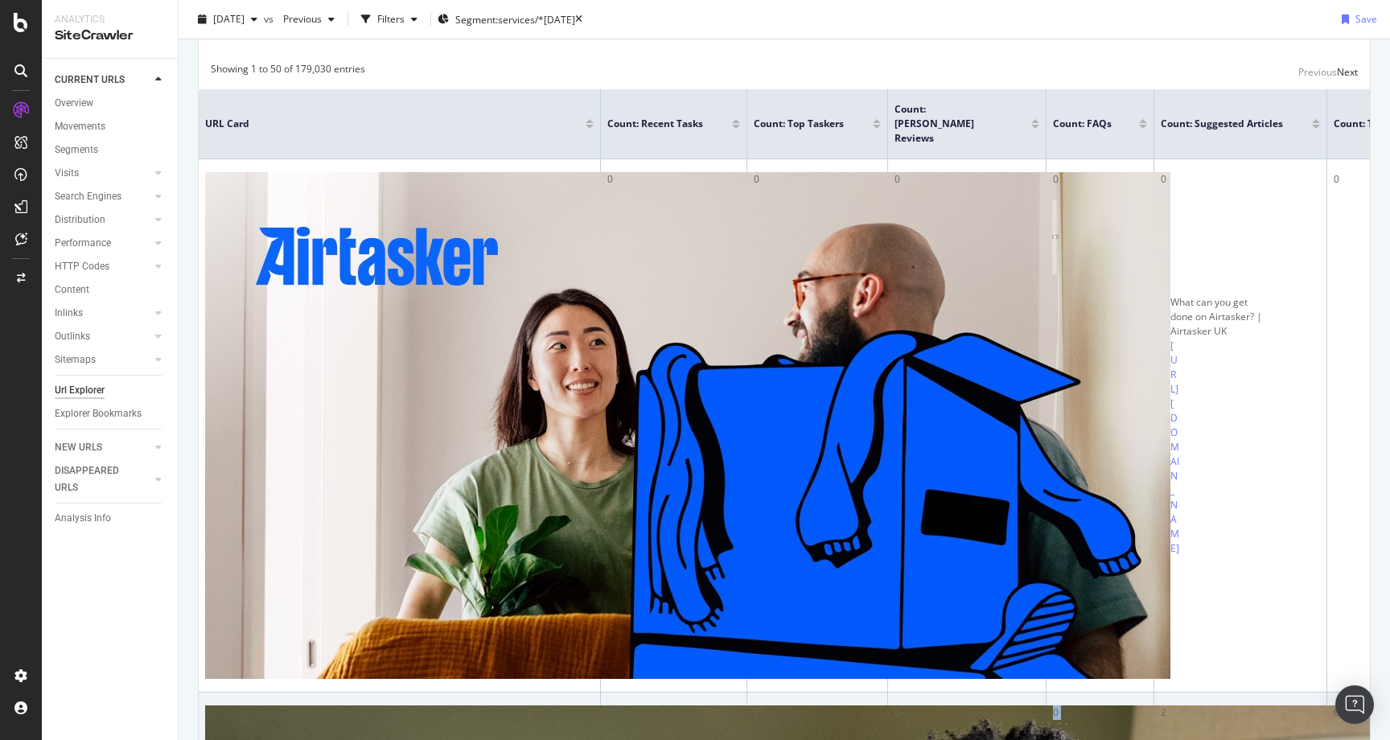
click at [1053, 705] on div "0" at bounding box center [1100, 712] width 94 height 14
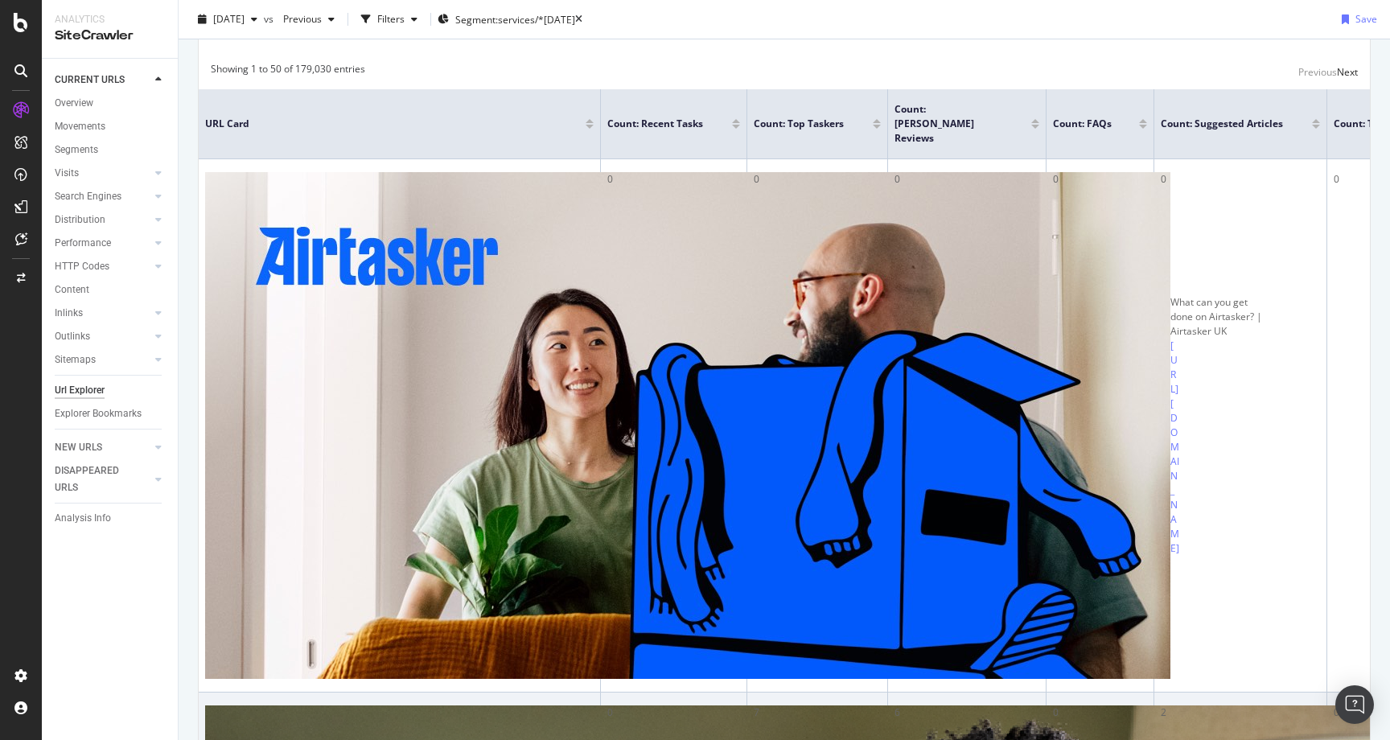
click at [1053, 705] on div "0" at bounding box center [1100, 712] width 94 height 14
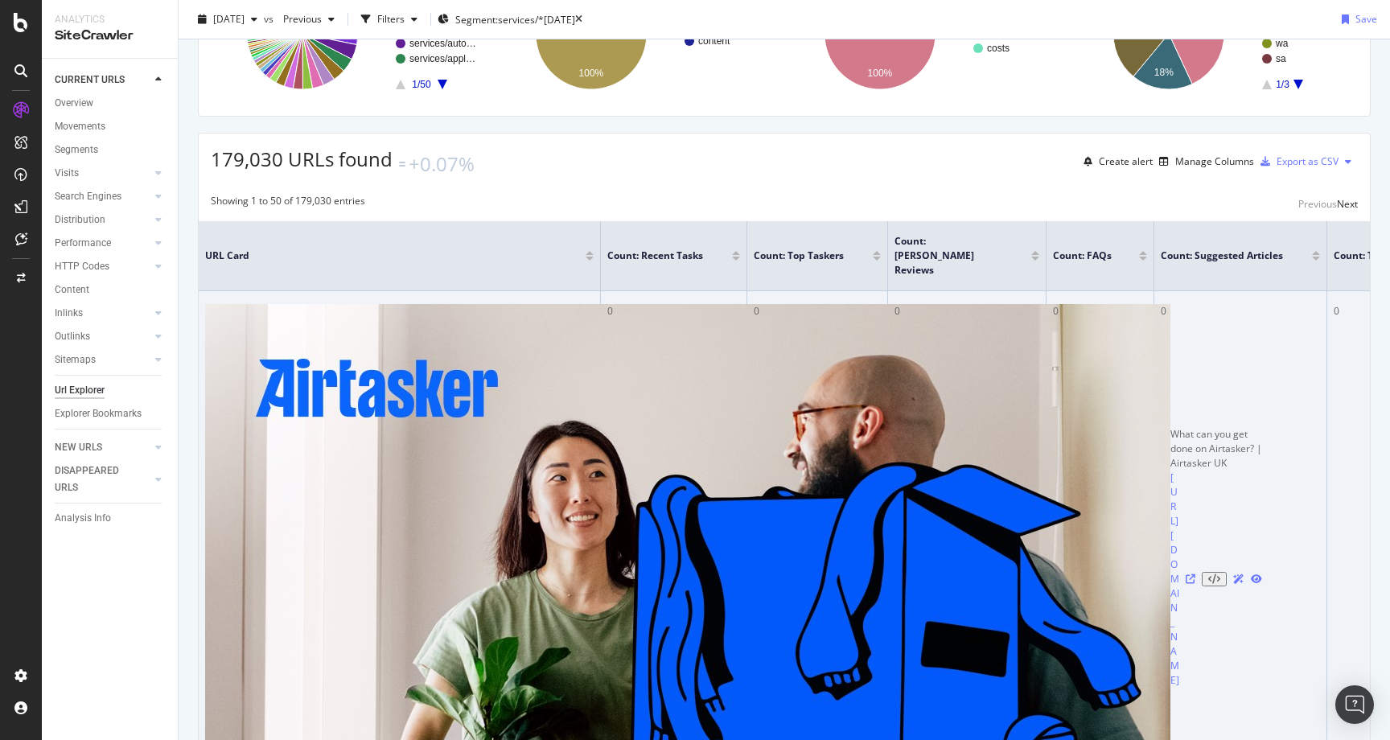
scroll to position [183, 0]
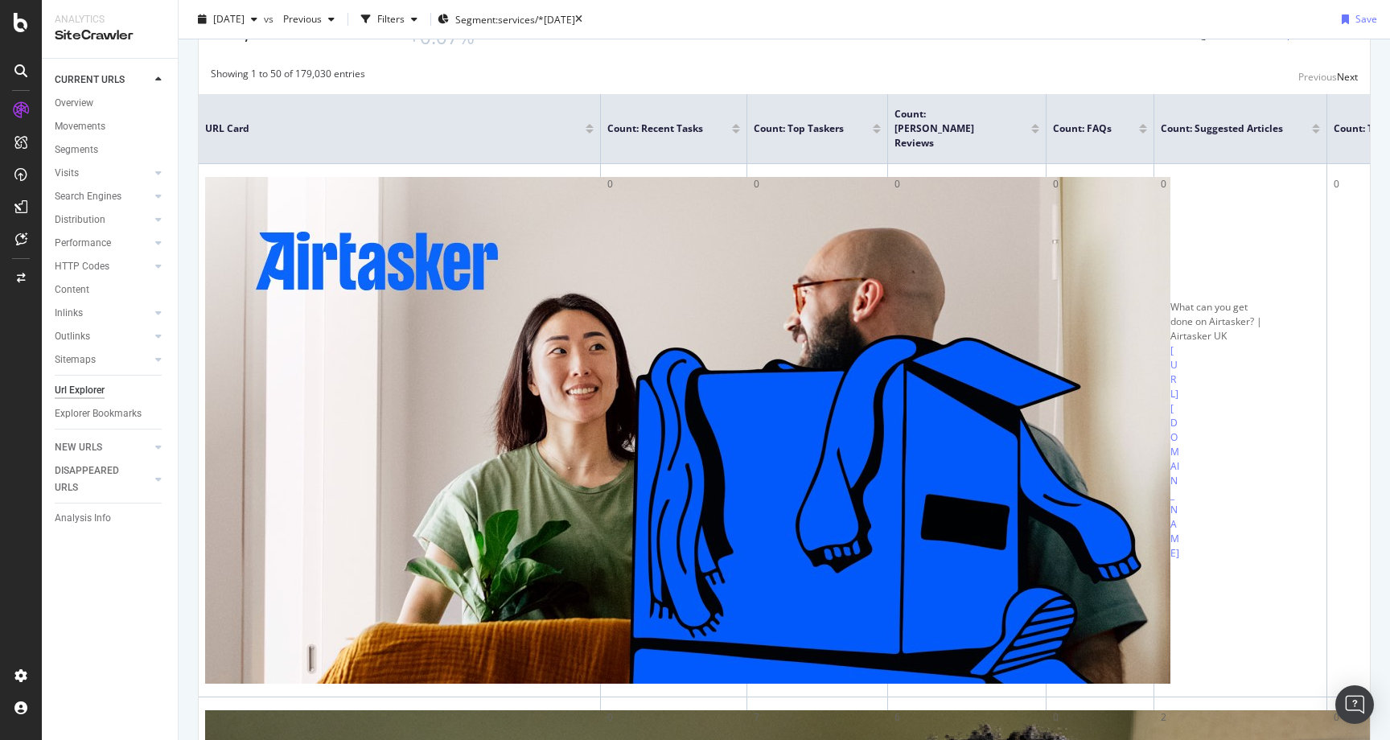
scroll to position [300, 0]
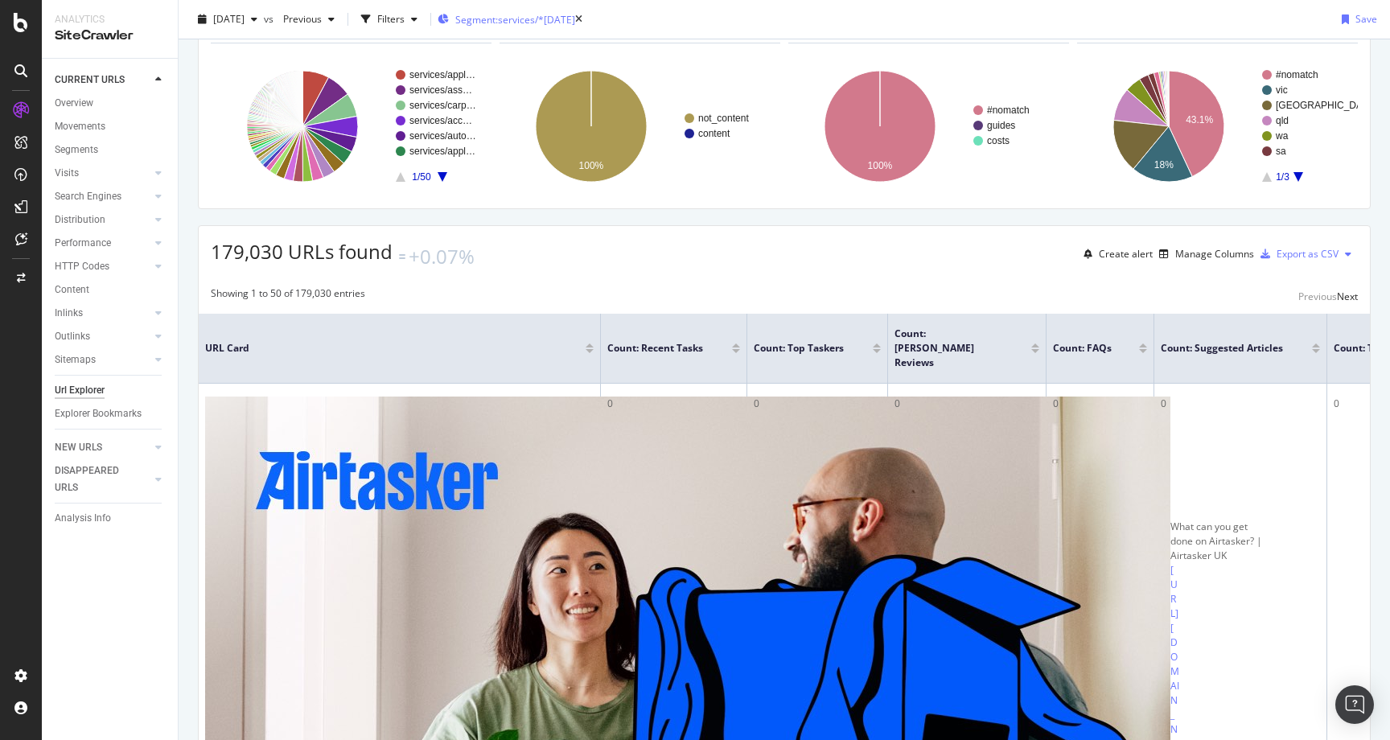
scroll to position [80, 0]
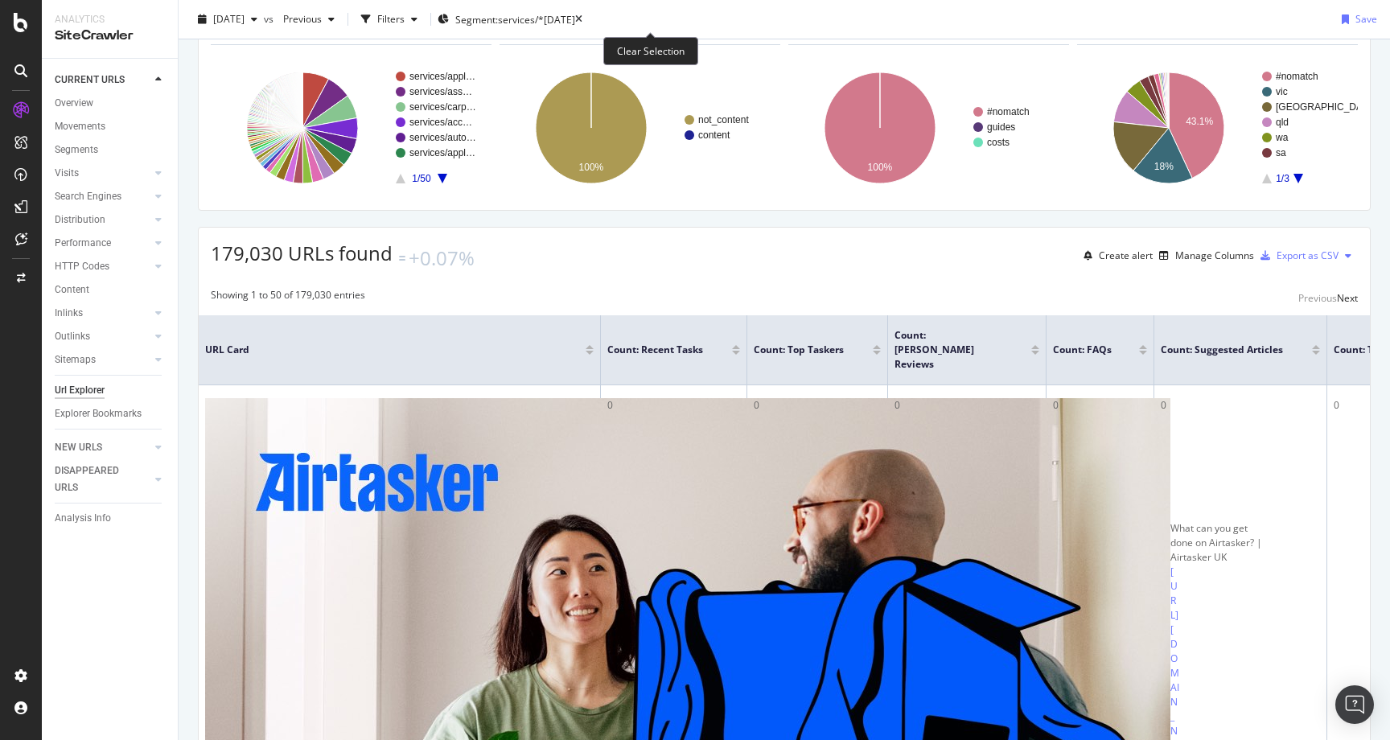
click at [582, 19] on icon at bounding box center [578, 19] width 7 height 10
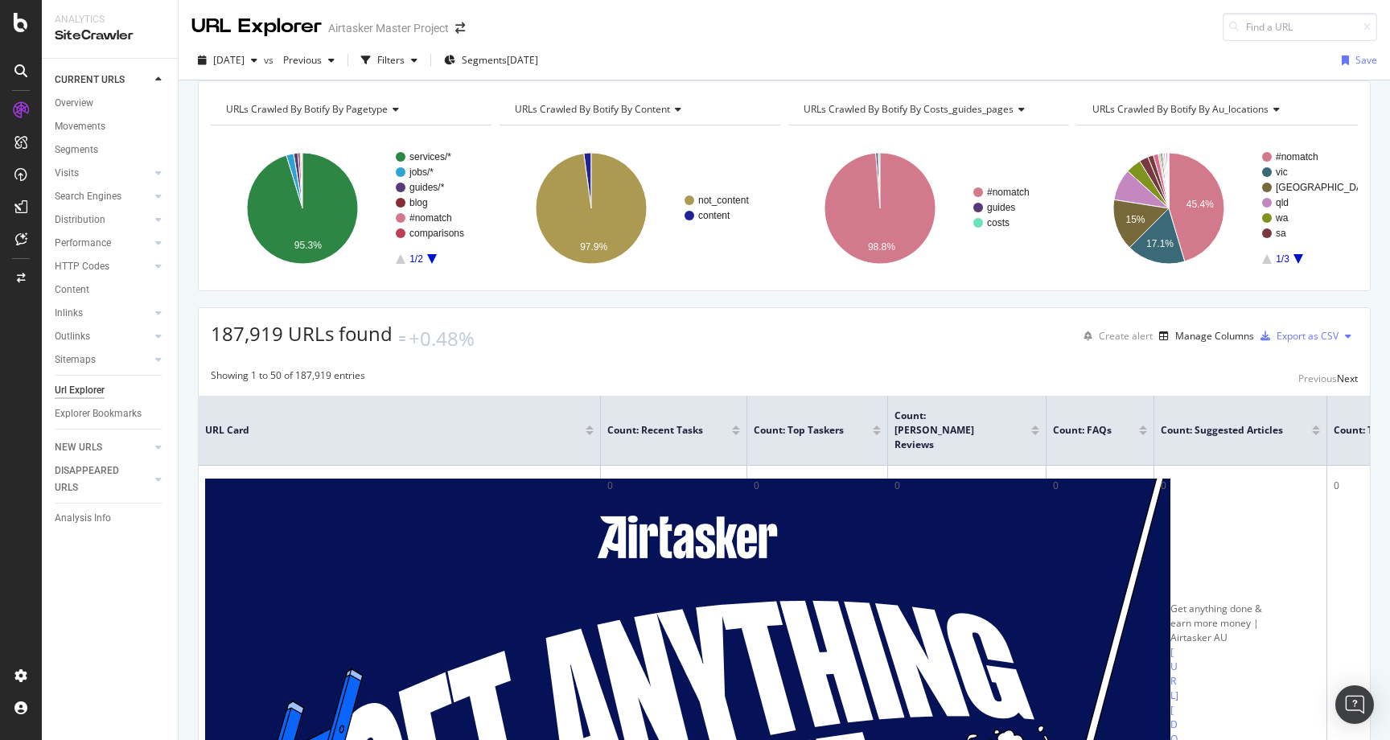
click at [650, 19] on div "URL Explorer Airtasker Master Project" at bounding box center [784, 20] width 1211 height 41
click at [377, 52] on div "button" at bounding box center [366, 60] width 23 height 23
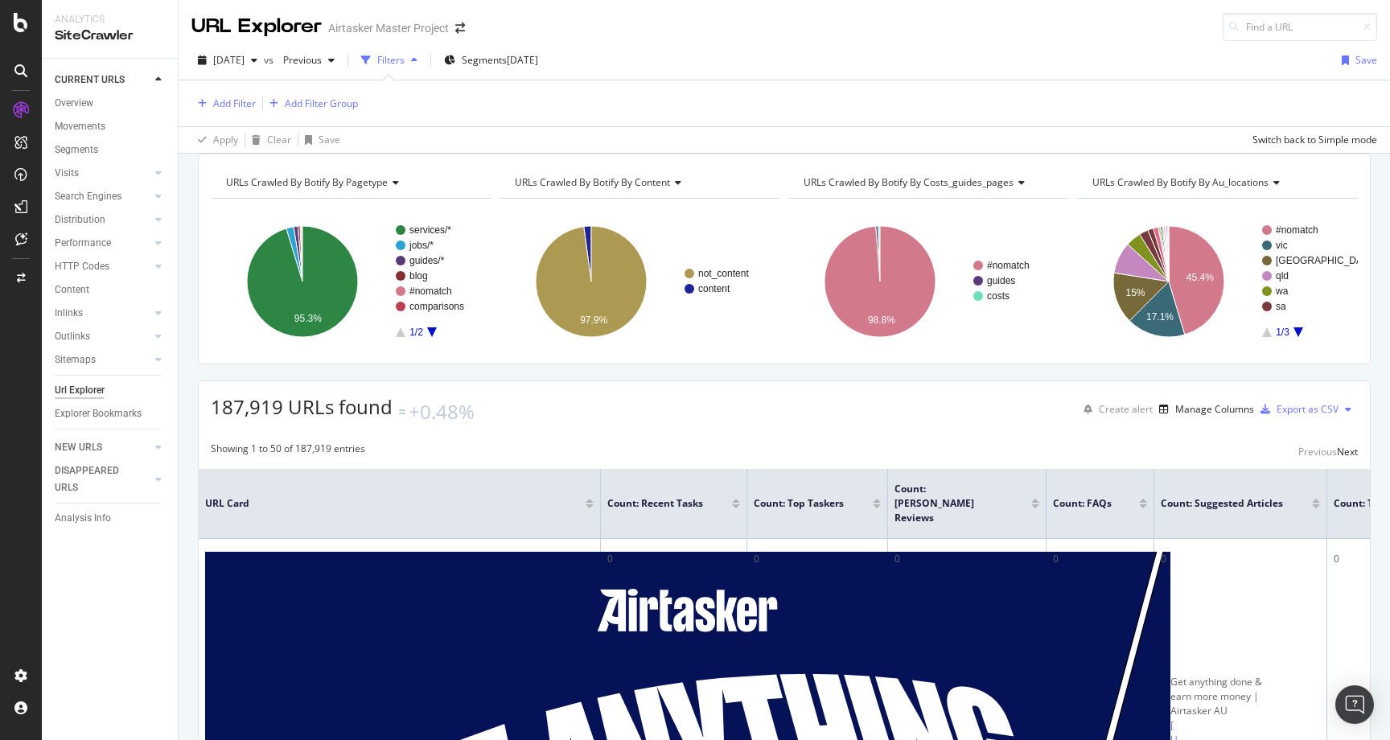
click at [377, 66] on div "button" at bounding box center [366, 60] width 23 height 23
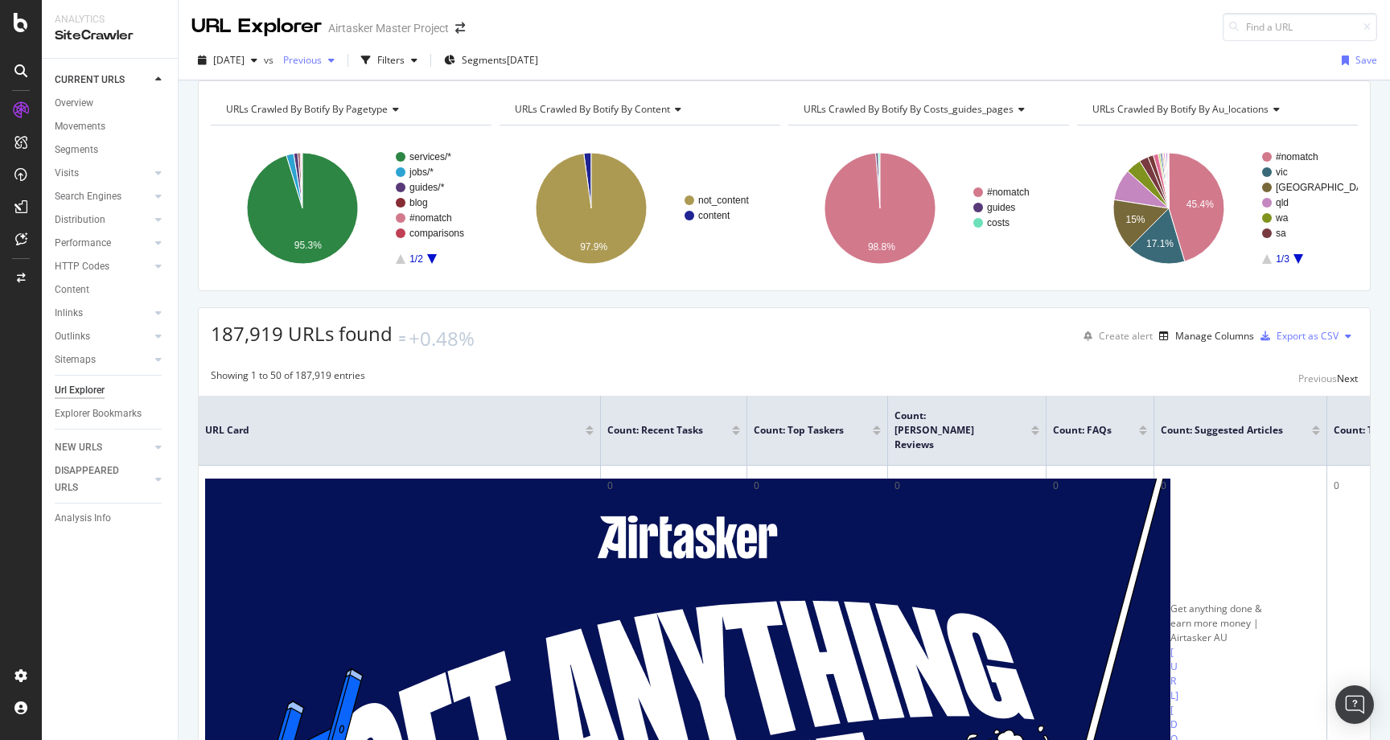
click at [322, 57] on span "Previous" at bounding box center [299, 60] width 45 height 14
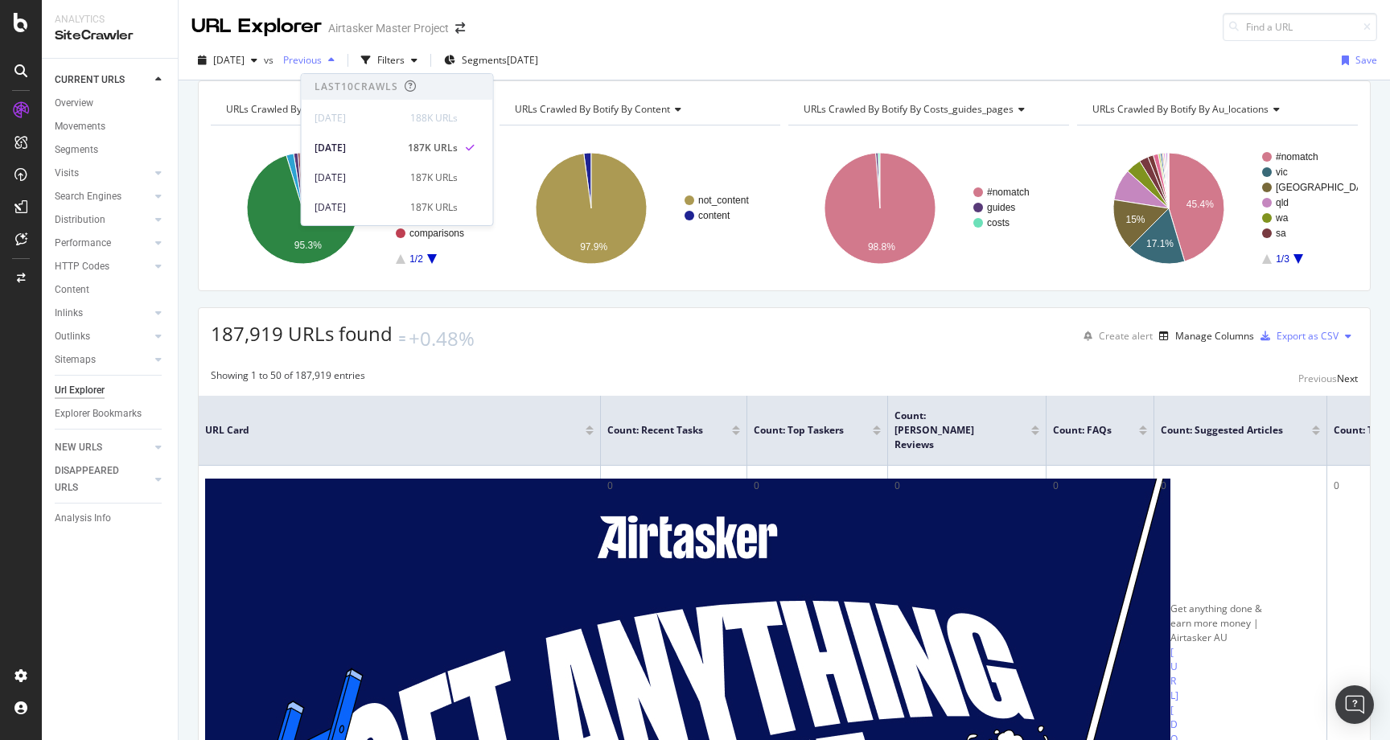
click at [322, 57] on span "Previous" at bounding box center [299, 60] width 45 height 14
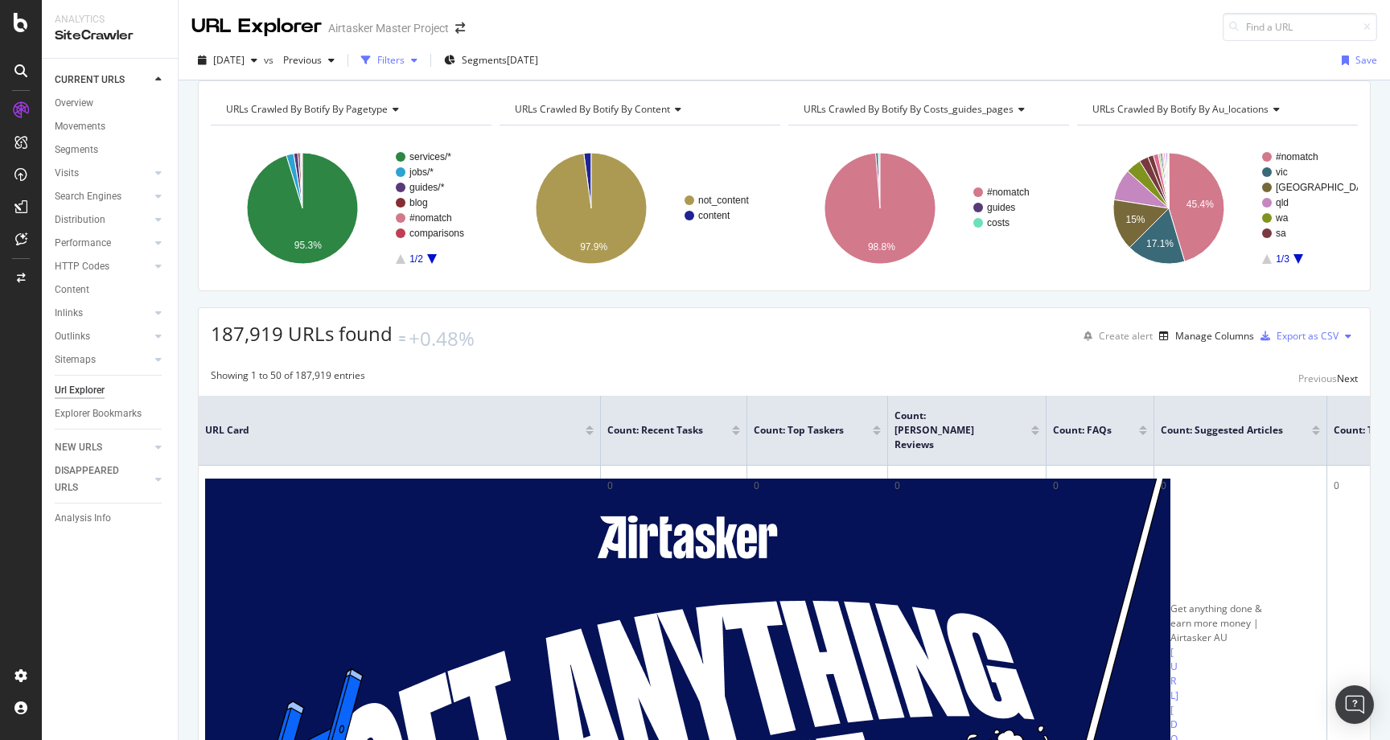
click at [404, 62] on div "Filters" at bounding box center [390, 60] width 27 height 14
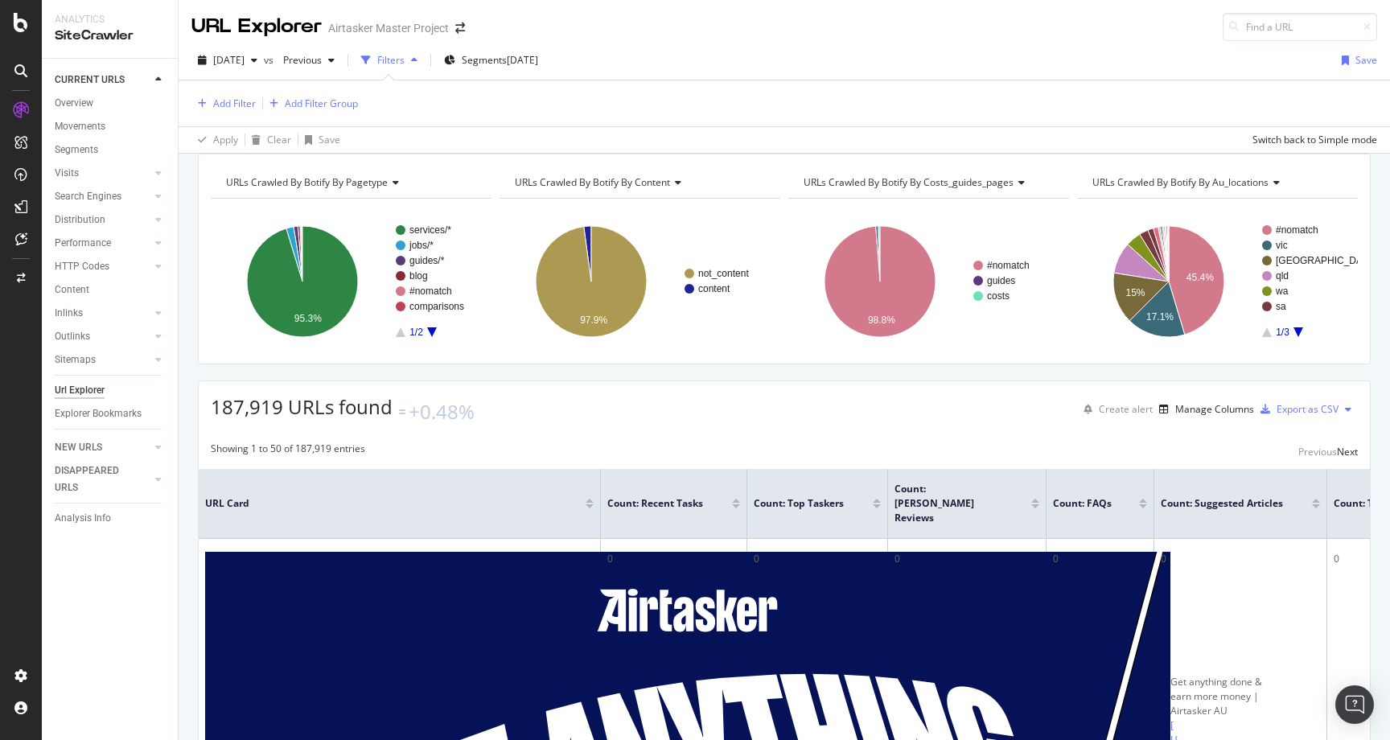
click at [404, 62] on div "Filters" at bounding box center [390, 60] width 27 height 14
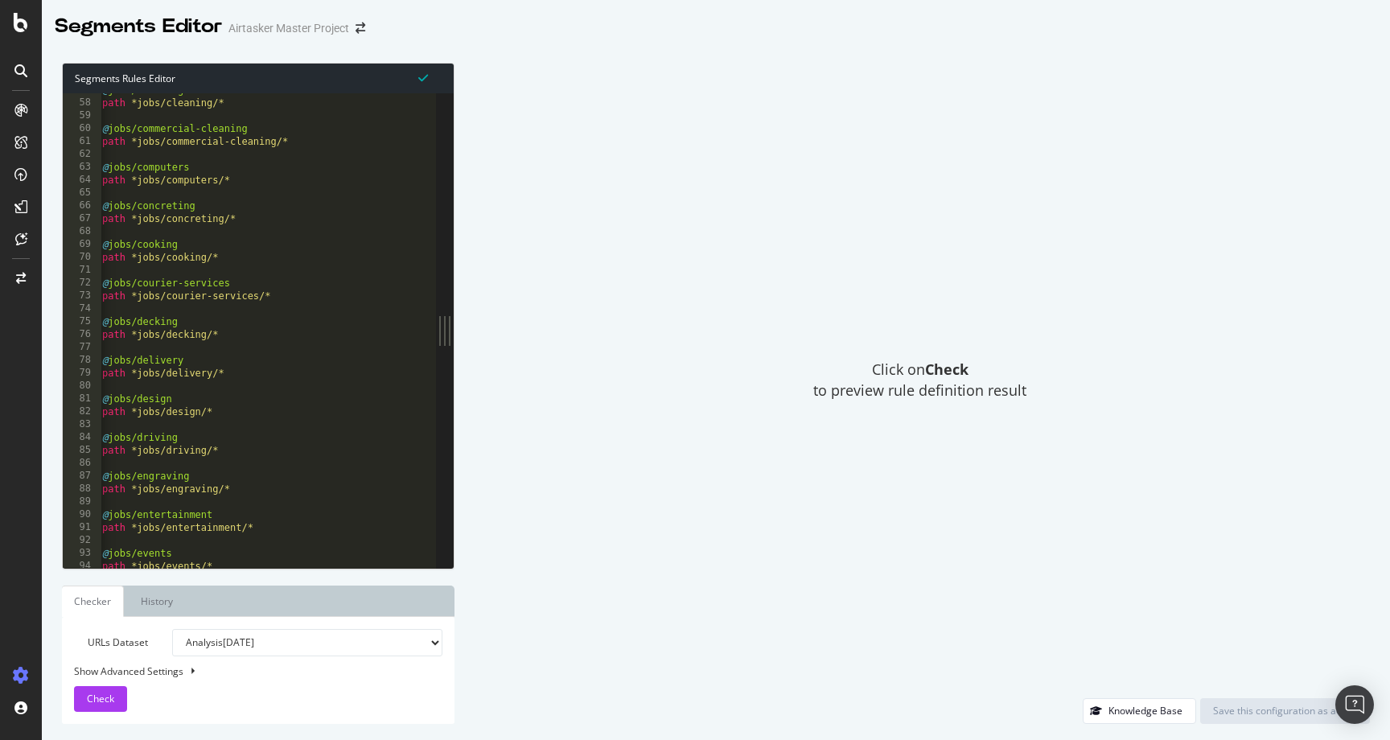
scroll to position [179, 0]
